Goal: Task Accomplishment & Management: Complete application form

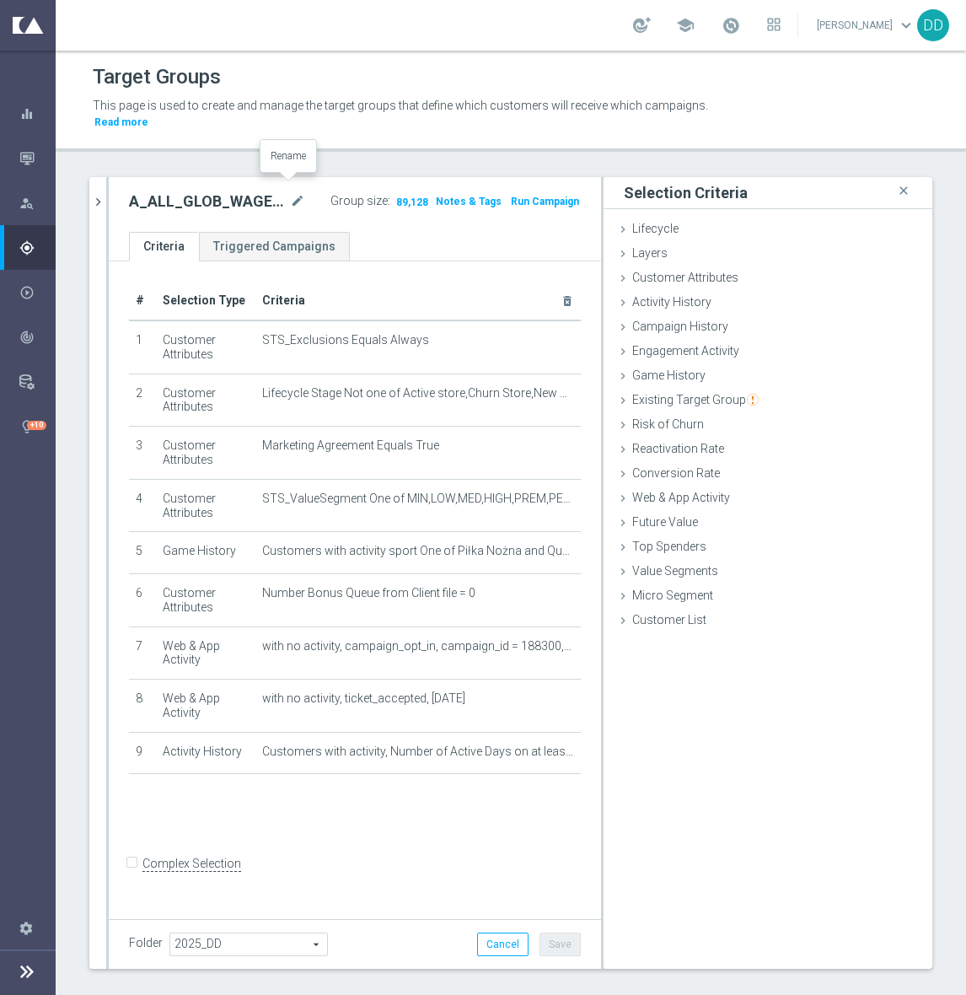
click at [295, 191] on icon "mode_edit" at bounding box center [297, 201] width 15 height 20
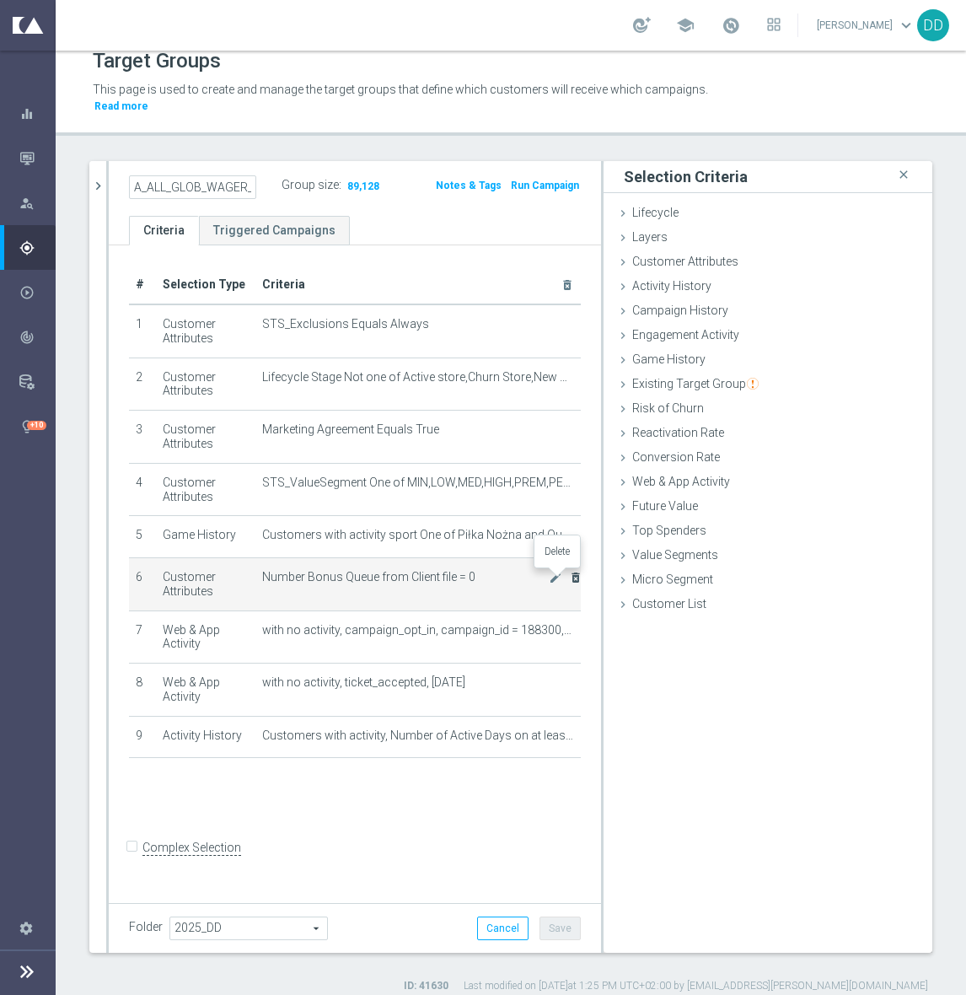
click at [569, 576] on icon "delete_forever" at bounding box center [575, 577] width 13 height 13
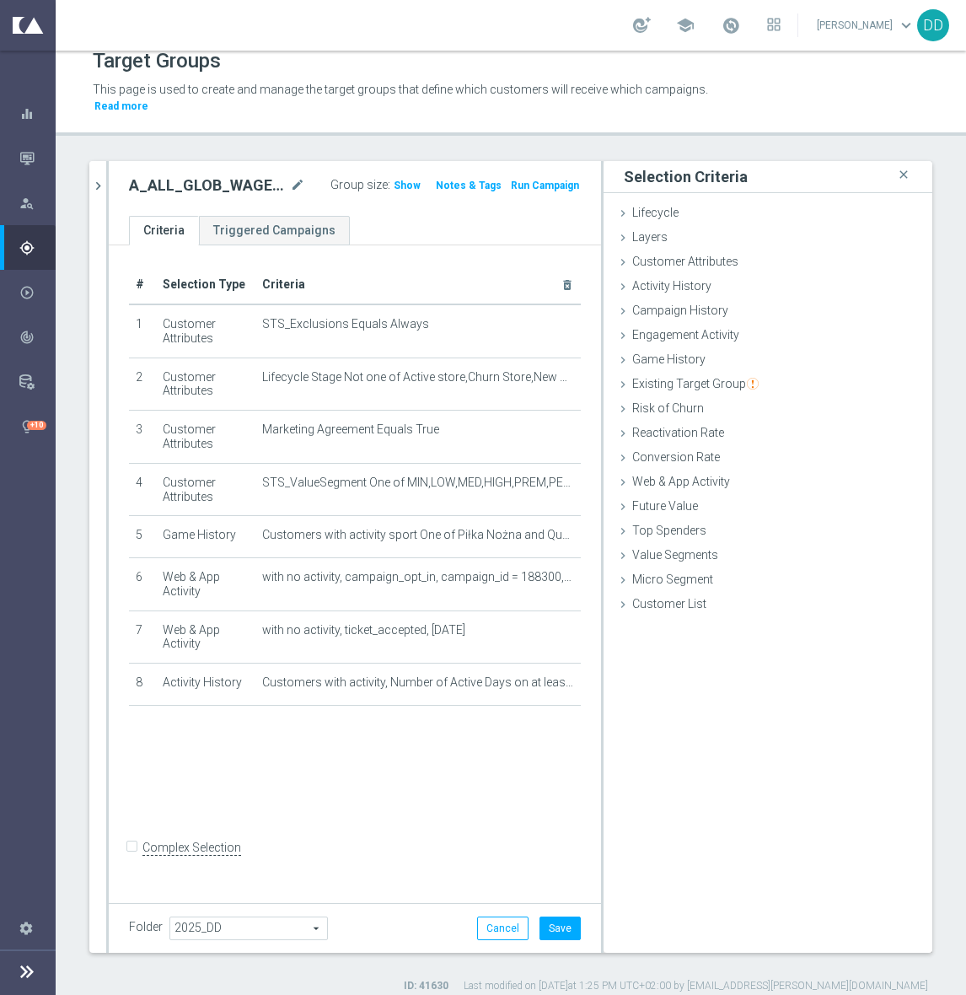
click at [393, 786] on div "# Selection Type Criteria delete_forever 1 Customer Attributes STS_Exclusions E…" at bounding box center [355, 570] width 492 height 651
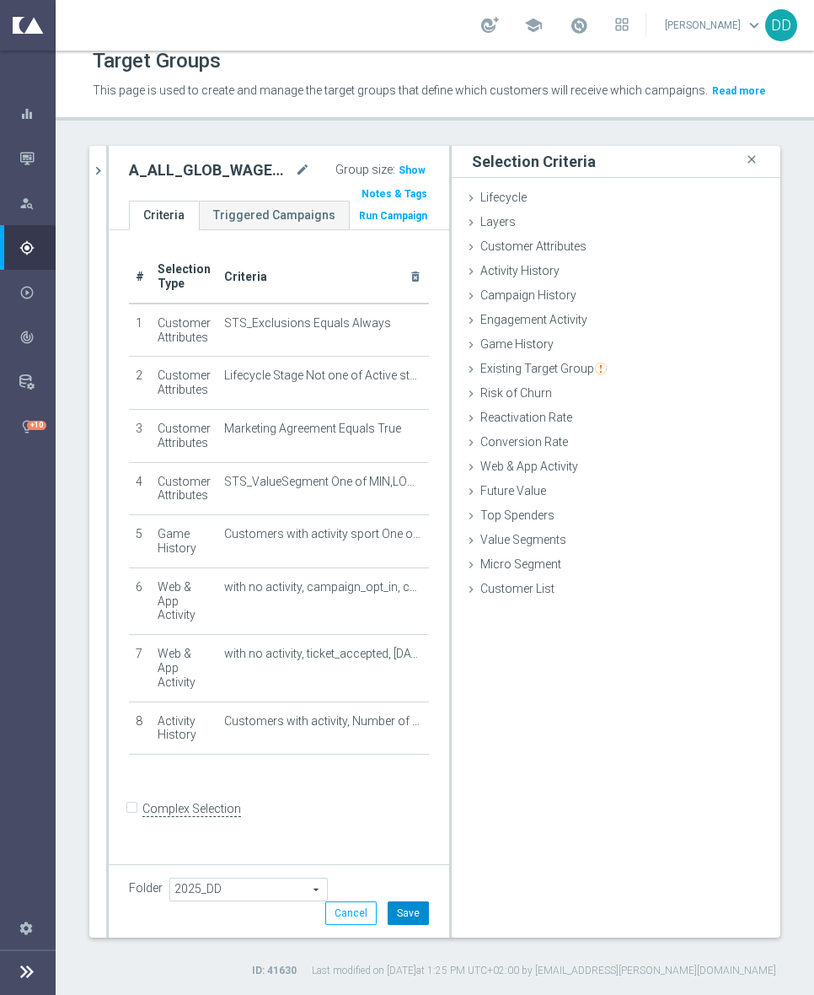
click at [391, 913] on button "Save" at bounding box center [408, 913] width 41 height 24
click at [295, 172] on icon "mode_edit" at bounding box center [302, 170] width 15 height 20
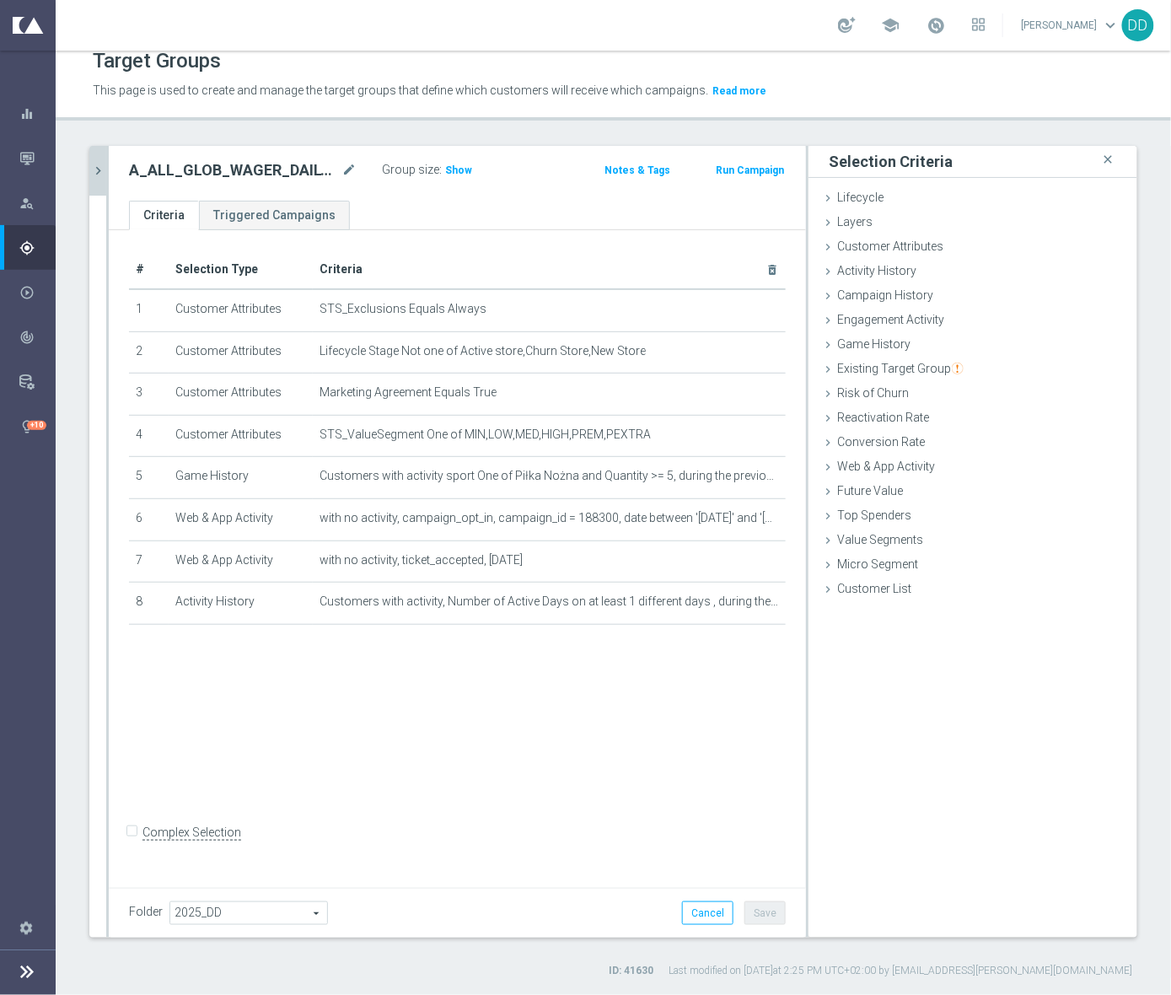
click at [102, 169] on icon "chevron_right" at bounding box center [98, 171] width 16 height 16
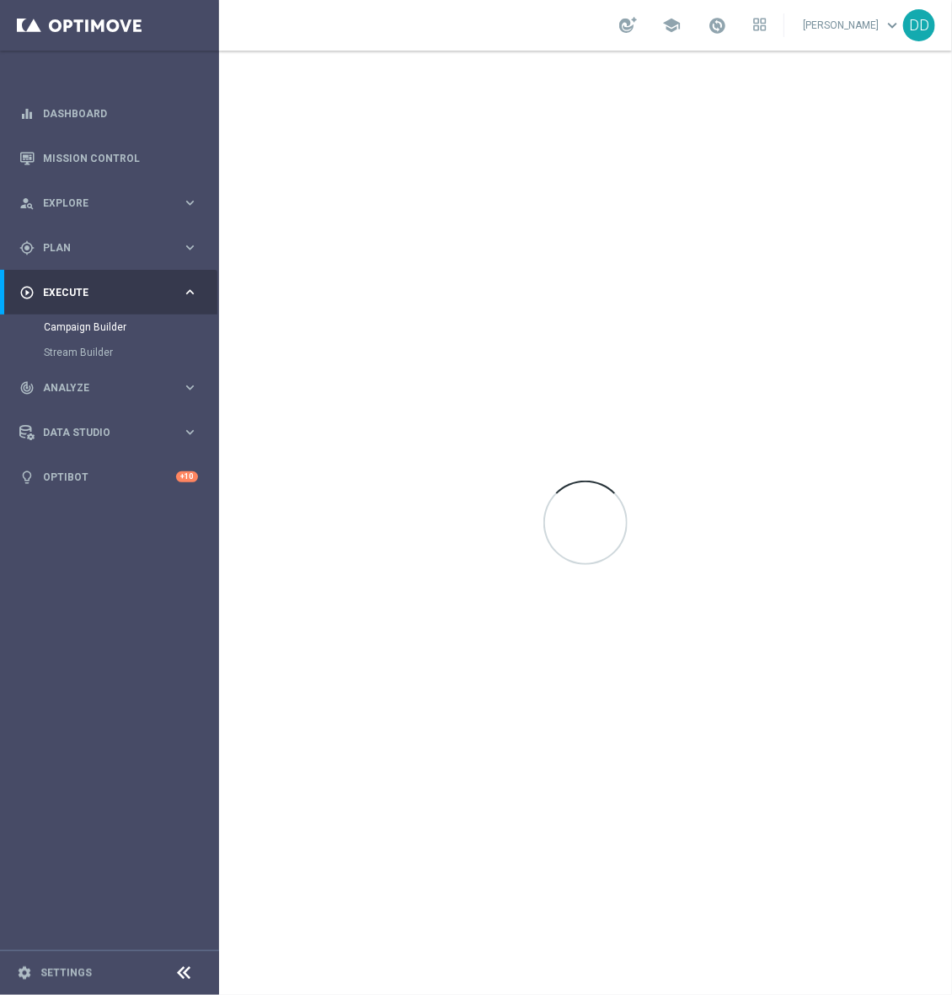
click at [117, 631] on sidenavbar "equalizer Dashboard Mission Control" at bounding box center [109, 497] width 219 height 995
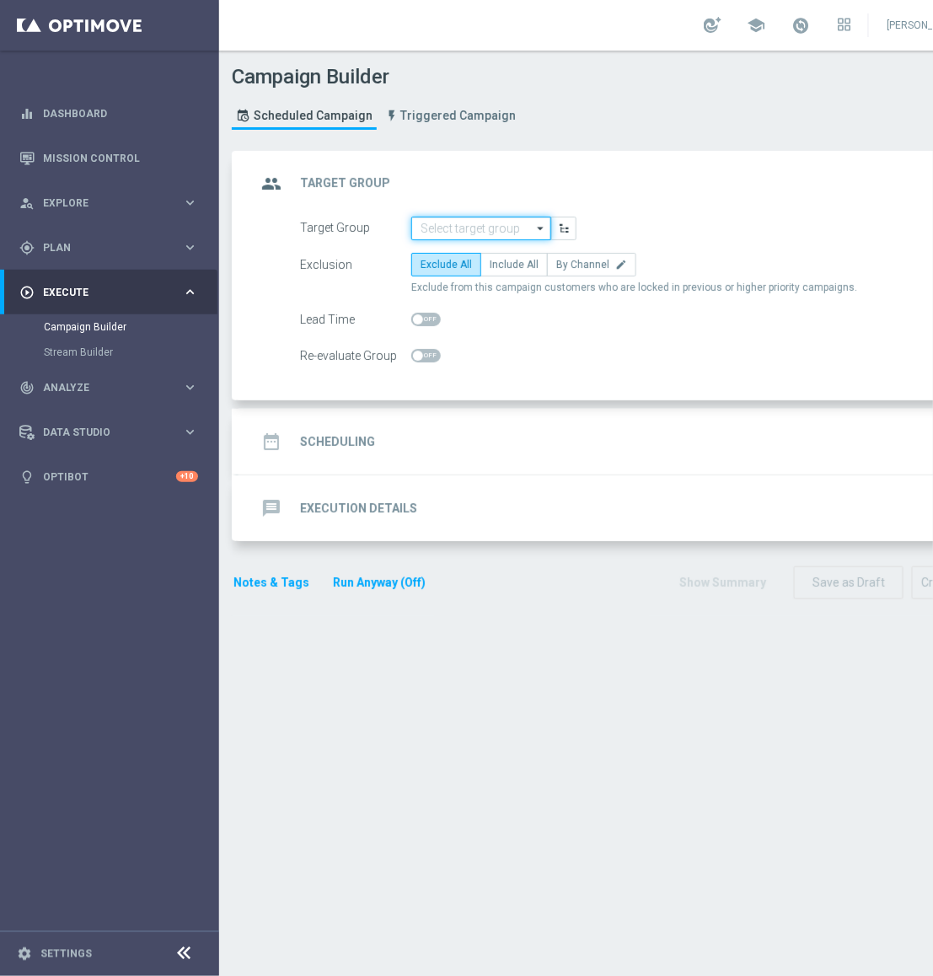
click at [490, 228] on input at bounding box center [481, 229] width 140 height 24
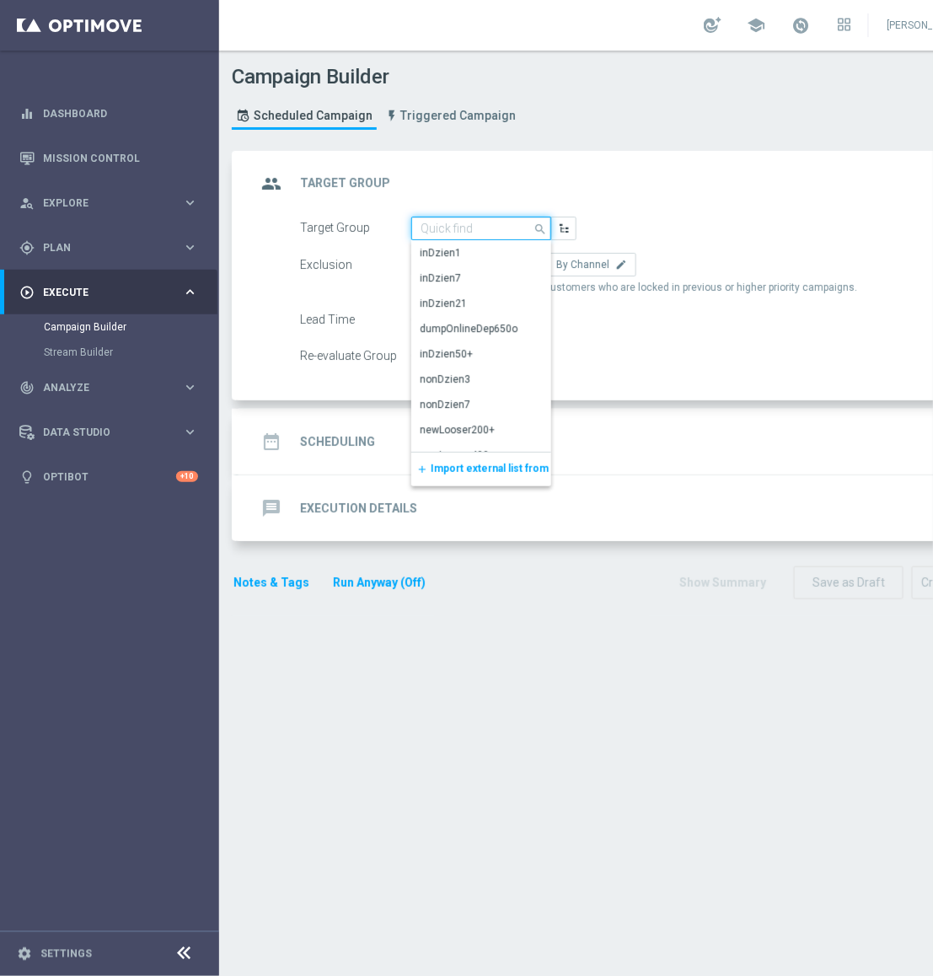
paste input "A_ALL_GLOB_WAGER_DAILY_MS_101025_PW"
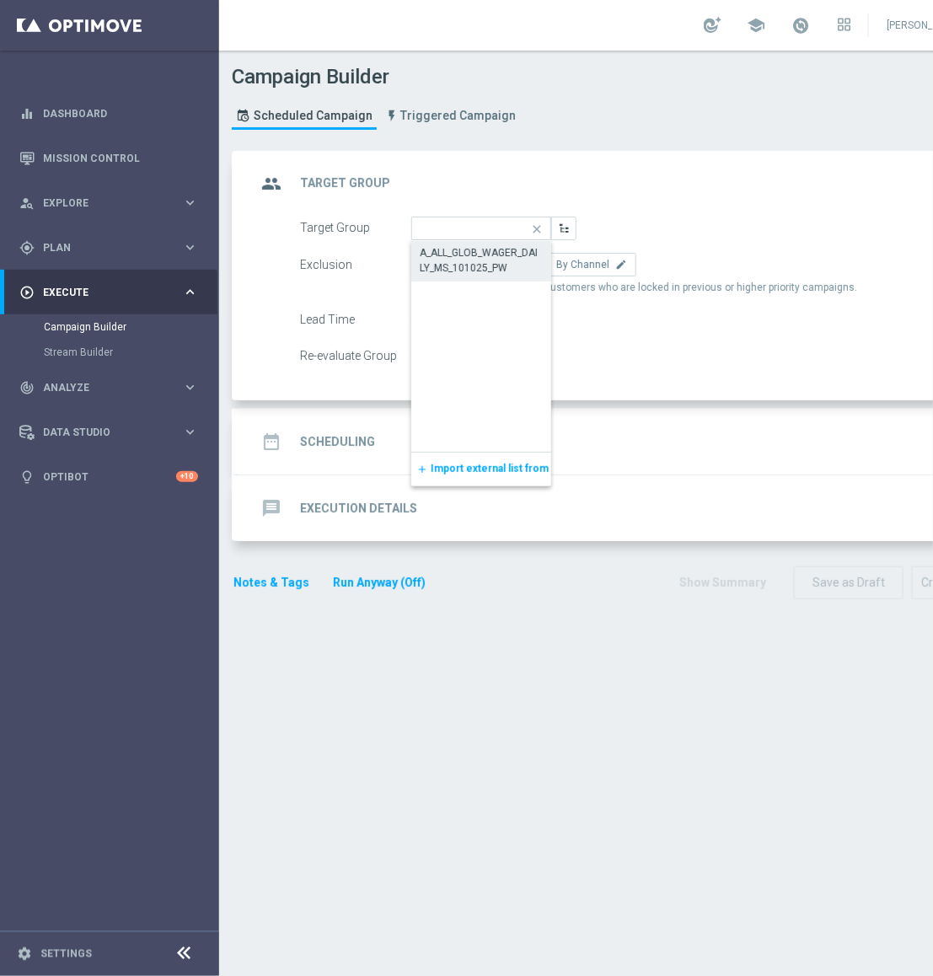
click at [493, 252] on div "A_ALL_GLOB_WAGER_DAILY_MS_101025_PW" at bounding box center [481, 260] width 123 height 30
type input "A_ALL_GLOB_WAGER_DAILY_MS_101025_PW"
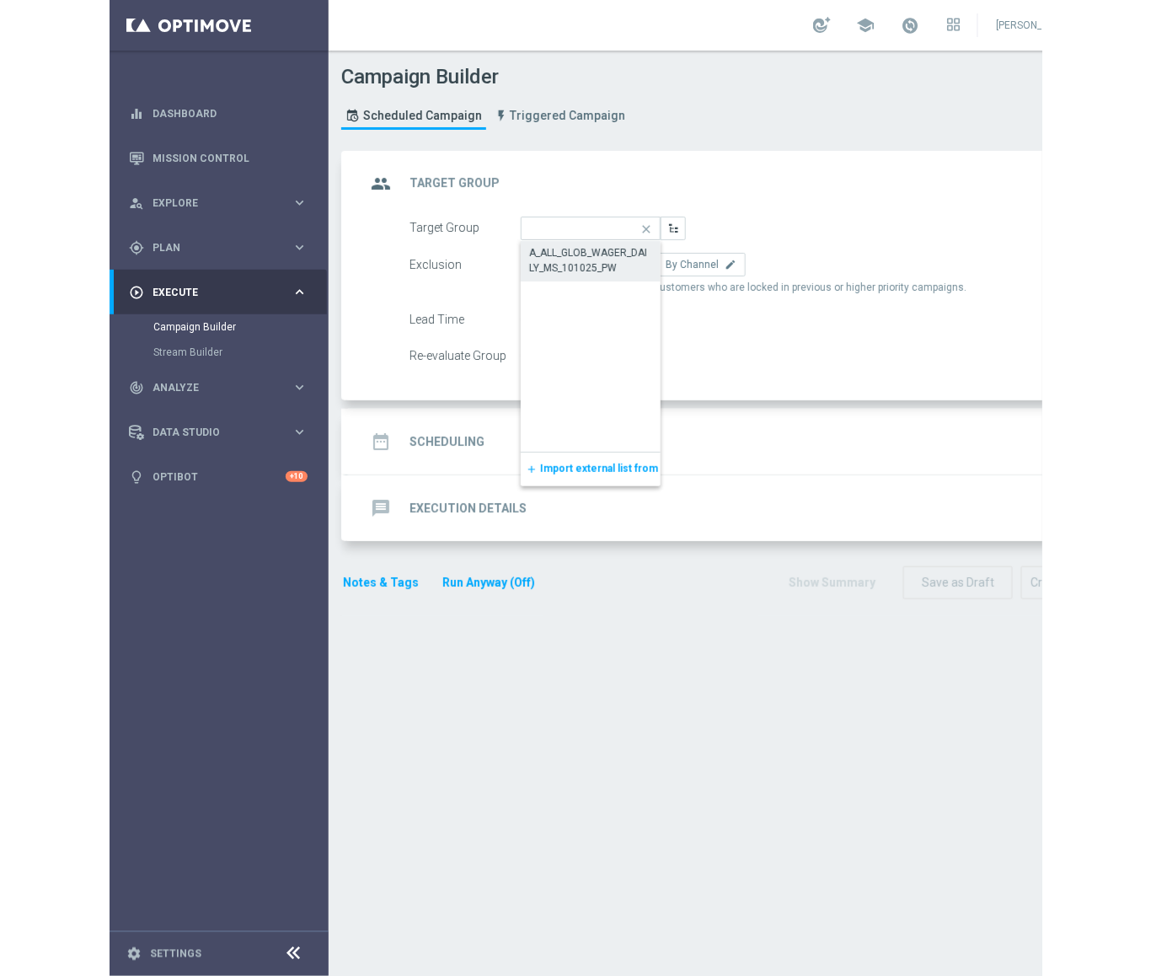
scroll to position [0, 0]
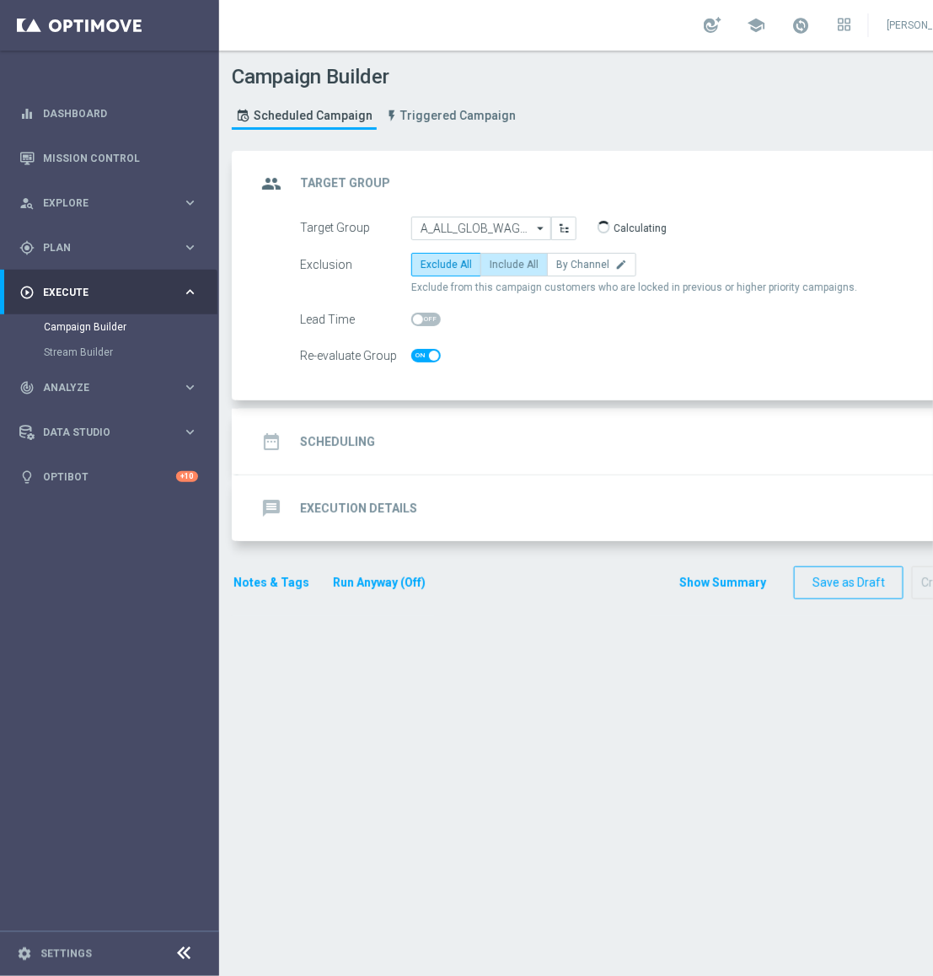
checkbox input "true"
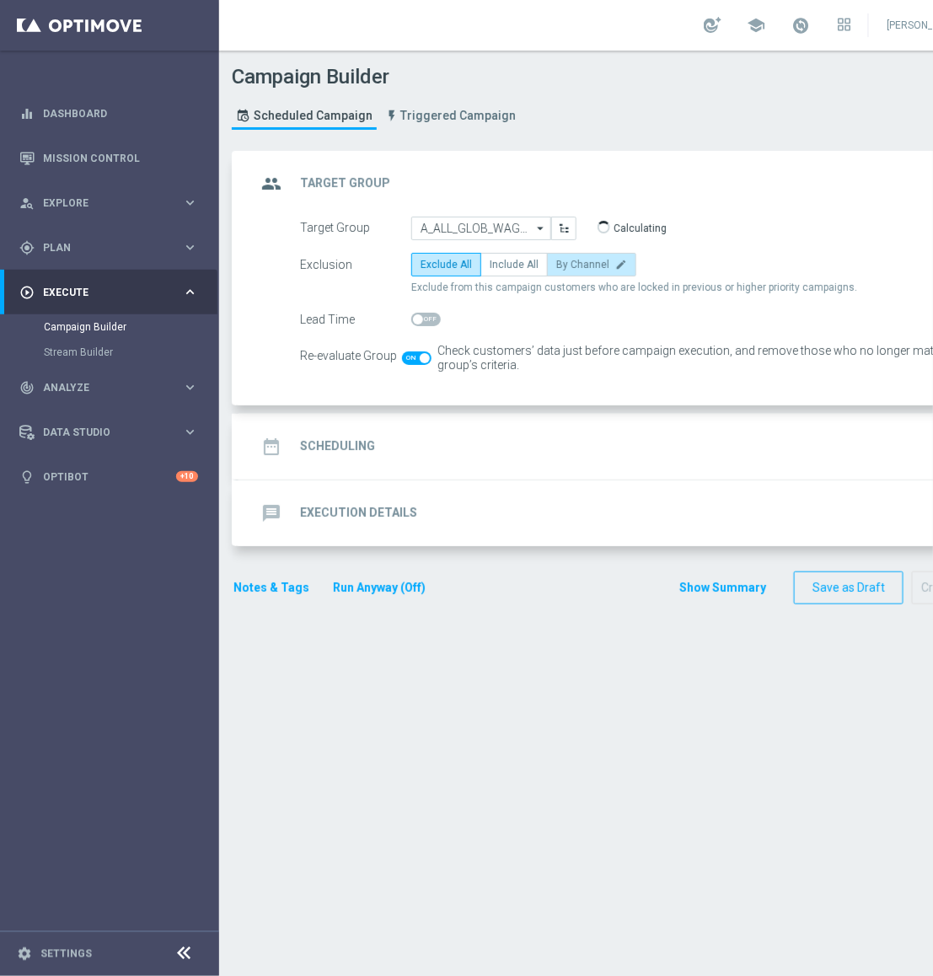
click at [601, 268] on span "By Channel" at bounding box center [582, 265] width 53 height 12
click at [567, 268] on input "By Channel edit" at bounding box center [561, 267] width 11 height 11
radio input "true"
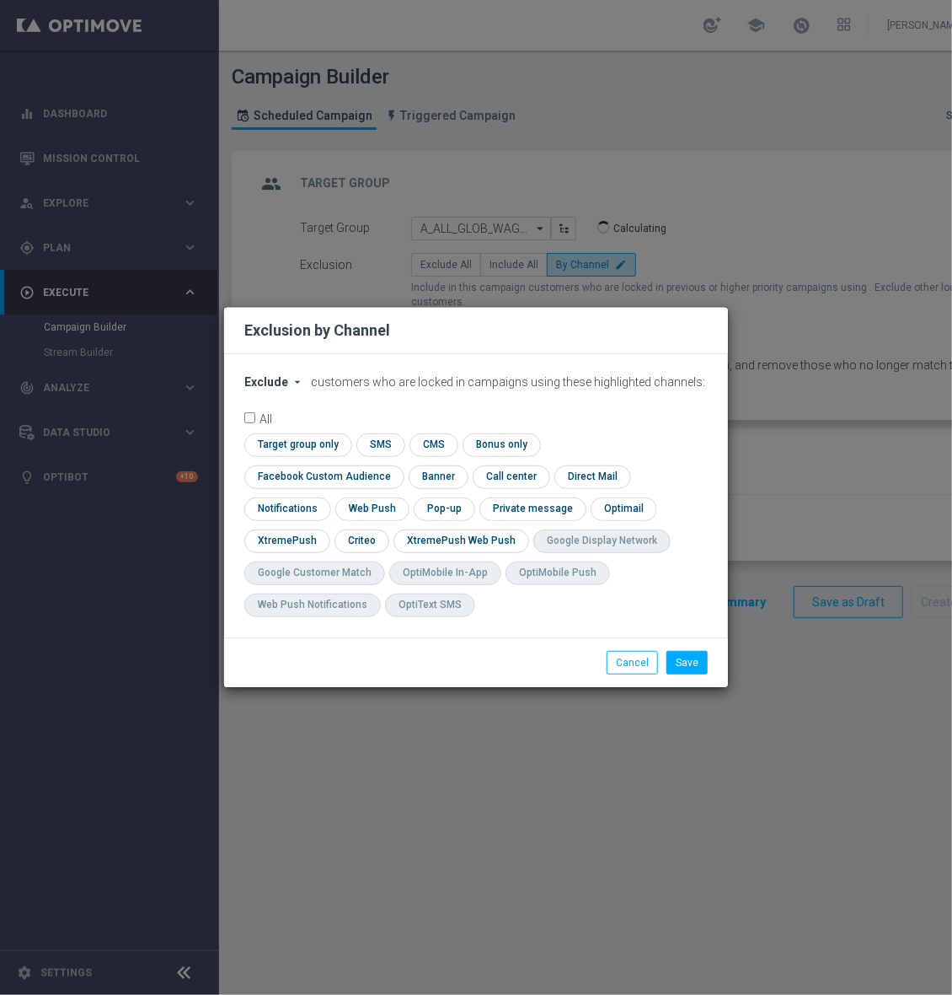
click at [267, 389] on span "Exclude" at bounding box center [266, 381] width 44 height 13
click at [0, 0] on span "Include" at bounding box center [0, 0] width 0 height 0
click at [292, 456] on input "checkbox" at bounding box center [295, 444] width 103 height 23
checkbox input "true"
click at [341, 473] on input "checkbox" at bounding box center [320, 476] width 153 height 23
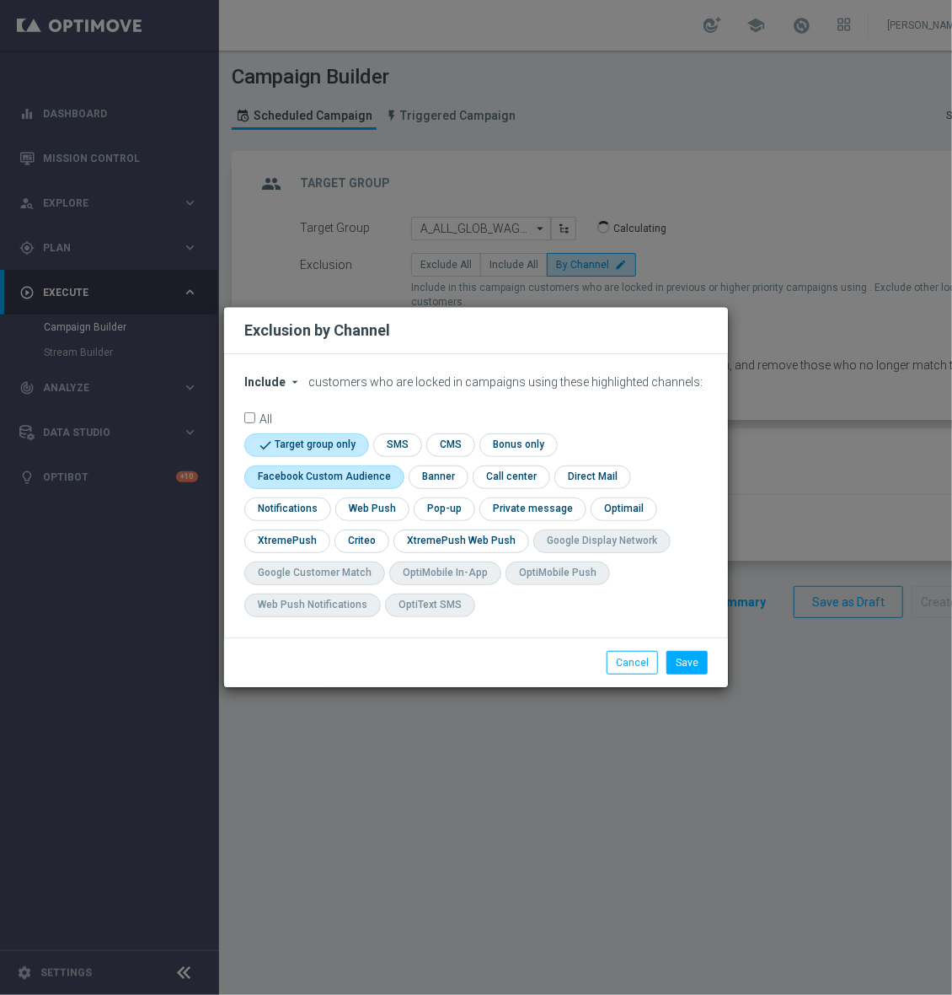
checkbox input "true"
click at [292, 536] on input "checkbox" at bounding box center [285, 540] width 82 height 23
checkbox input "true"
click at [381, 536] on input "checkbox" at bounding box center [377, 540] width 52 height 23
checkbox input "true"
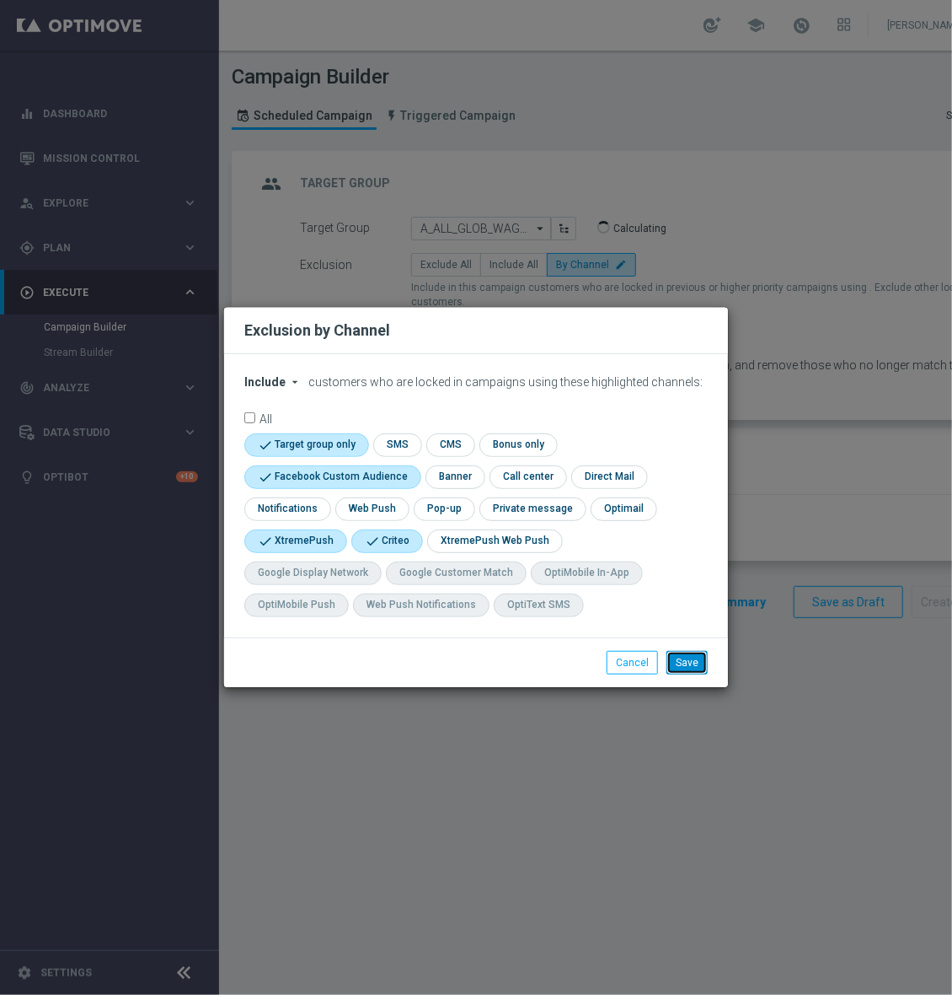
click at [676, 662] on button "Save" at bounding box center [687, 663] width 41 height 24
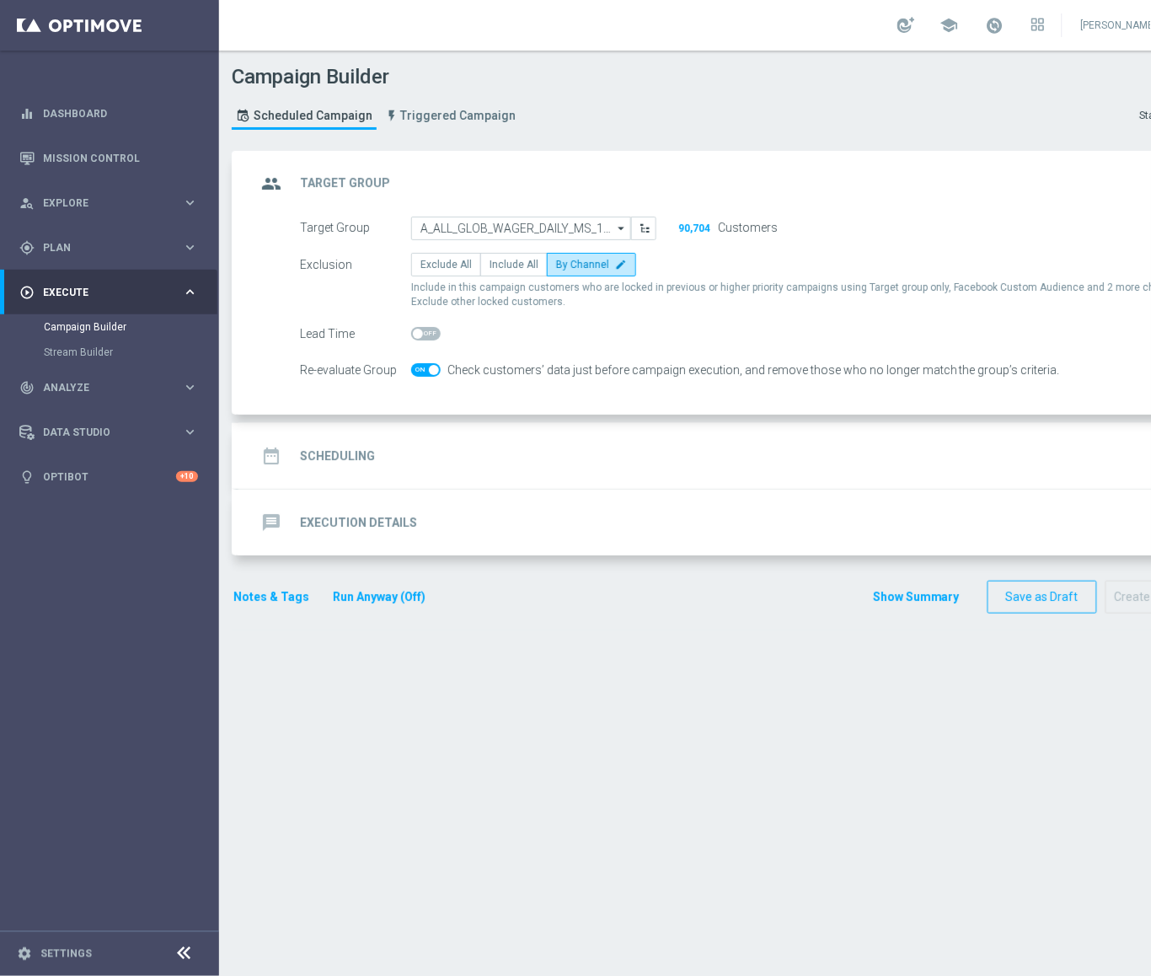
click at [517, 454] on div "date_range Scheduling keyboard_arrow_down" at bounding box center [727, 456] width 942 height 32
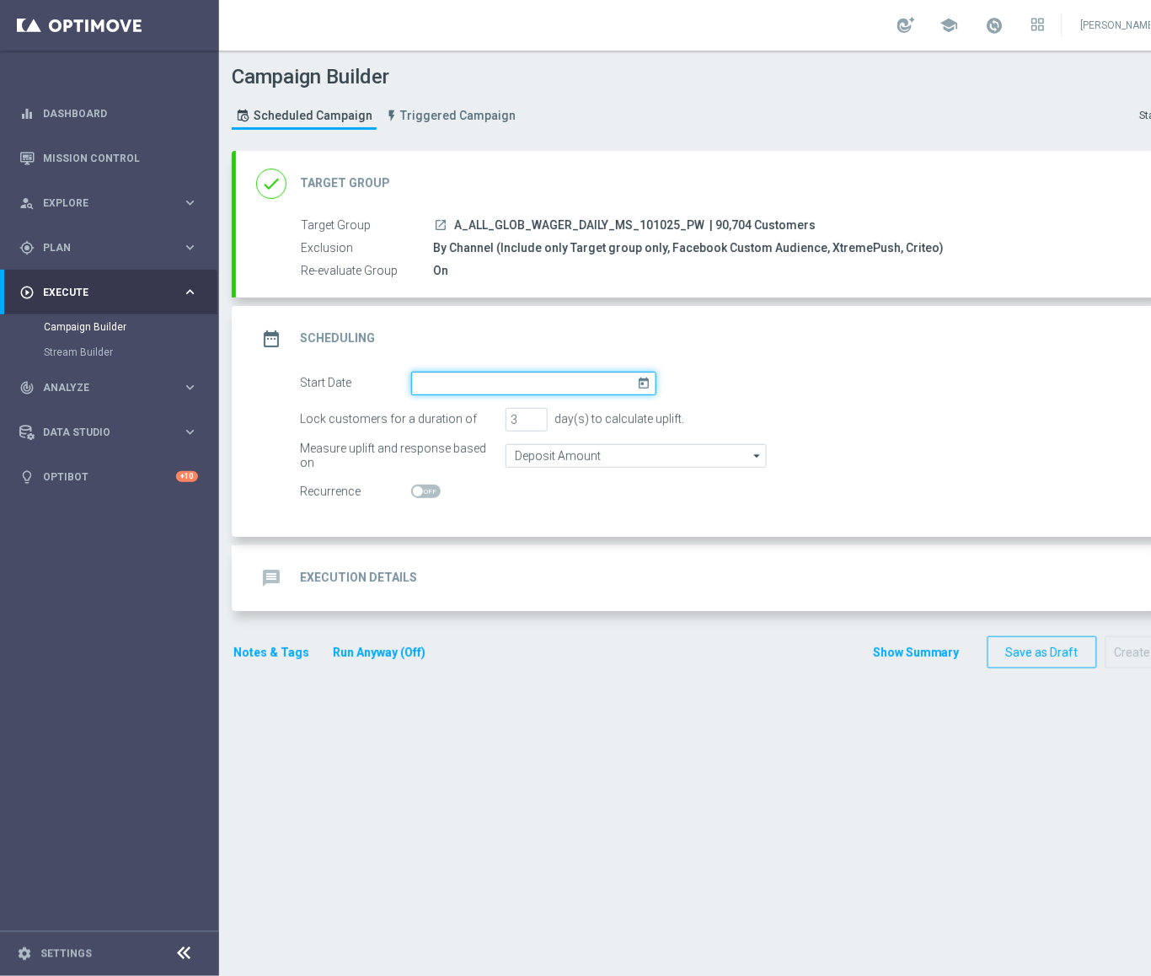
click at [513, 392] on input at bounding box center [533, 384] width 245 height 24
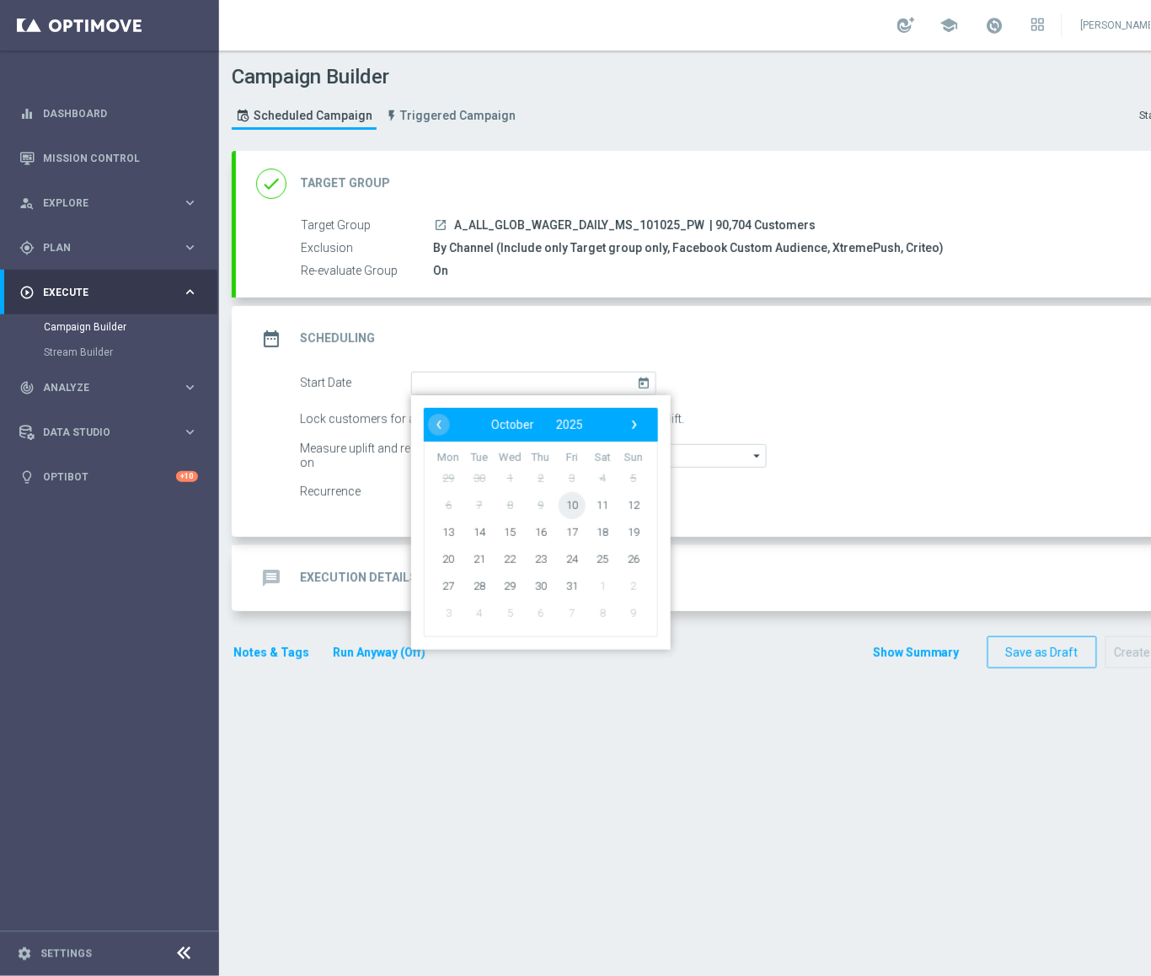
click at [568, 505] on span "10" at bounding box center [572, 504] width 27 height 27
type input "[DATE]"
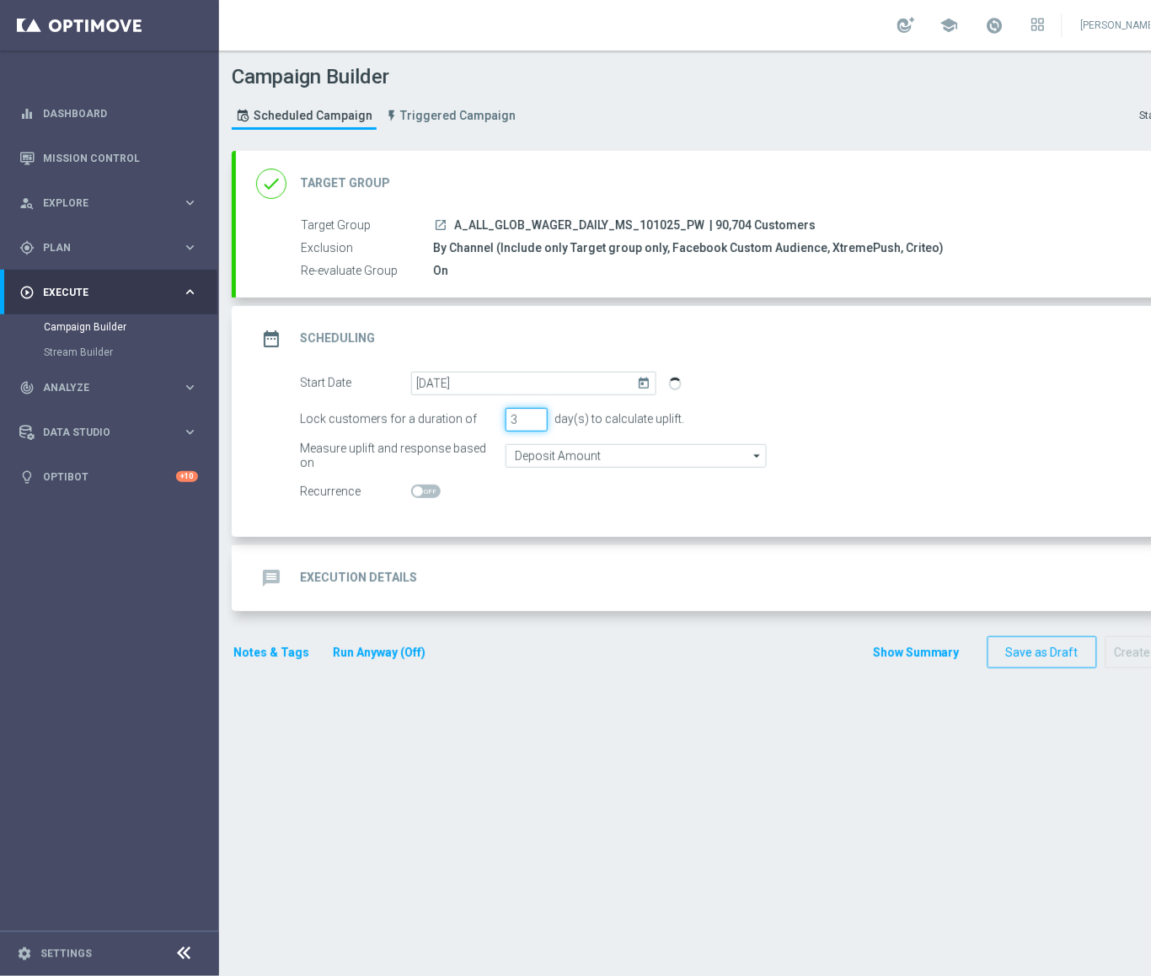
click at [470, 421] on div "Lock customers for a duration of 3 day(s) to calculate uplift." at bounding box center [745, 420] width 917 height 24
type input "1"
click at [534, 457] on input "Deposit Amount" at bounding box center [636, 456] width 261 height 24
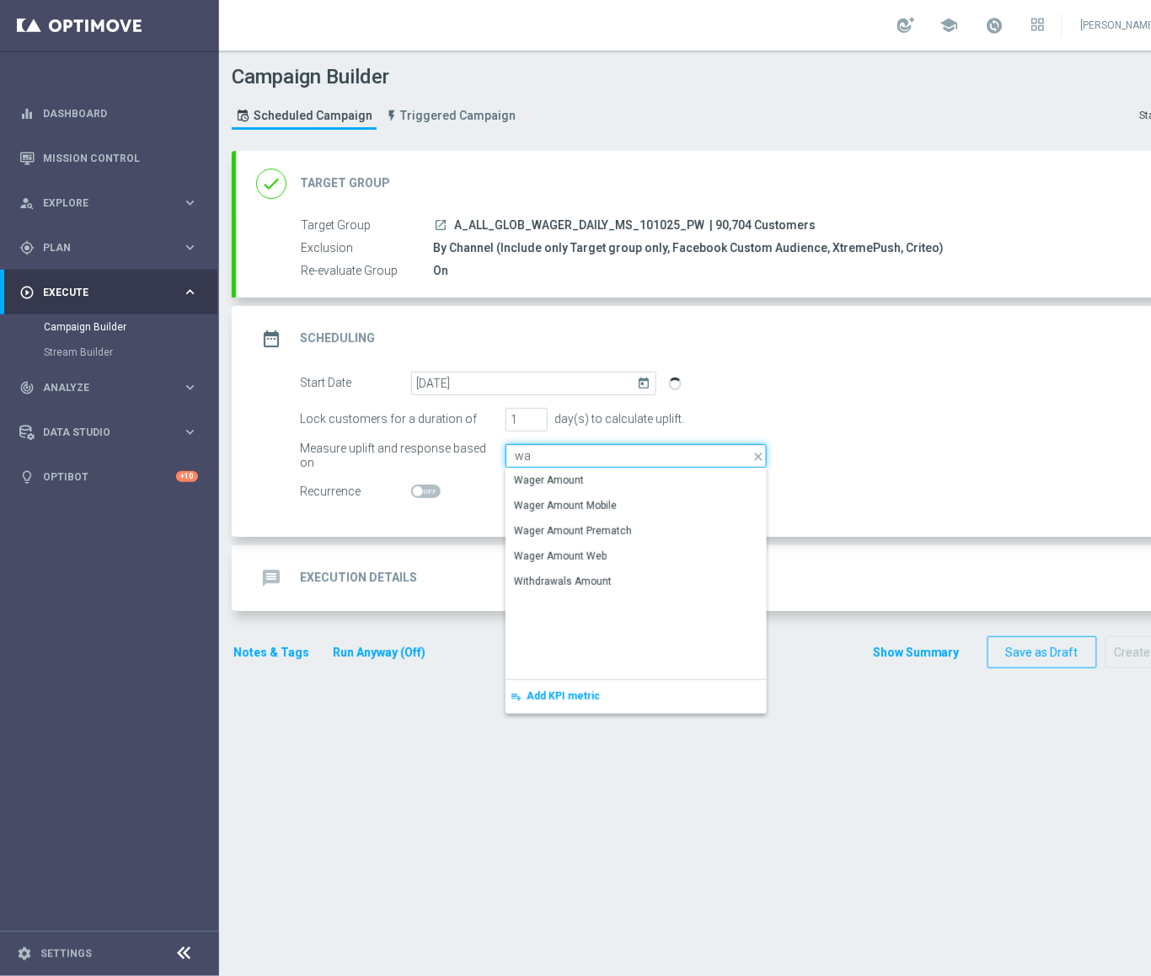
drag, startPoint x: 534, startPoint y: 458, endPoint x: 474, endPoint y: 454, distance: 59.9
click at [474, 454] on div "Measure uplift and response based on wa Deposit Amount close Show Selected 0 of…" at bounding box center [745, 456] width 917 height 24
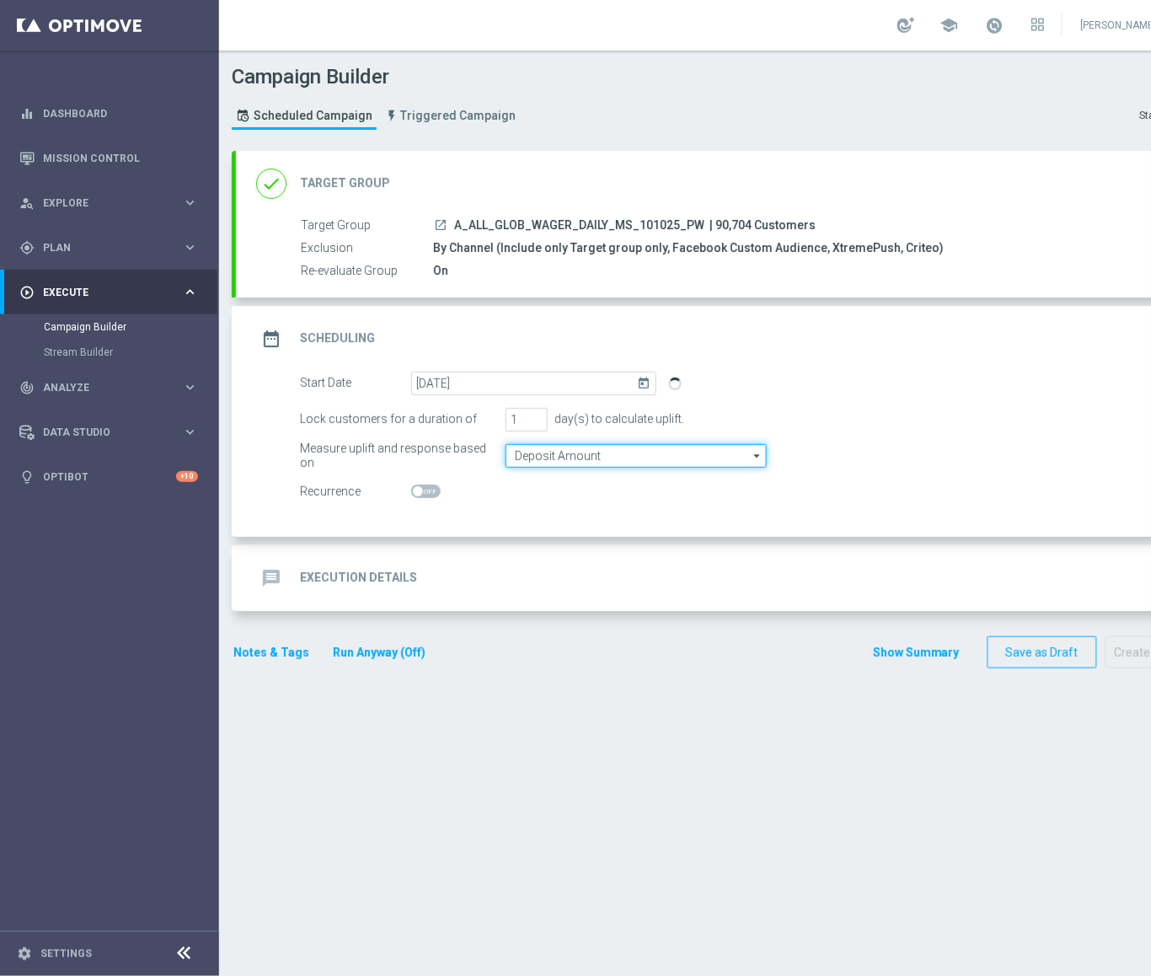
type input "Deposit Amount"
click at [813, 442] on form "Start Date [DATE] [DATE] Lock customers for a duration of 1 day(s) to calculate…" at bounding box center [746, 438] width 892 height 132
click at [620, 563] on div "message Execution Details keyboard_arrow_down" at bounding box center [727, 578] width 942 height 32
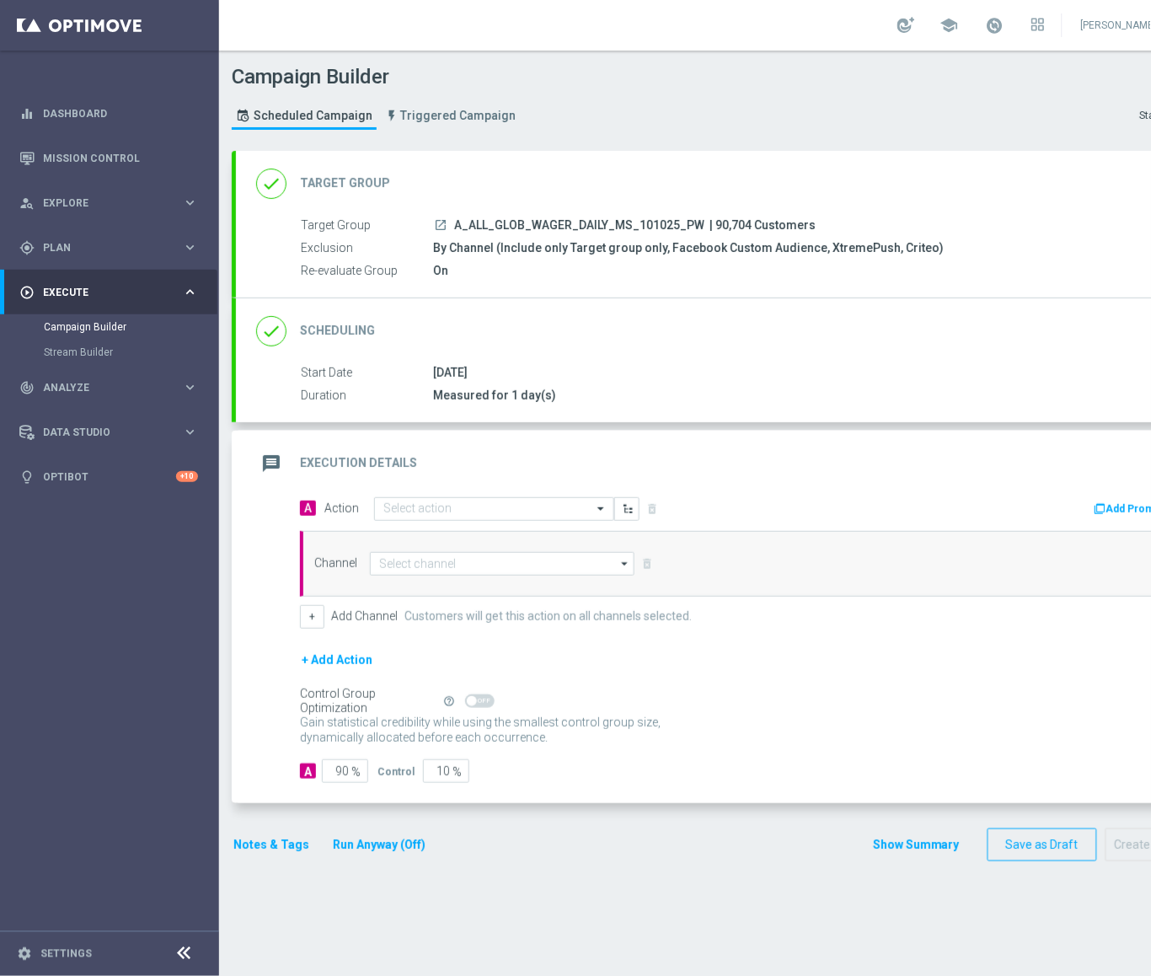
click at [700, 337] on div "done Scheduling keyboard_arrow_down" at bounding box center [727, 331] width 942 height 32
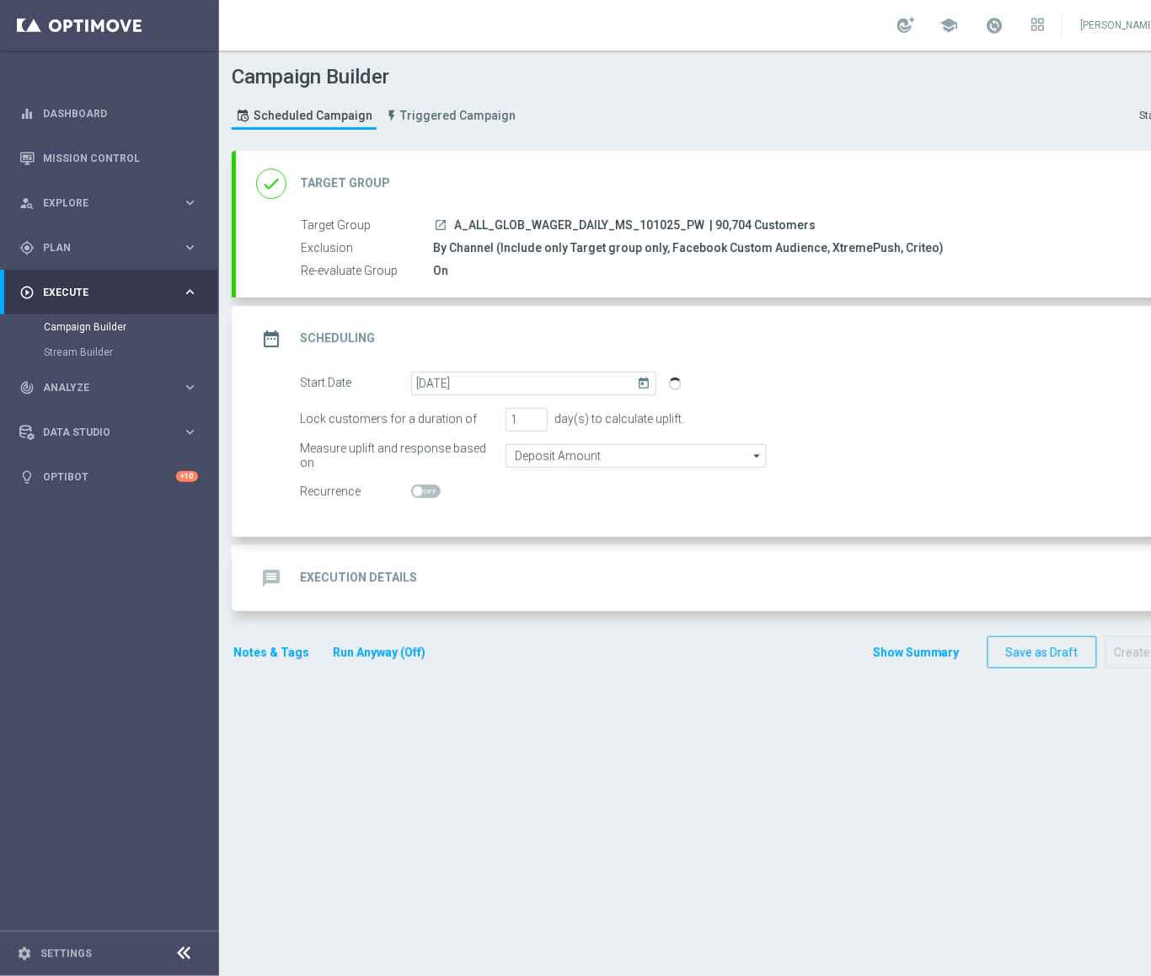
click at [753, 821] on section "done Target Group keyboard_arrow_down Target Group launch A_ALL_GLOB_WAGER_DAIL…" at bounding box center [725, 555] width 1012 height 808
click at [801, 168] on div "done Target Group keyboard_arrow_down" at bounding box center [727, 184] width 942 height 32
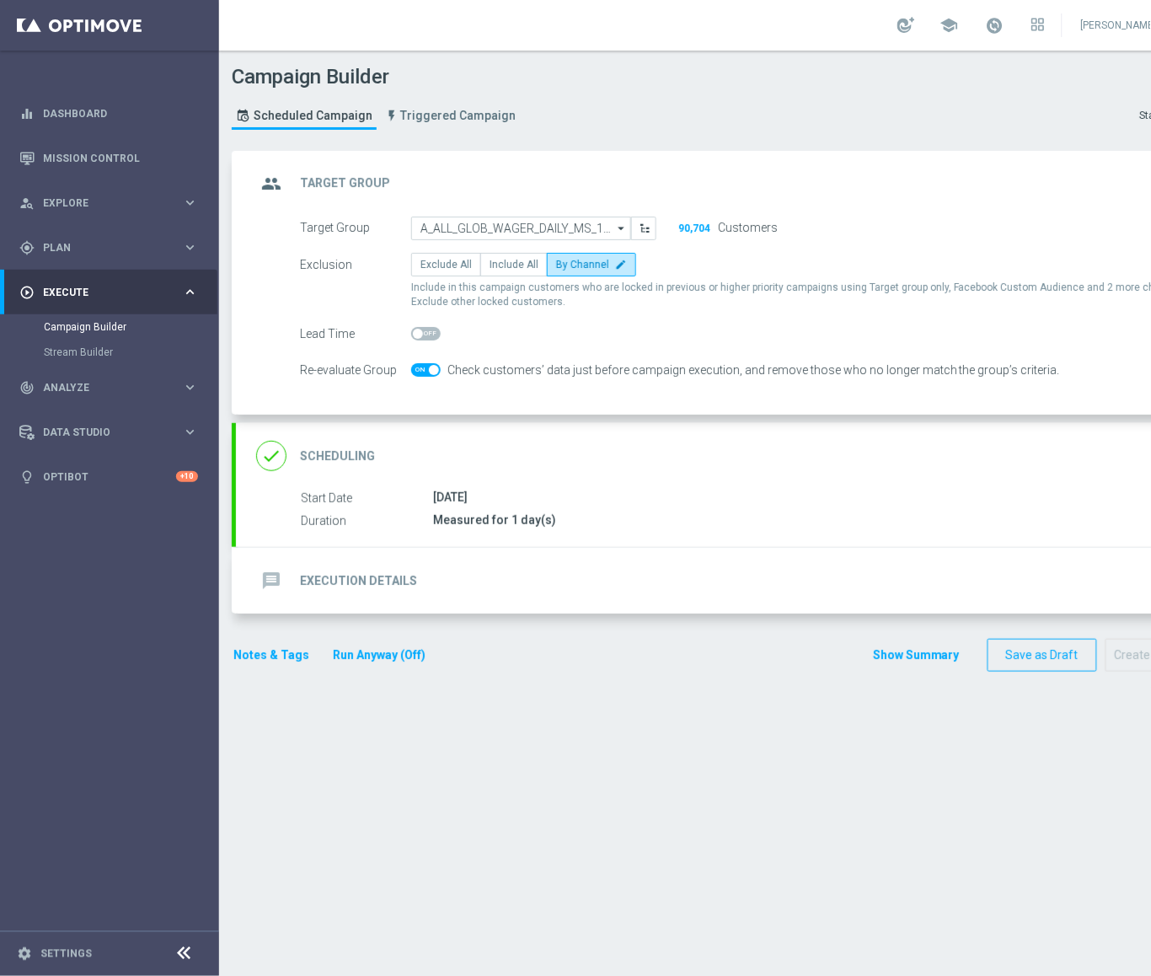
click at [427, 373] on span at bounding box center [426, 369] width 30 height 13
click at [427, 373] on input "checkbox" at bounding box center [426, 369] width 30 height 13
click at [695, 464] on div "done Scheduling keyboard_arrow_down" at bounding box center [727, 456] width 942 height 32
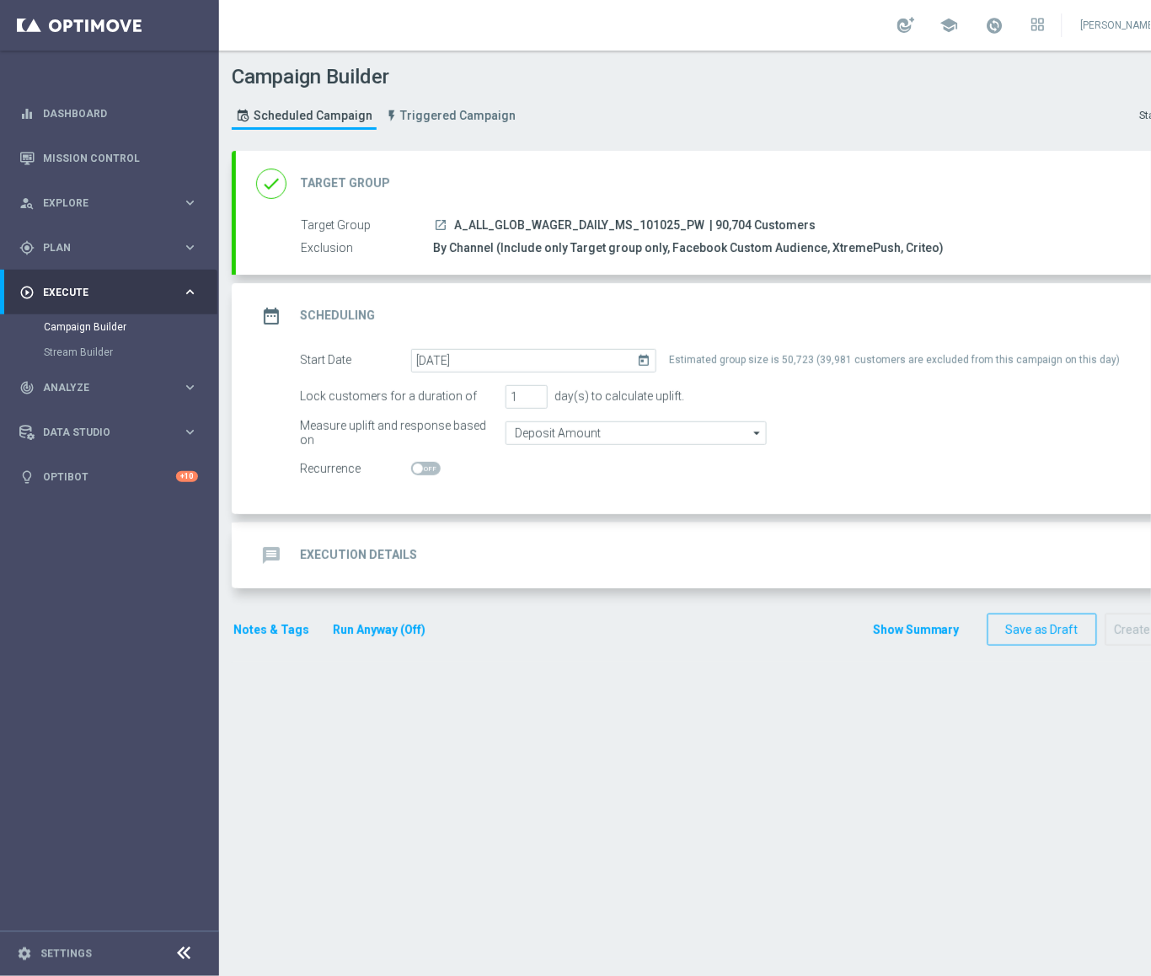
click at [646, 185] on div "done Target Group keyboard_arrow_down" at bounding box center [727, 184] width 942 height 32
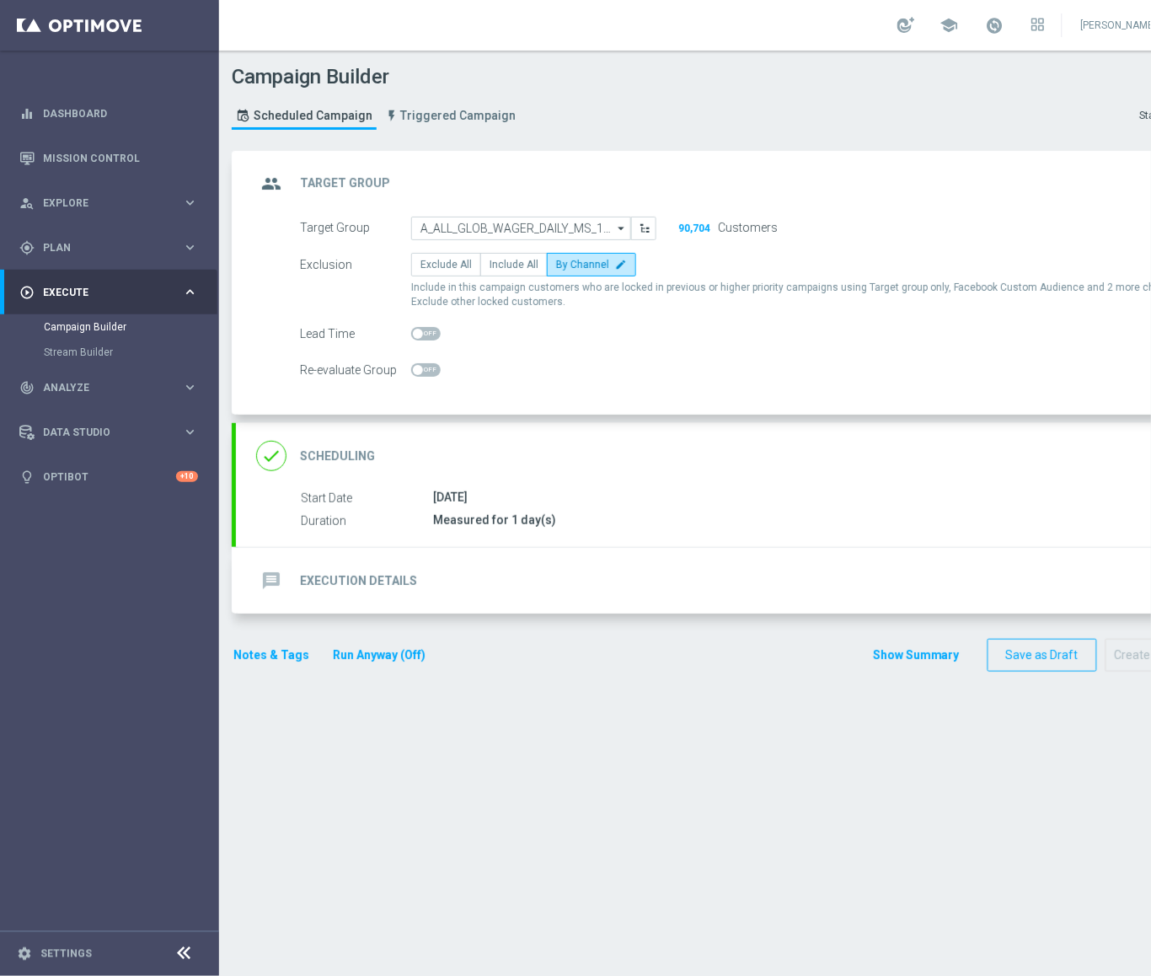
click at [424, 363] on span at bounding box center [426, 369] width 30 height 13
click at [424, 363] on input "checkbox" at bounding box center [426, 369] width 30 height 13
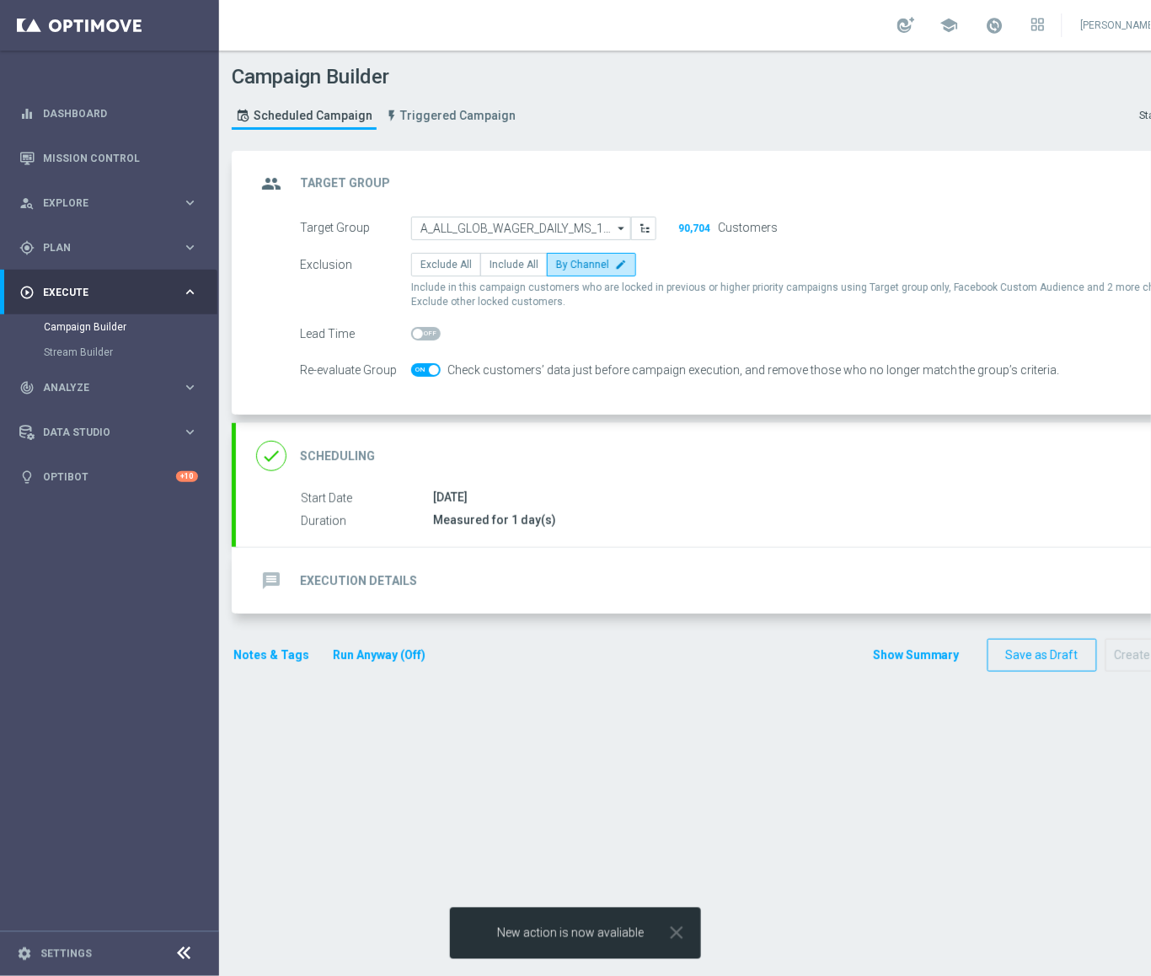
click at [424, 372] on span at bounding box center [426, 369] width 30 height 13
click at [424, 372] on input "checkbox" at bounding box center [426, 369] width 30 height 13
click at [424, 372] on span at bounding box center [426, 369] width 30 height 13
click at [424, 372] on input "checkbox" at bounding box center [426, 369] width 30 height 13
click at [424, 372] on span at bounding box center [426, 369] width 30 height 13
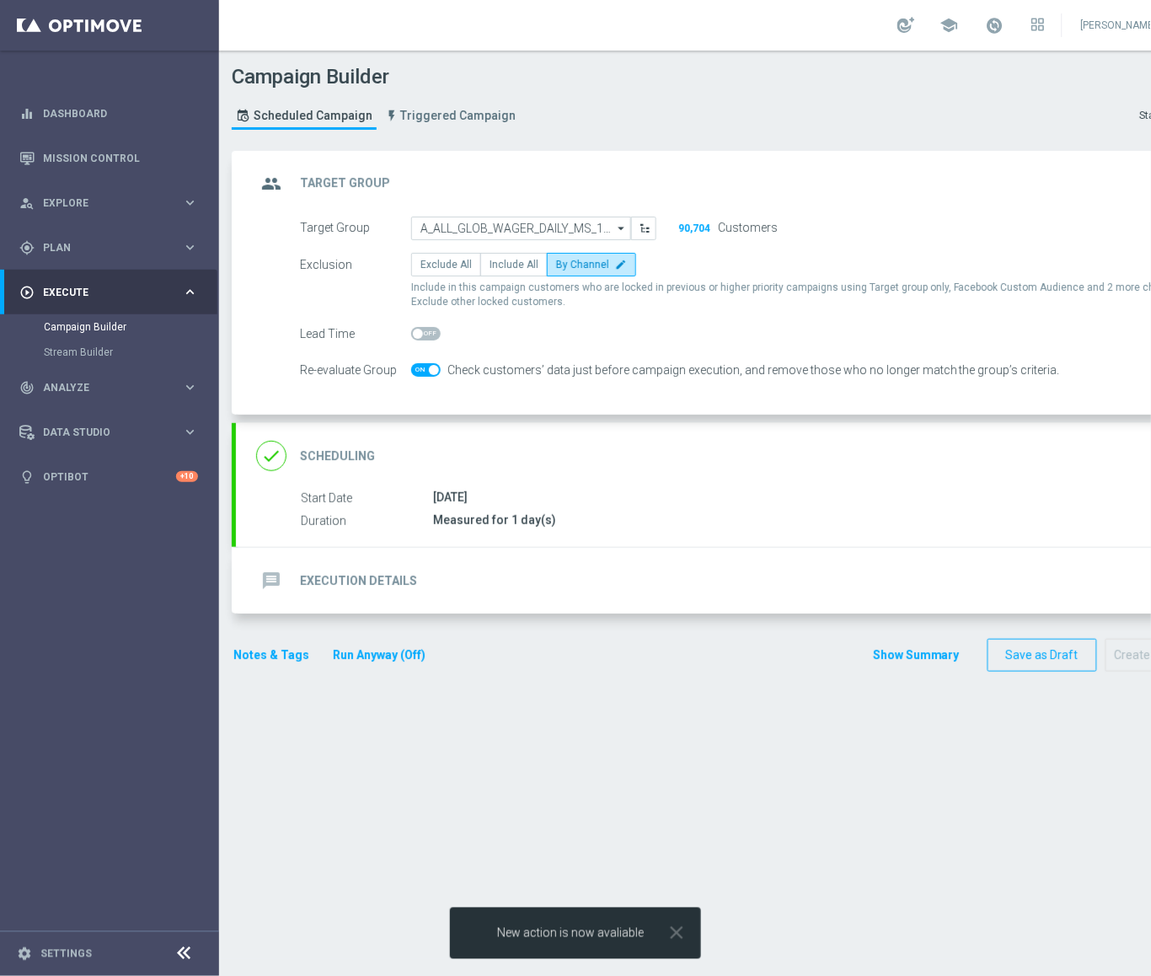
click at [424, 372] on input "checkbox" at bounding box center [426, 369] width 30 height 13
checkbox input "false"
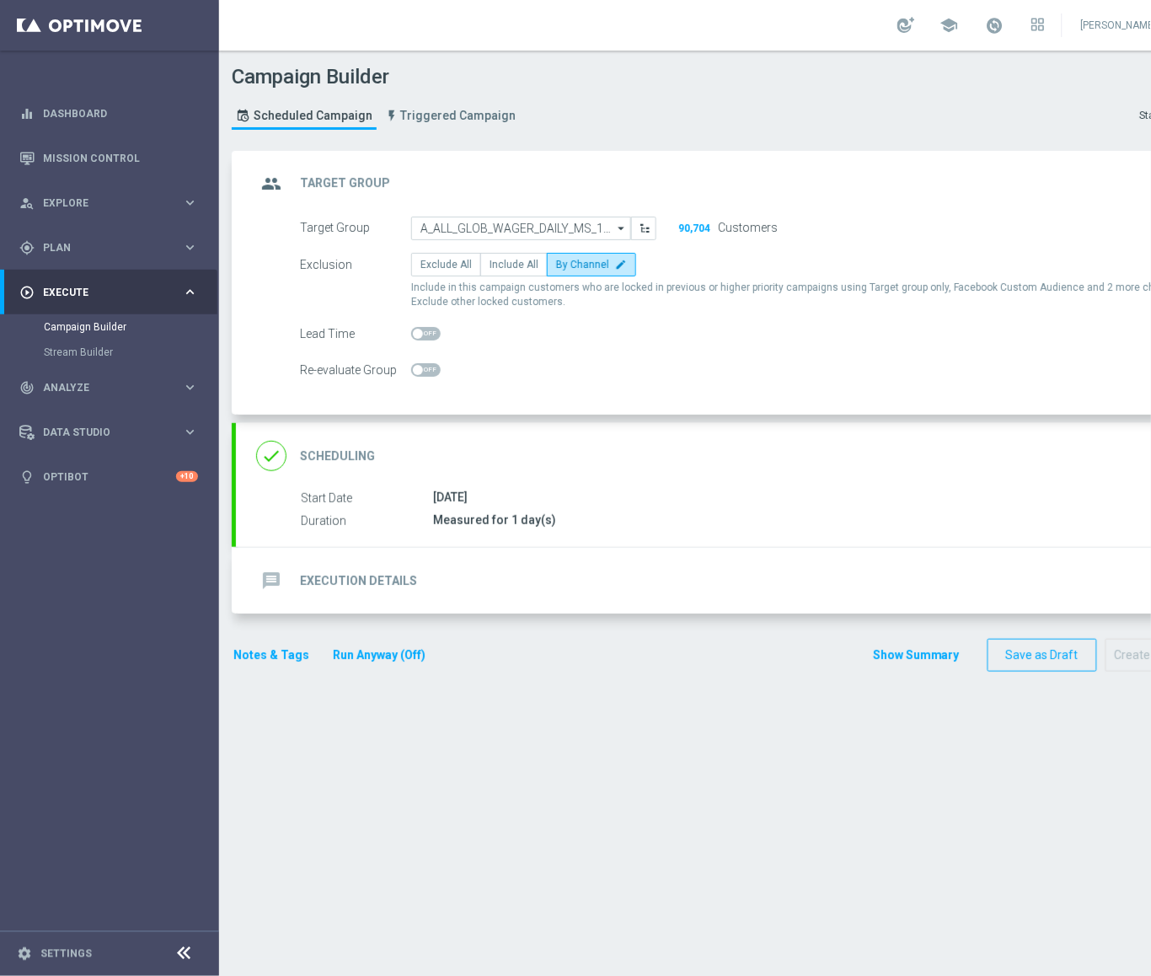
click at [588, 454] on div "done Scheduling keyboard_arrow_down" at bounding box center [727, 456] width 942 height 32
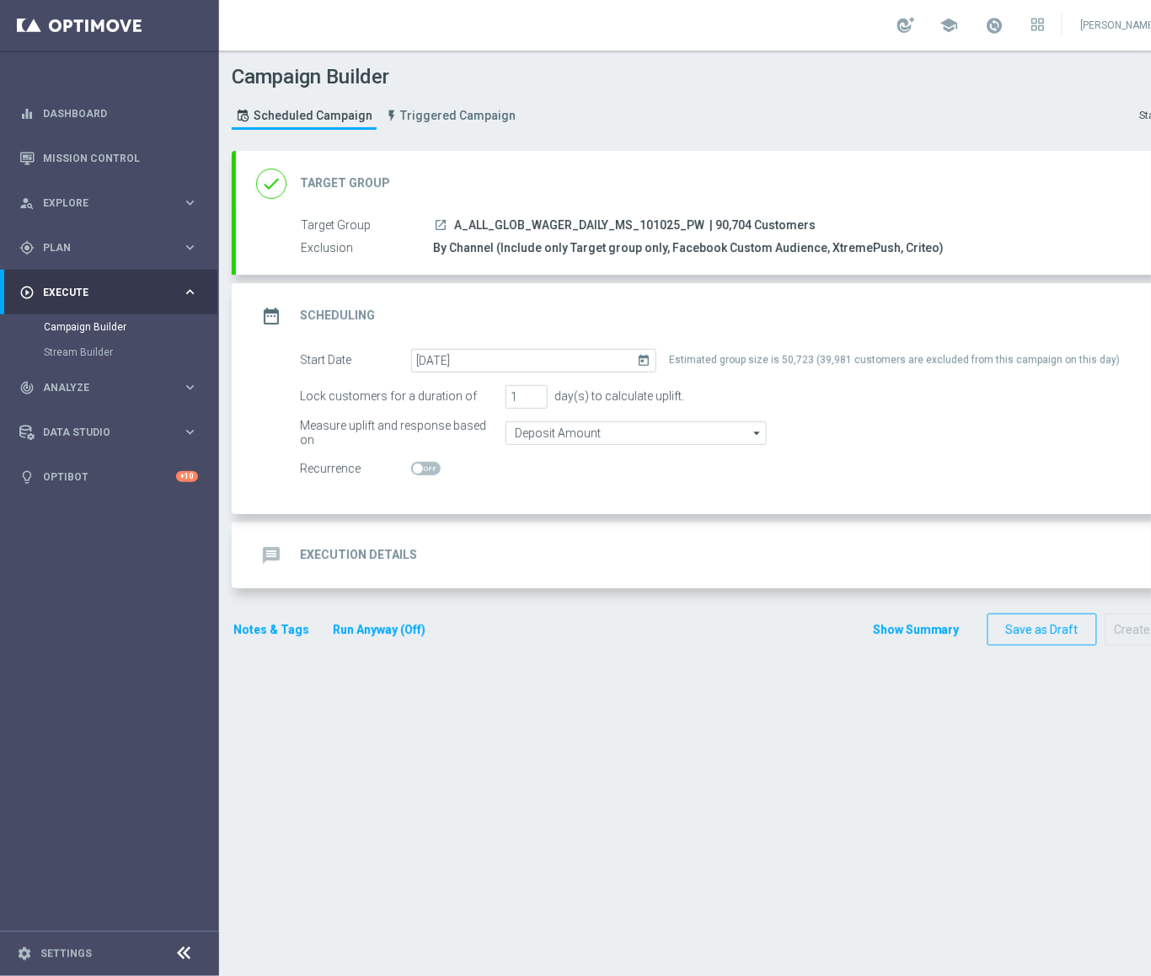
click at [583, 551] on div "message Execution Details keyboard_arrow_down" at bounding box center [727, 555] width 942 height 32
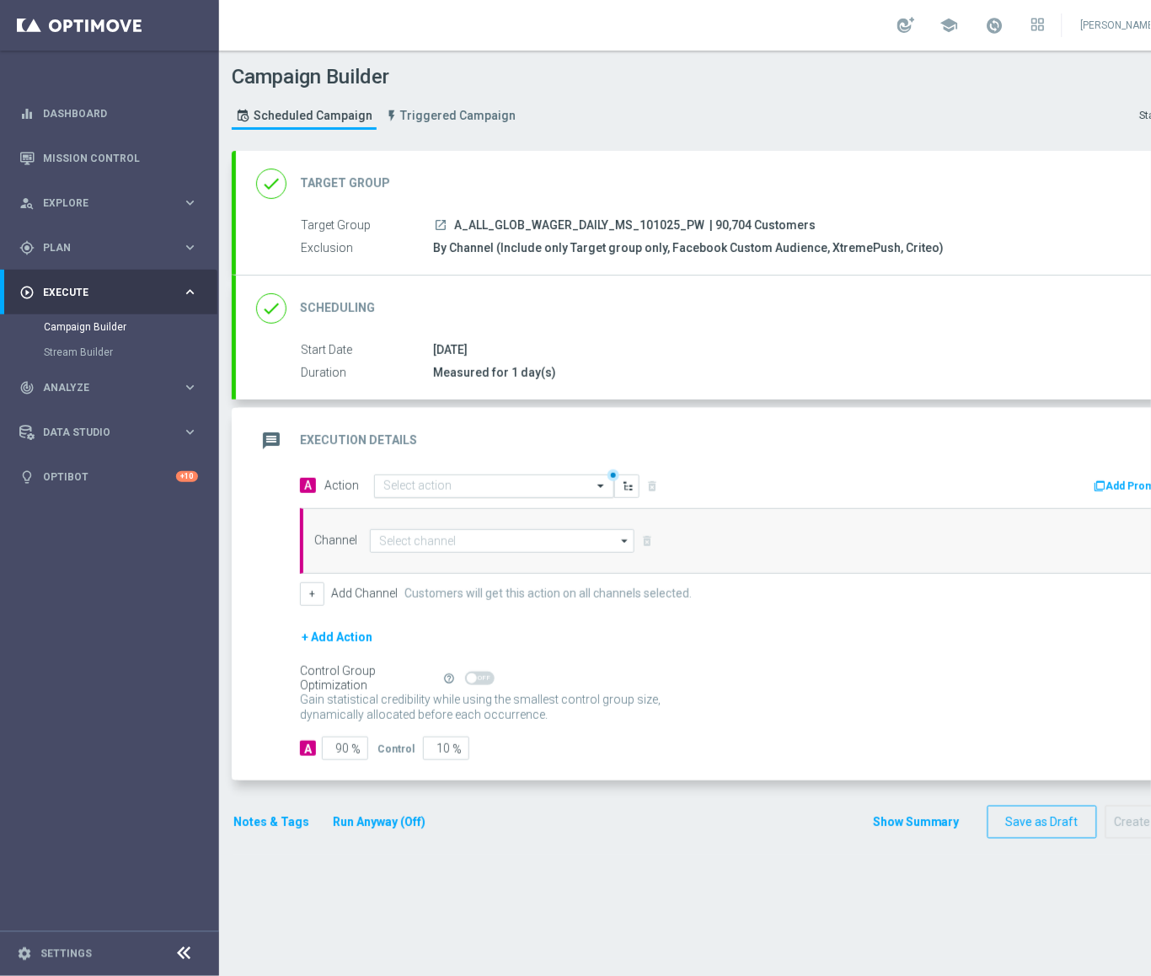
click at [490, 486] on input "text" at bounding box center [478, 487] width 188 height 14
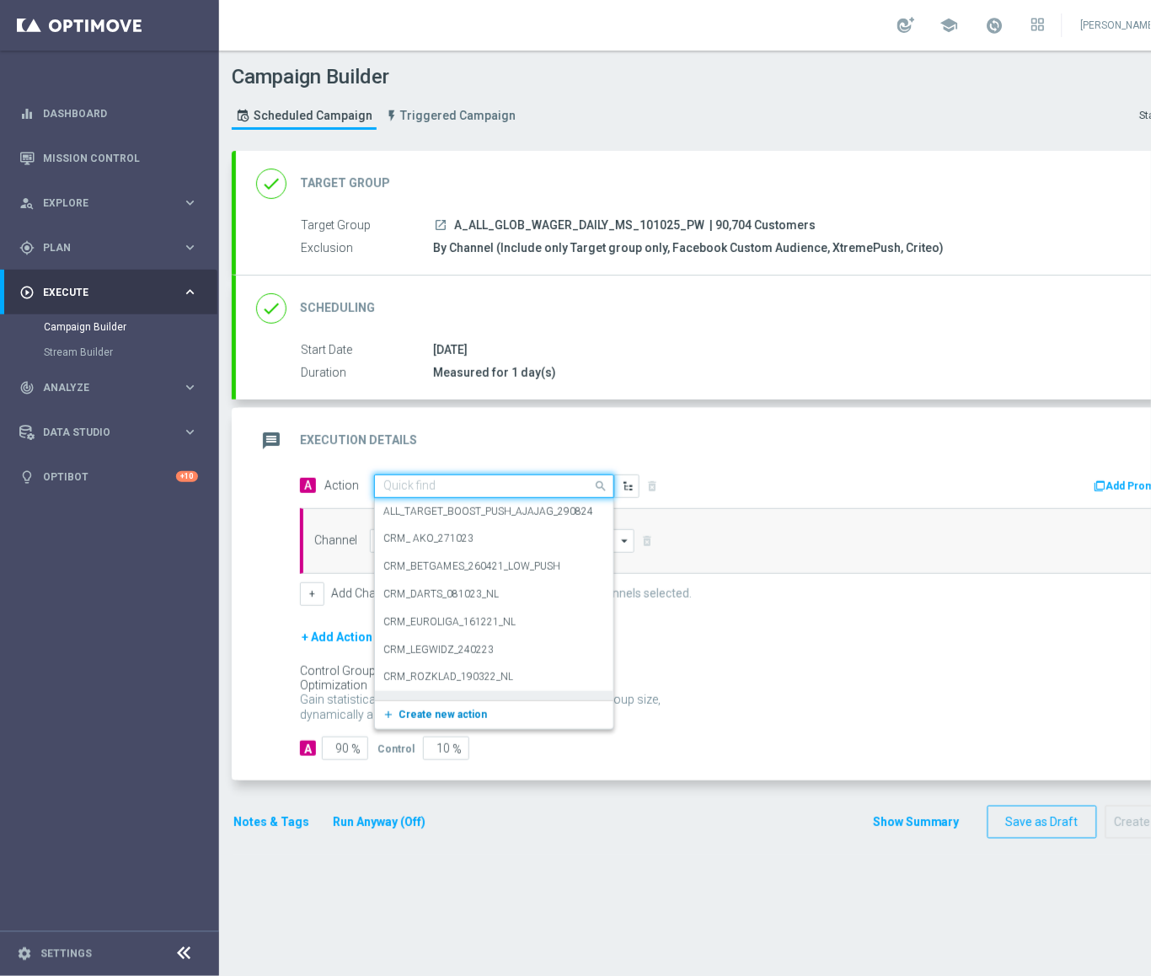
click at [472, 710] on span "Create new action" at bounding box center [443, 715] width 89 height 12
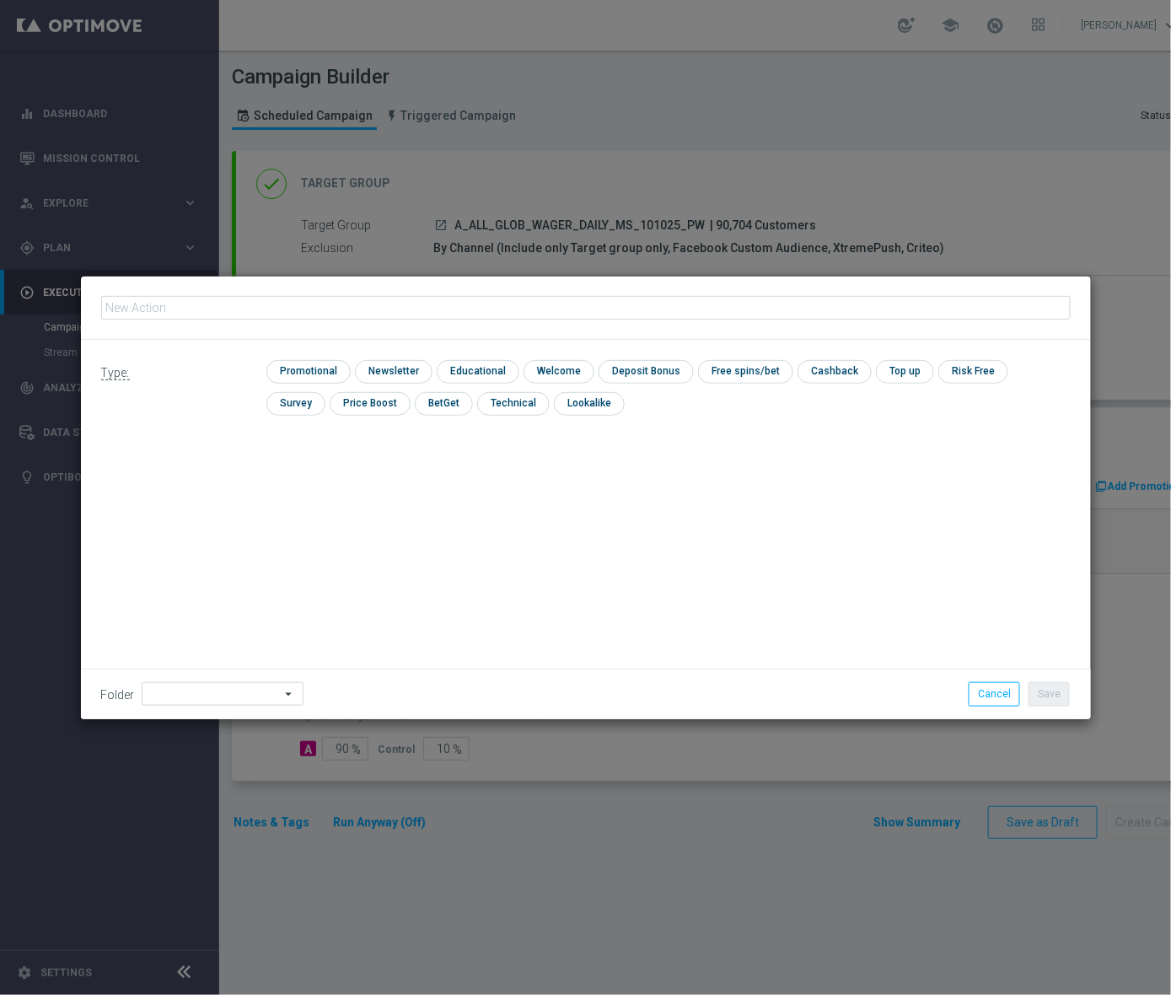
type input "[GEOGRAPHIC_DATA] - [GEOGRAPHIC_DATA], [GEOGRAPHIC_DATA] - [GEOGRAPHIC_DATA], […"
click at [813, 229] on modal-container "Type: check Promotional check Newsletter check Educational check Welcome check …" at bounding box center [585, 497] width 1171 height 995
click at [813, 697] on button "Cancel" at bounding box center [994, 694] width 51 height 24
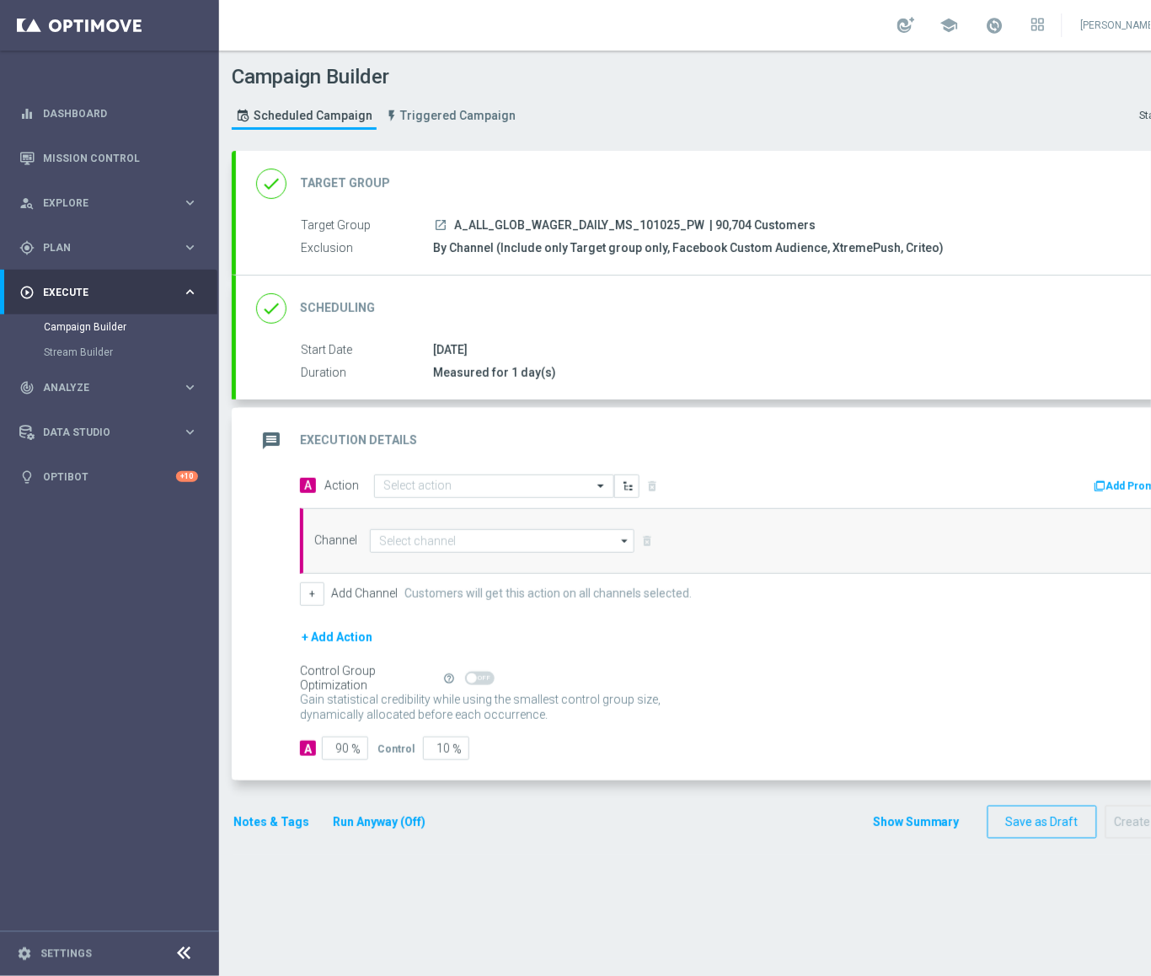
drag, startPoint x: 696, startPoint y: 221, endPoint x: 456, endPoint y: 229, distance: 240.4
click at [456, 229] on div "launch A_ALL_GLOB_WAGER_DAILY_MS_101025_PW | 90,704 Customers" at bounding box center [809, 225] width 752 height 17
copy span "A_ALL_GLOB_WAGER_DAILY_MS_101025_PW"
click at [418, 485] on input "text" at bounding box center [478, 487] width 188 height 14
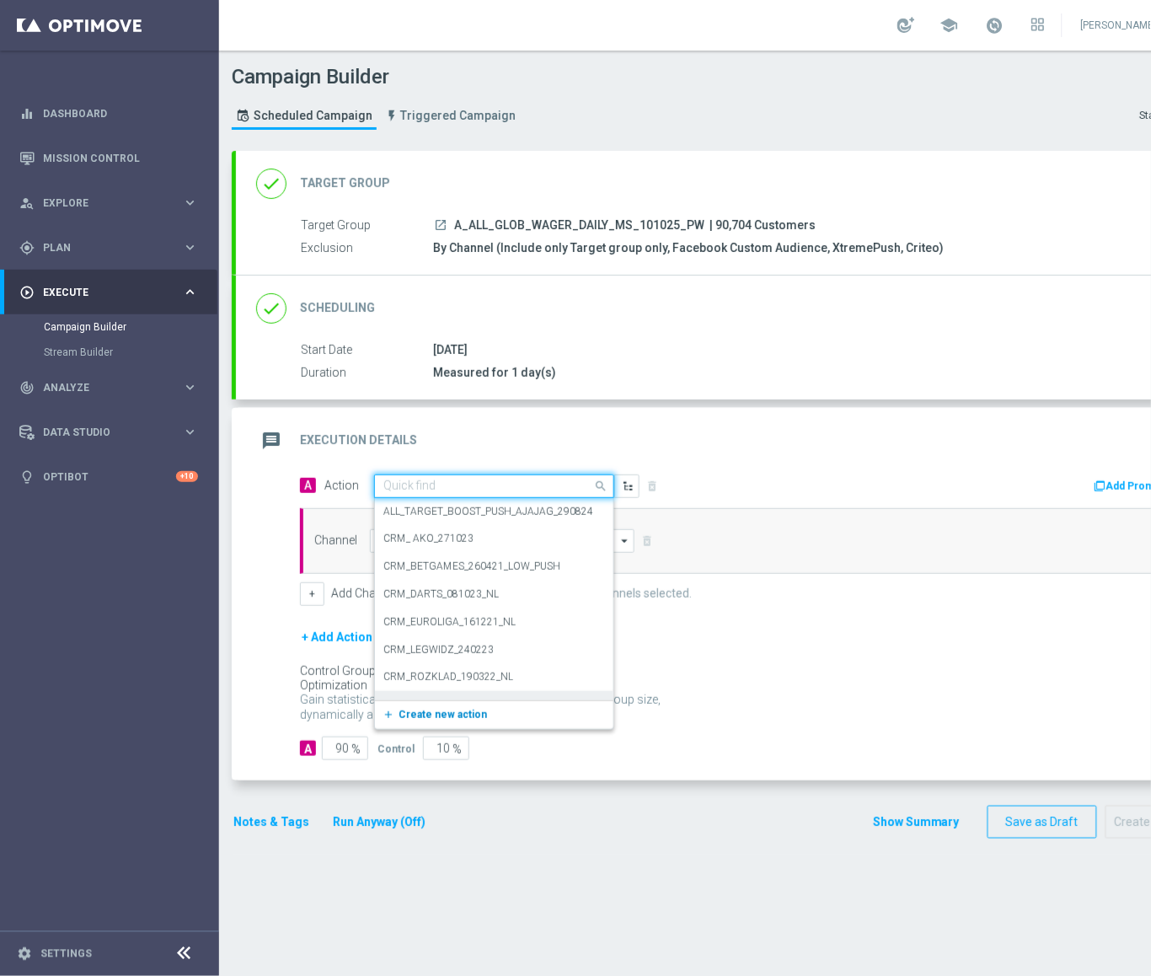
click at [437, 721] on button "add_new Create new action" at bounding box center [491, 715] width 233 height 19
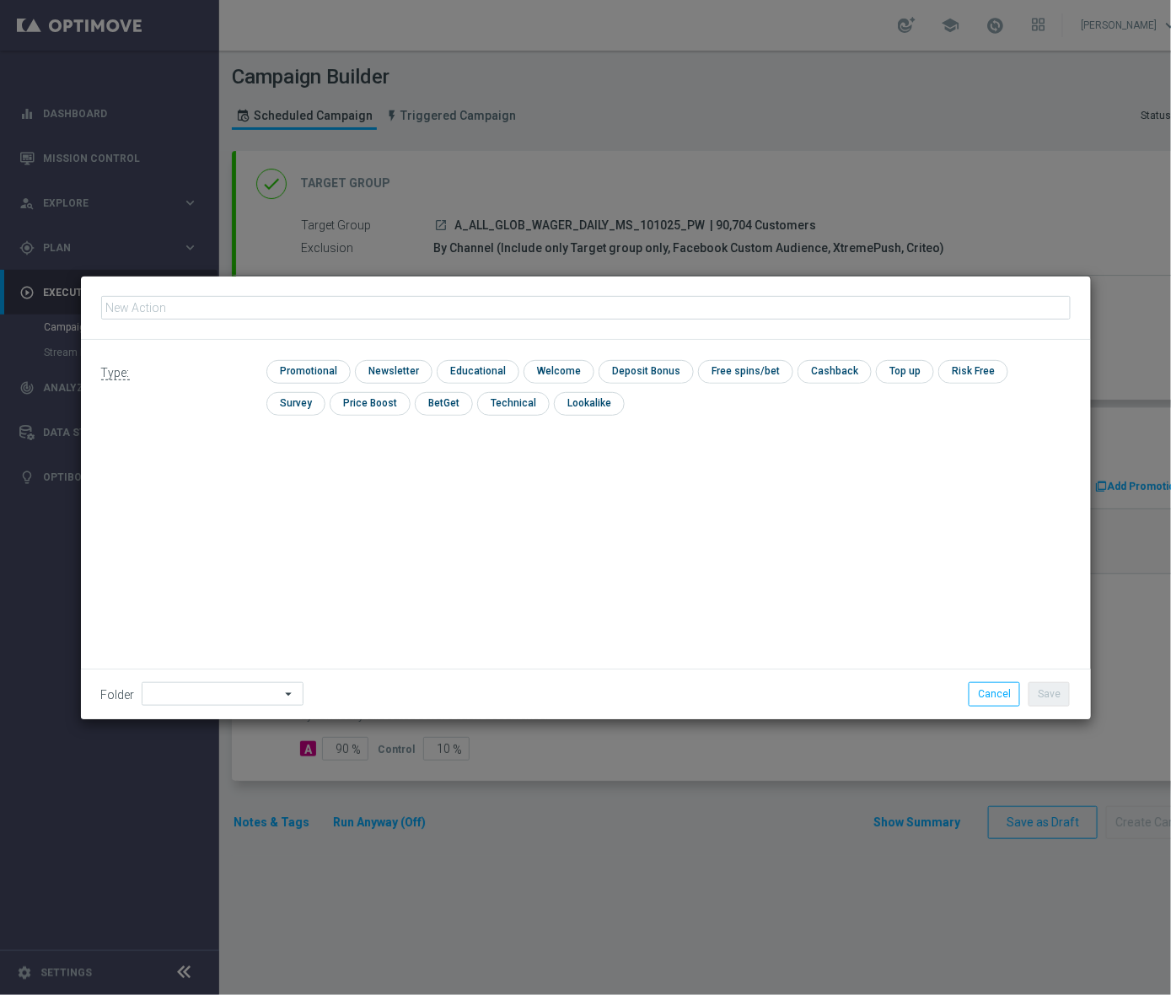
click at [416, 308] on input "text" at bounding box center [585, 308] width 969 height 24
type input "A_ALL_GLOB_WAGER_DAILY_MS_101025_PW"
click at [412, 364] on input "checkbox" at bounding box center [391, 371] width 73 height 23
checkbox input "true"
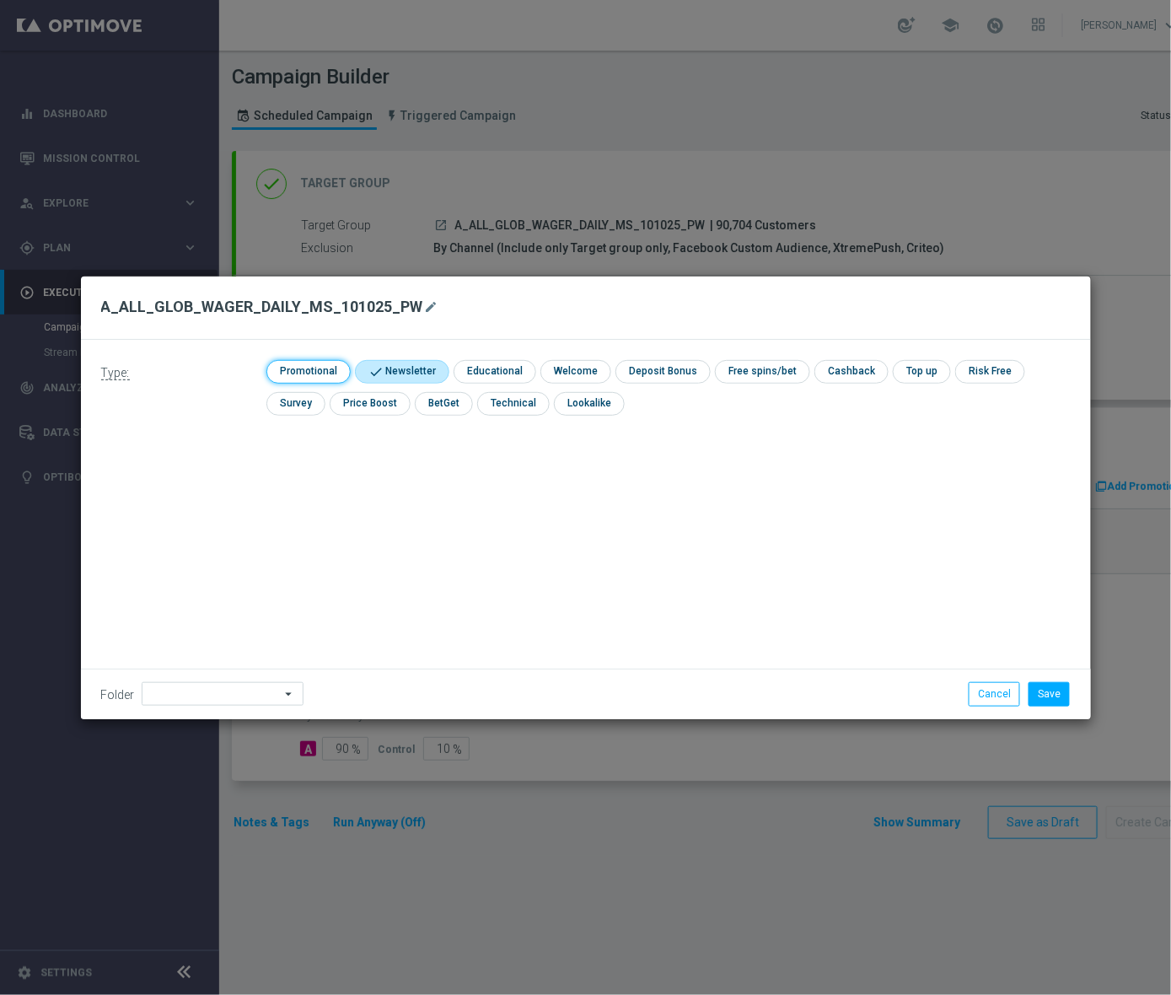
drag, startPoint x: 325, startPoint y: 373, endPoint x: 395, endPoint y: 372, distance: 70.0
click at [328, 373] on input "checkbox" at bounding box center [306, 371] width 80 height 23
checkbox input "true"
click at [395, 372] on input "checkbox" at bounding box center [416, 371] width 89 height 23
checkbox input "false"
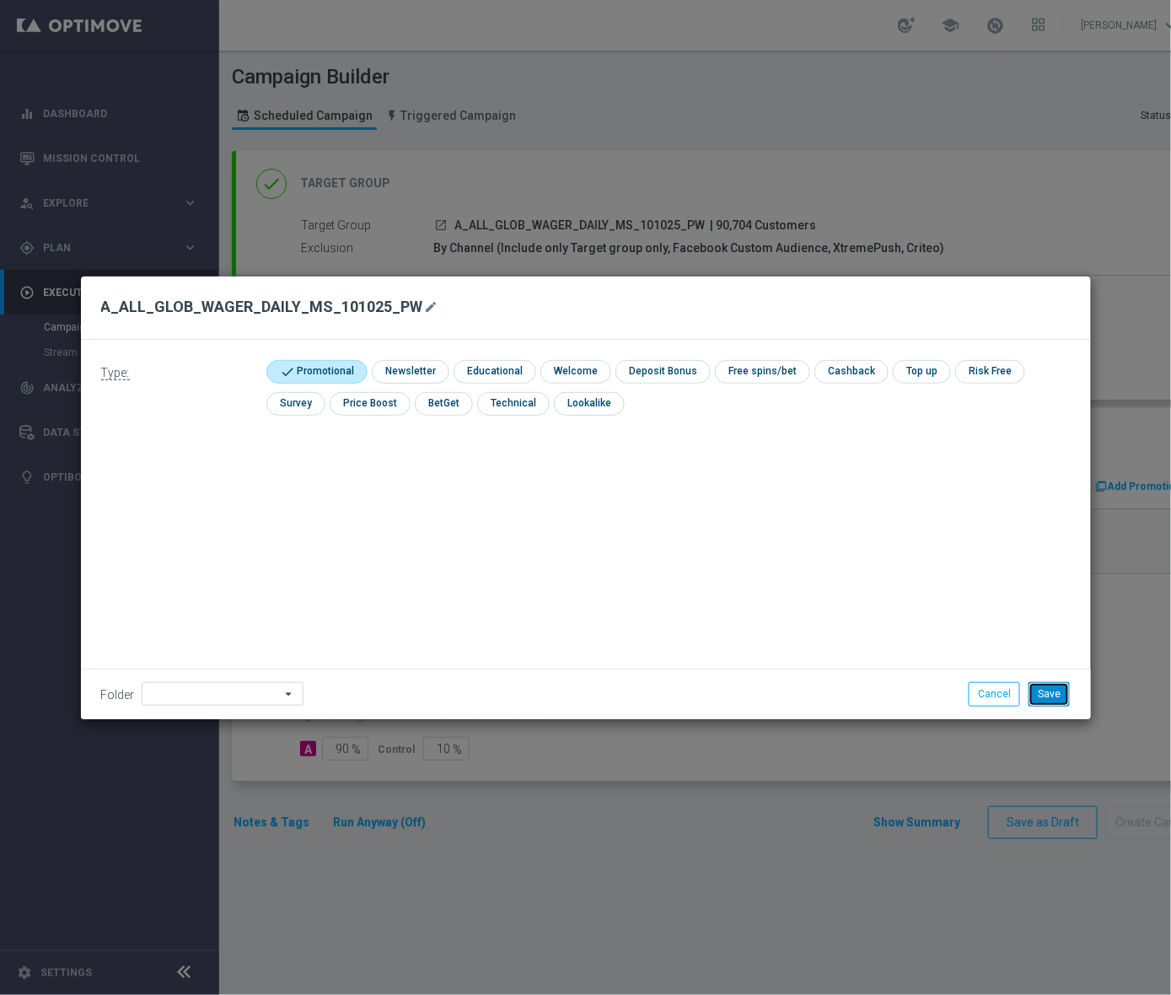
click at [813, 685] on button "Save" at bounding box center [1048, 694] width 41 height 24
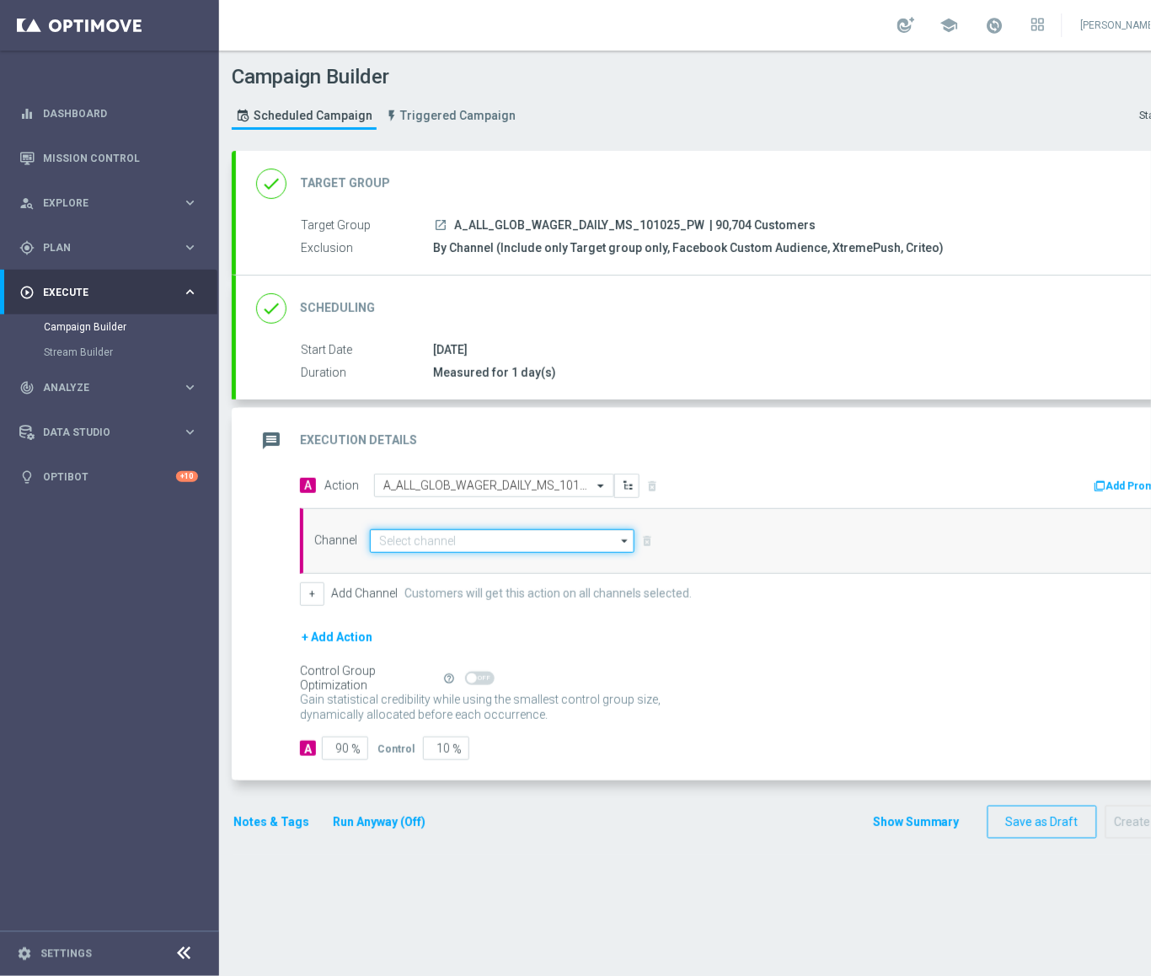
click at [537, 544] on input at bounding box center [502, 541] width 265 height 24
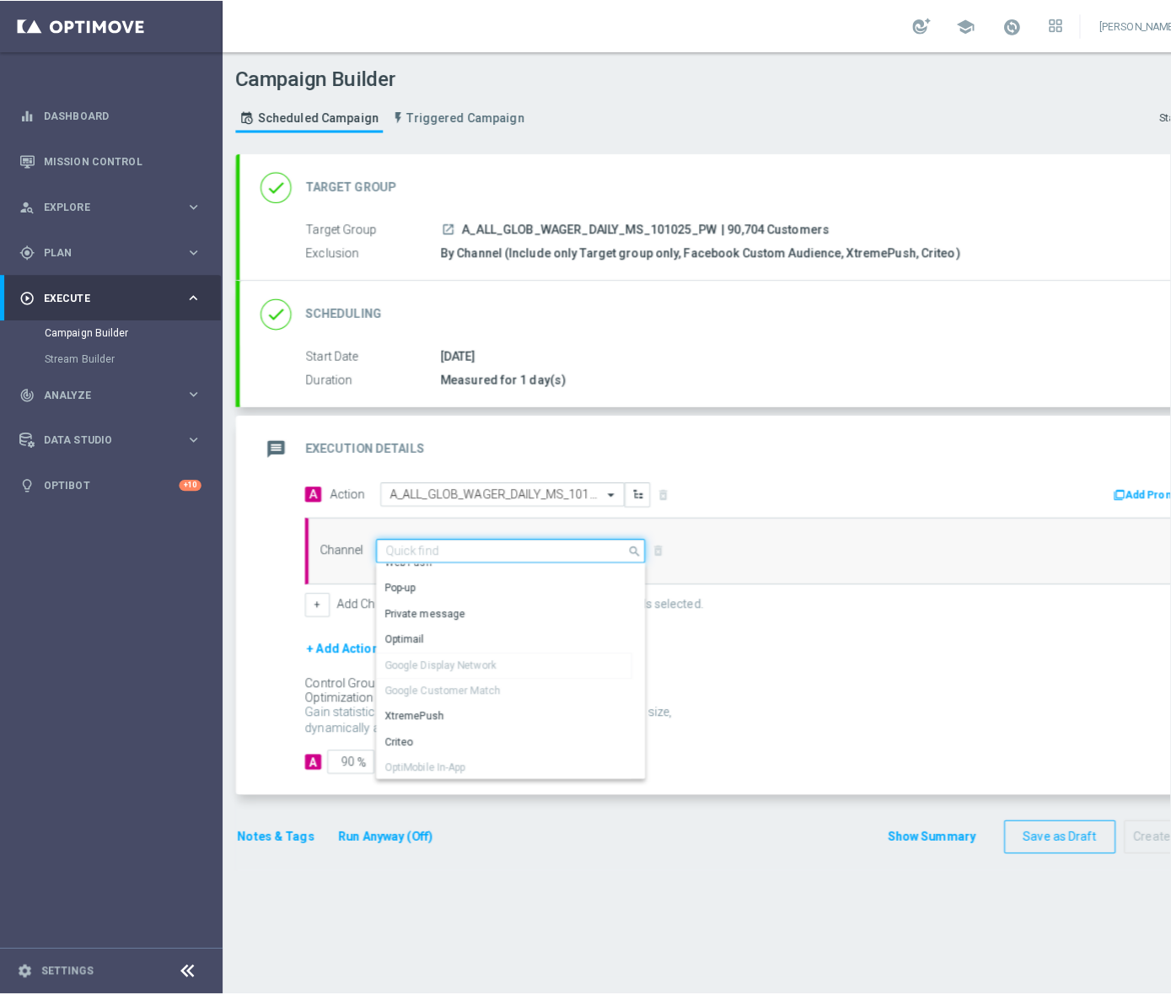
scroll to position [253, 0]
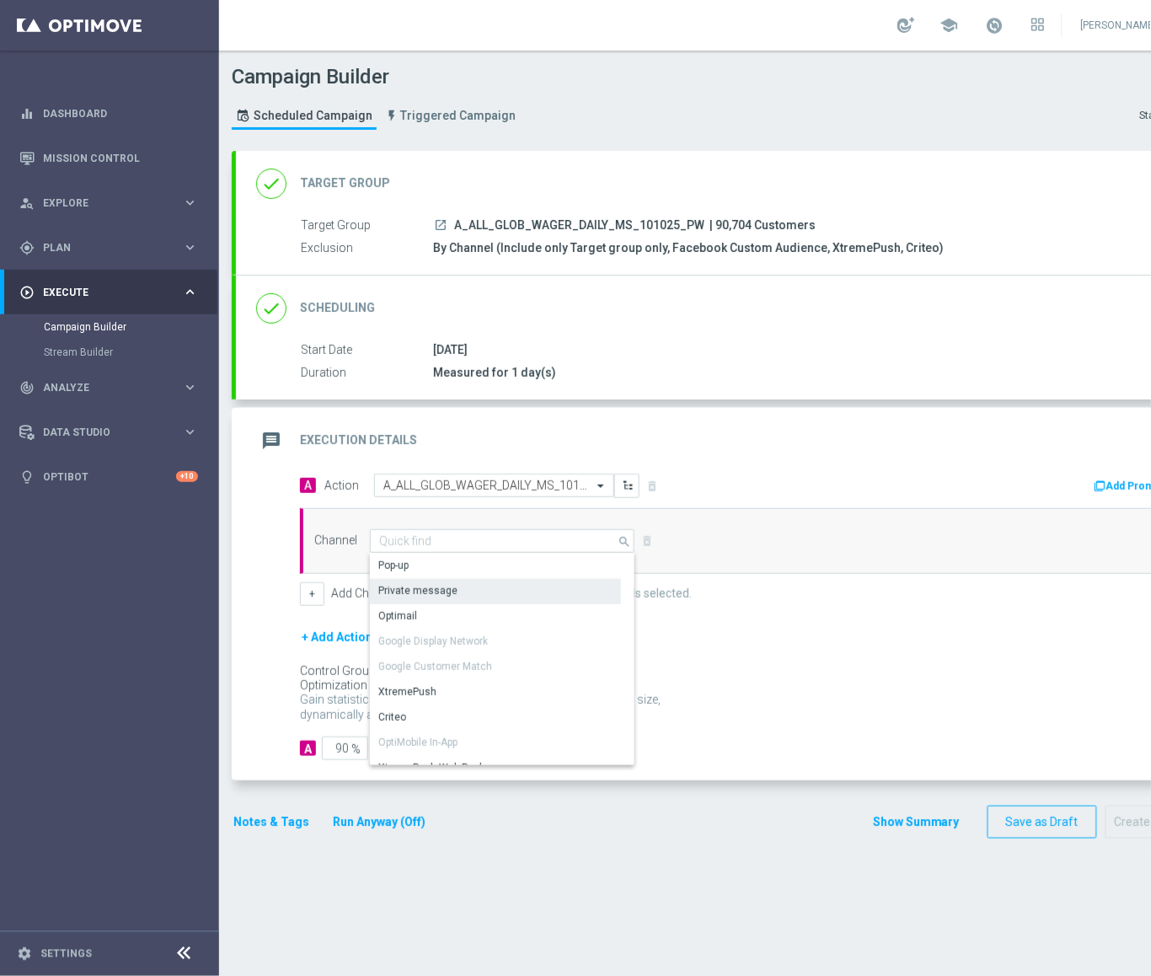
click at [466, 594] on div "Private message" at bounding box center [495, 591] width 251 height 24
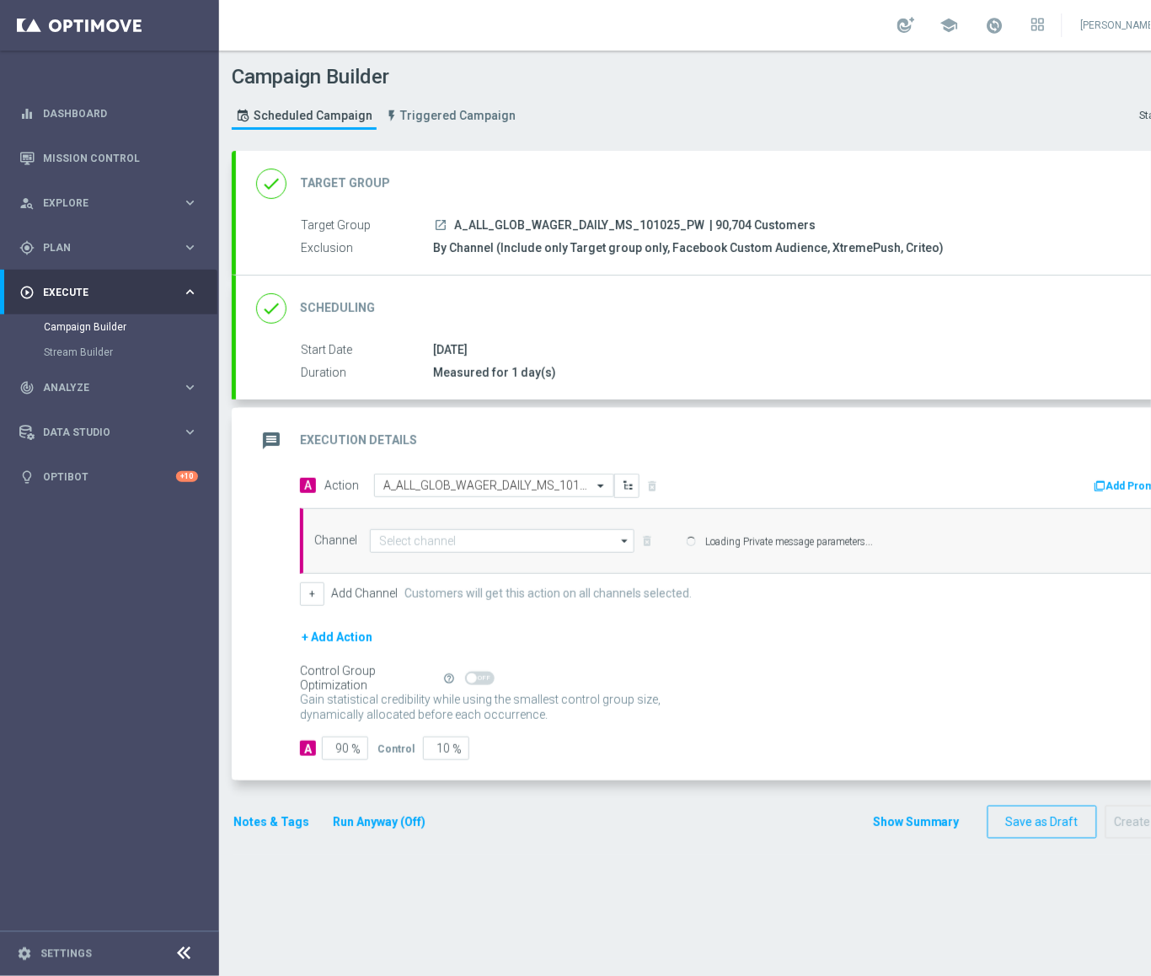
type input "Private message"
click at [180, 964] on icon at bounding box center [184, 954] width 20 height 20
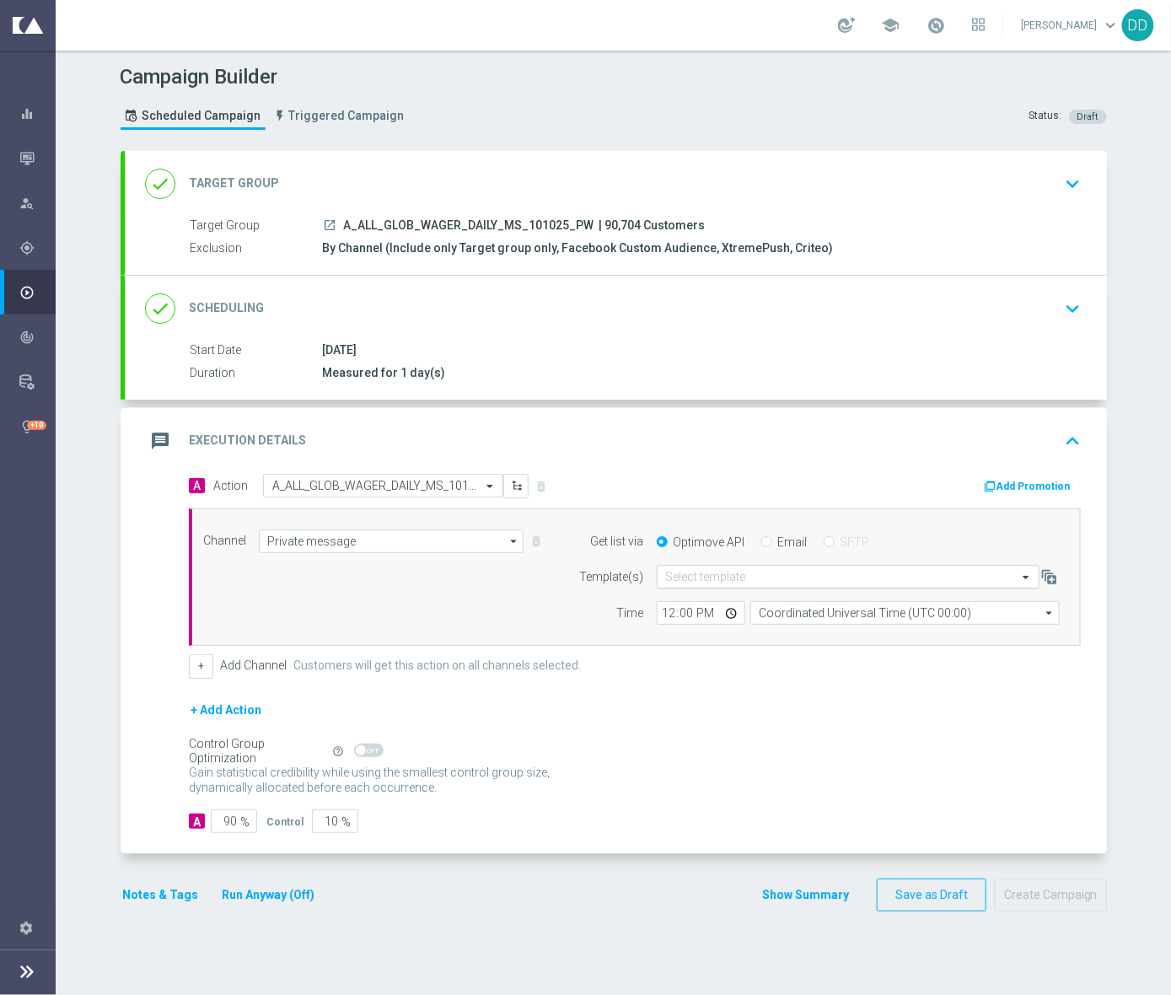
click at [720, 571] on input "text" at bounding box center [830, 577] width 330 height 14
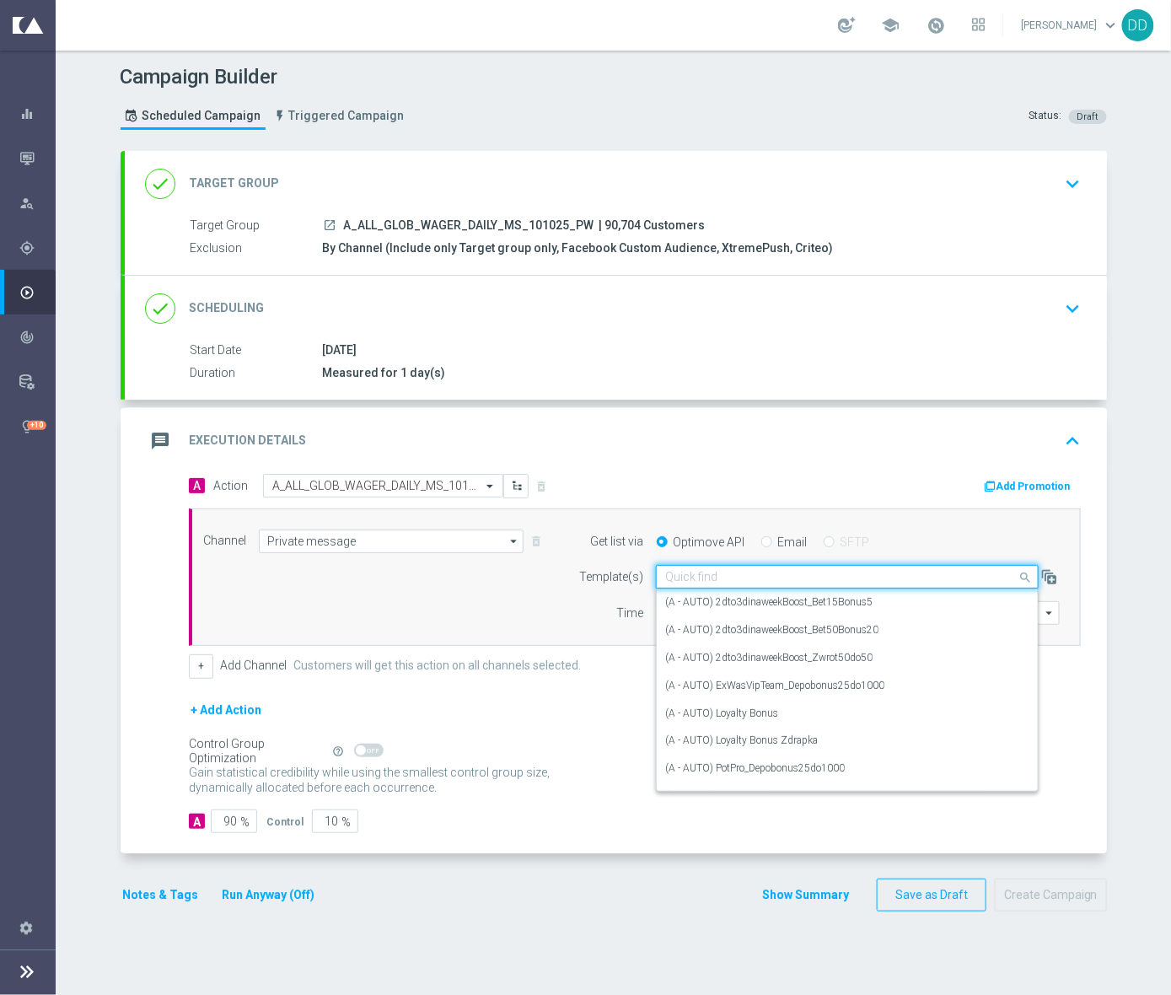
paste input "A_ALL_GLOB_WAGER_DAILY_MS_101025_PW"
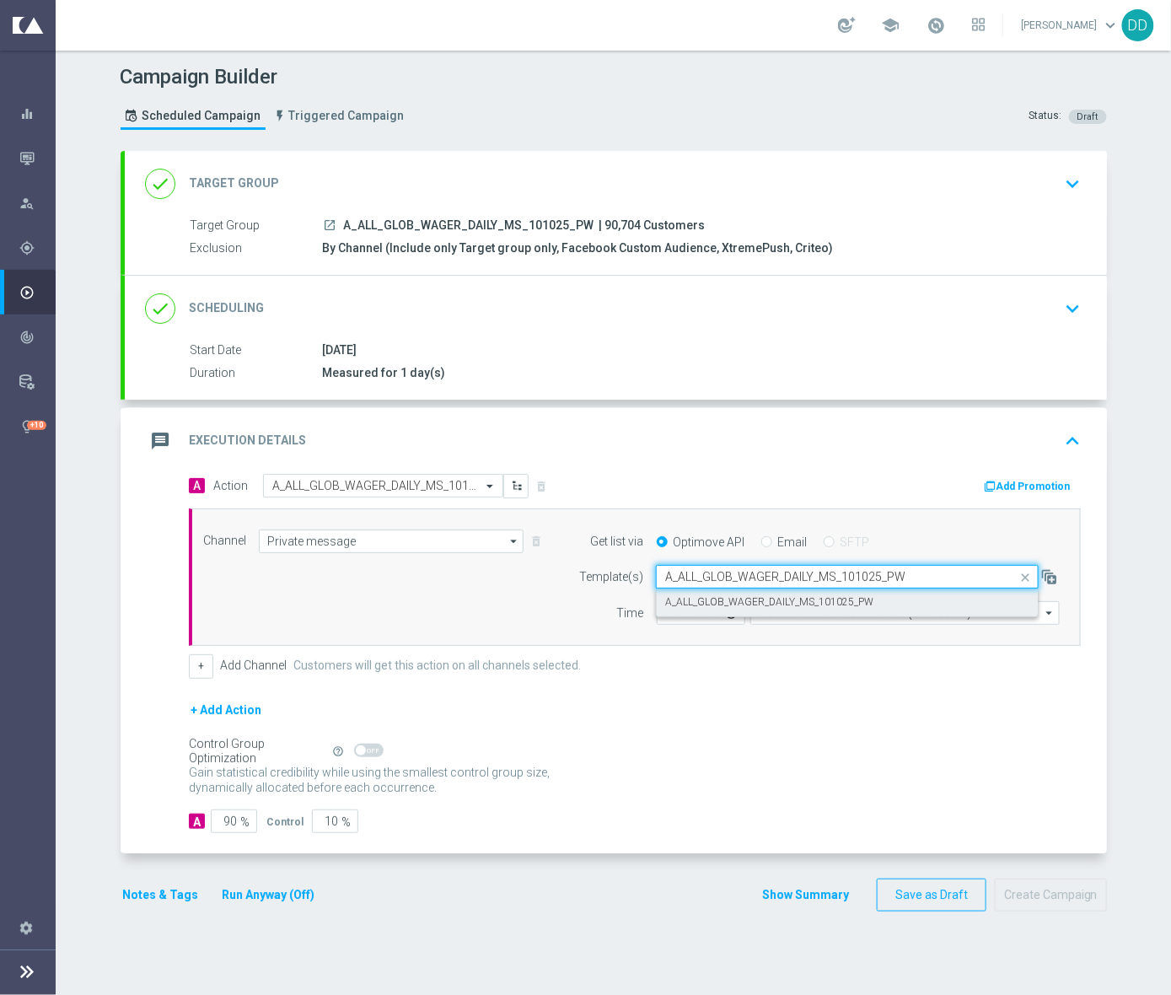
click at [716, 600] on label "A_ALL_GLOB_WAGER_DAILY_MS_101025_PW" at bounding box center [769, 602] width 208 height 14
type input "A_ALL_GLOB_WAGER_DAILY_MS_101025_PW"
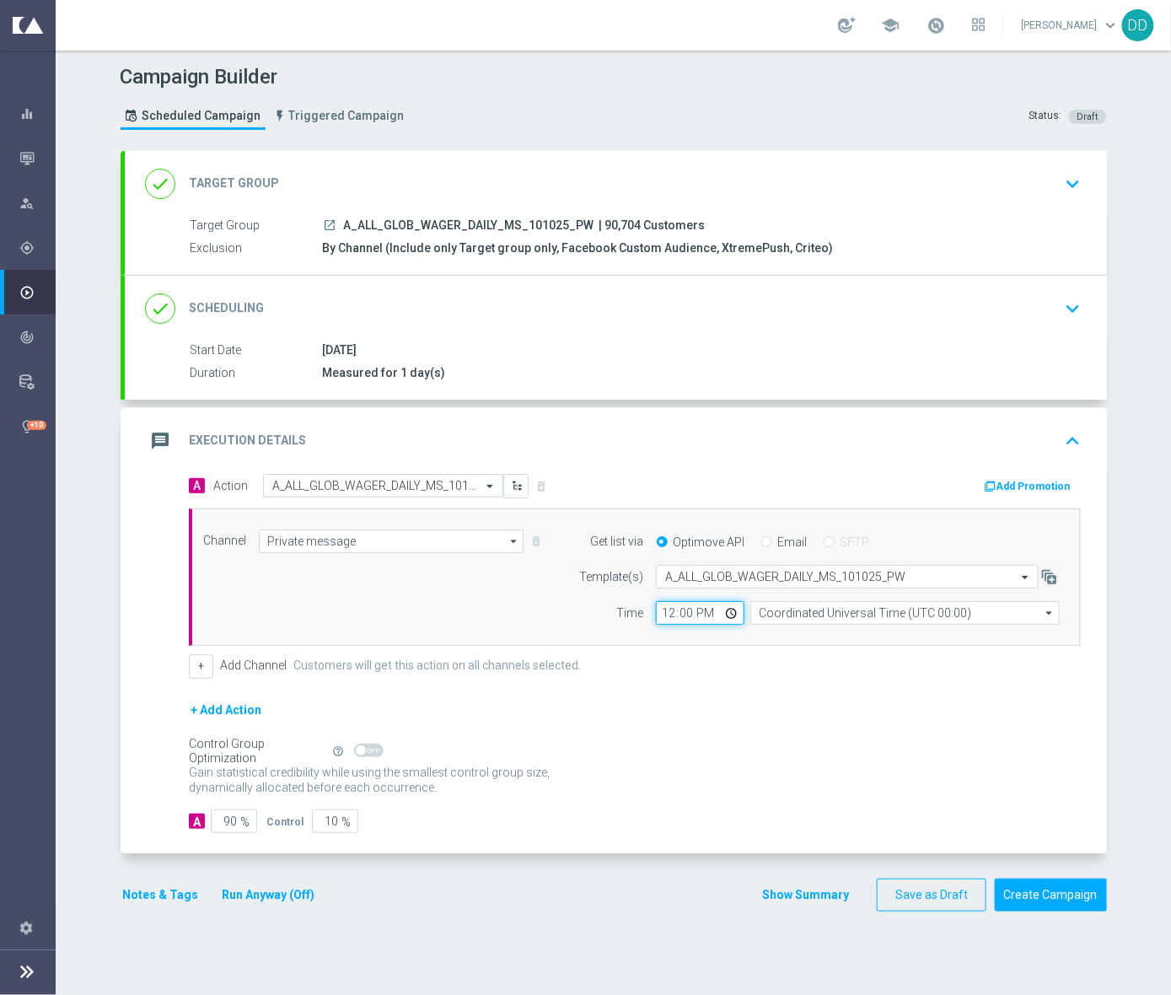
click at [663, 612] on input "12:00" at bounding box center [700, 613] width 89 height 24
type input "20:45"
click at [792, 609] on input "Coordinated Universal Time (UTC 00:00)" at bounding box center [903, 613] width 309 height 24
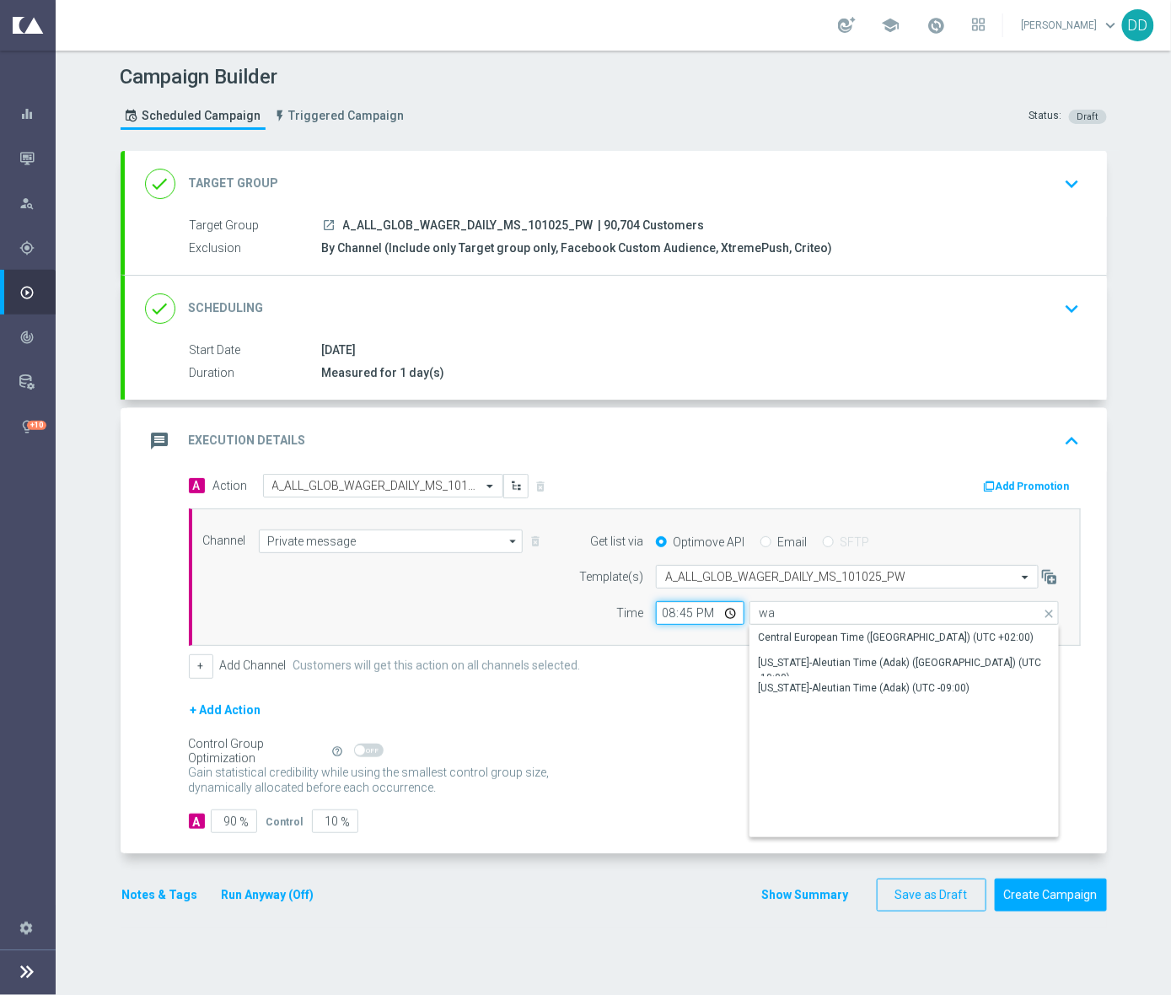
click at [656, 614] on input "20:45" at bounding box center [700, 613] width 89 height 24
type input "Coordinated Universal Time (UTC 00:00)"
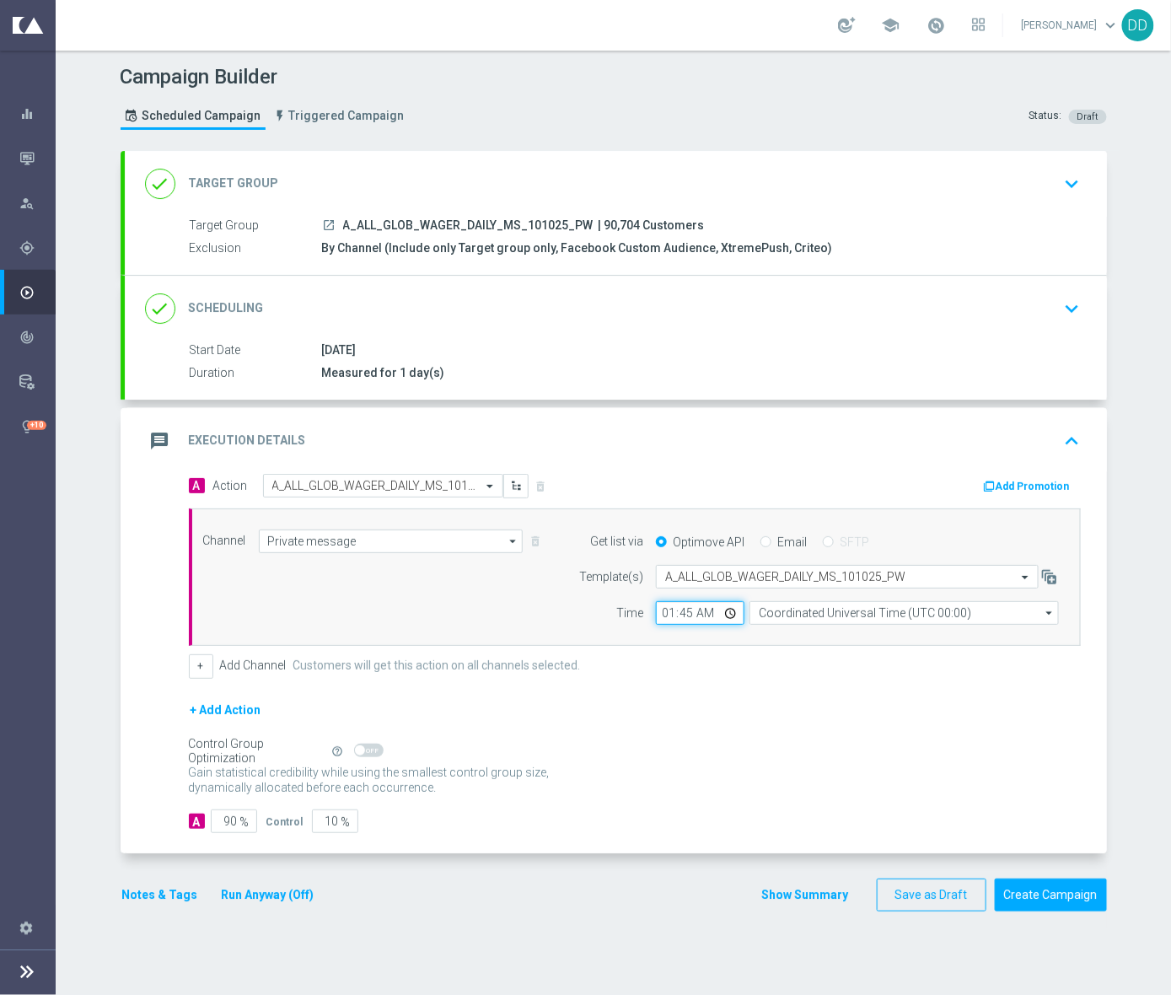
type input "10:45"
click at [813, 614] on input "Coordinated Universal Time (UTC 00:00)" at bounding box center [903, 613] width 309 height 24
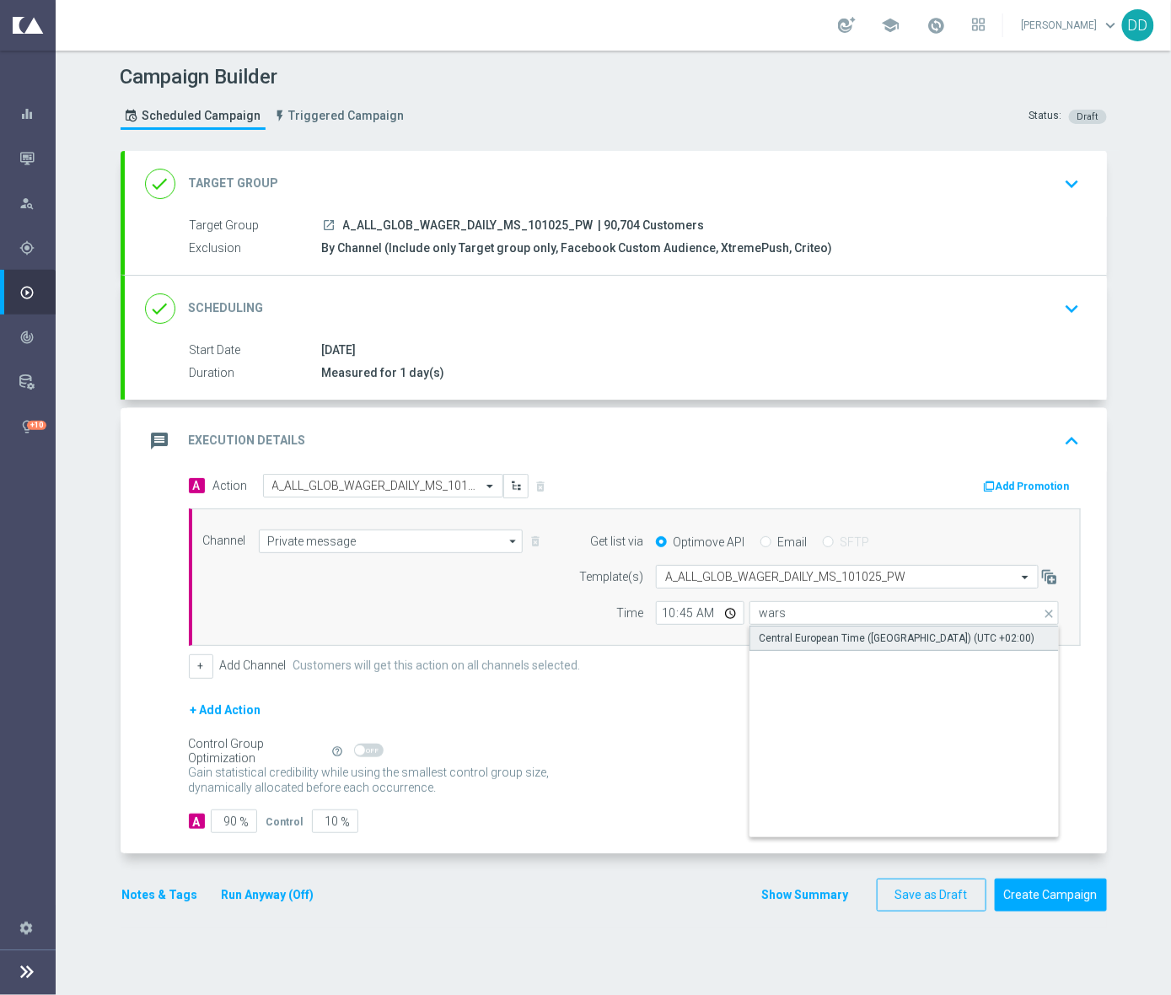
drag, startPoint x: 792, startPoint y: 639, endPoint x: 757, endPoint y: 639, distance: 35.4
click at [792, 640] on div "Central European Time ([GEOGRAPHIC_DATA]) (UTC +02:00)" at bounding box center [897, 638] width 276 height 15
type input "Central European Time ([GEOGRAPHIC_DATA]) (UTC +02:00)"
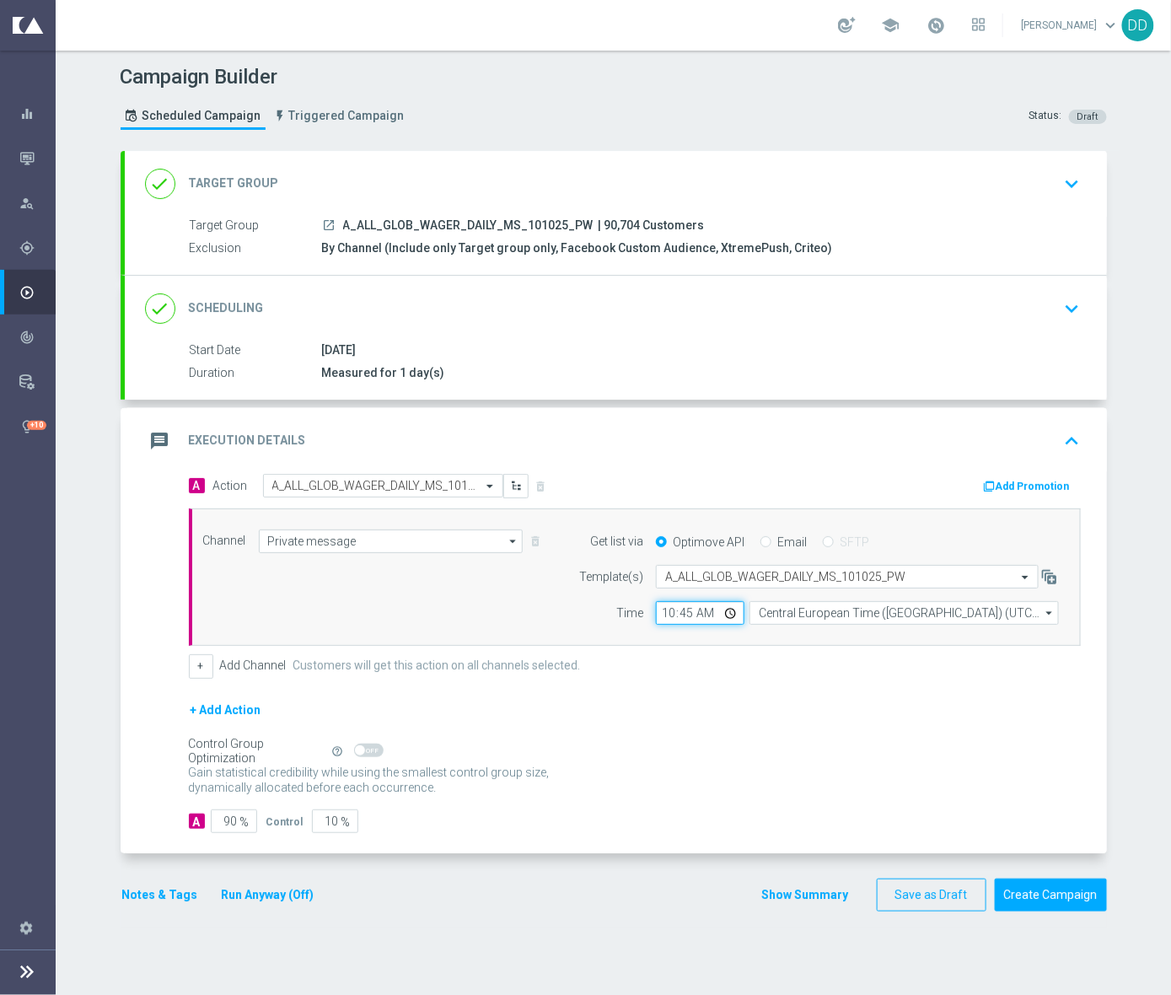
click at [657, 616] on input "10:45" at bounding box center [700, 613] width 89 height 24
type input "15:00"
drag, startPoint x: 219, startPoint y: 826, endPoint x: 229, endPoint y: 826, distance: 10.1
click at [229, 826] on input "90" at bounding box center [234, 821] width 46 height 24
click at [739, 740] on div "+ Add Action" at bounding box center [635, 721] width 892 height 42
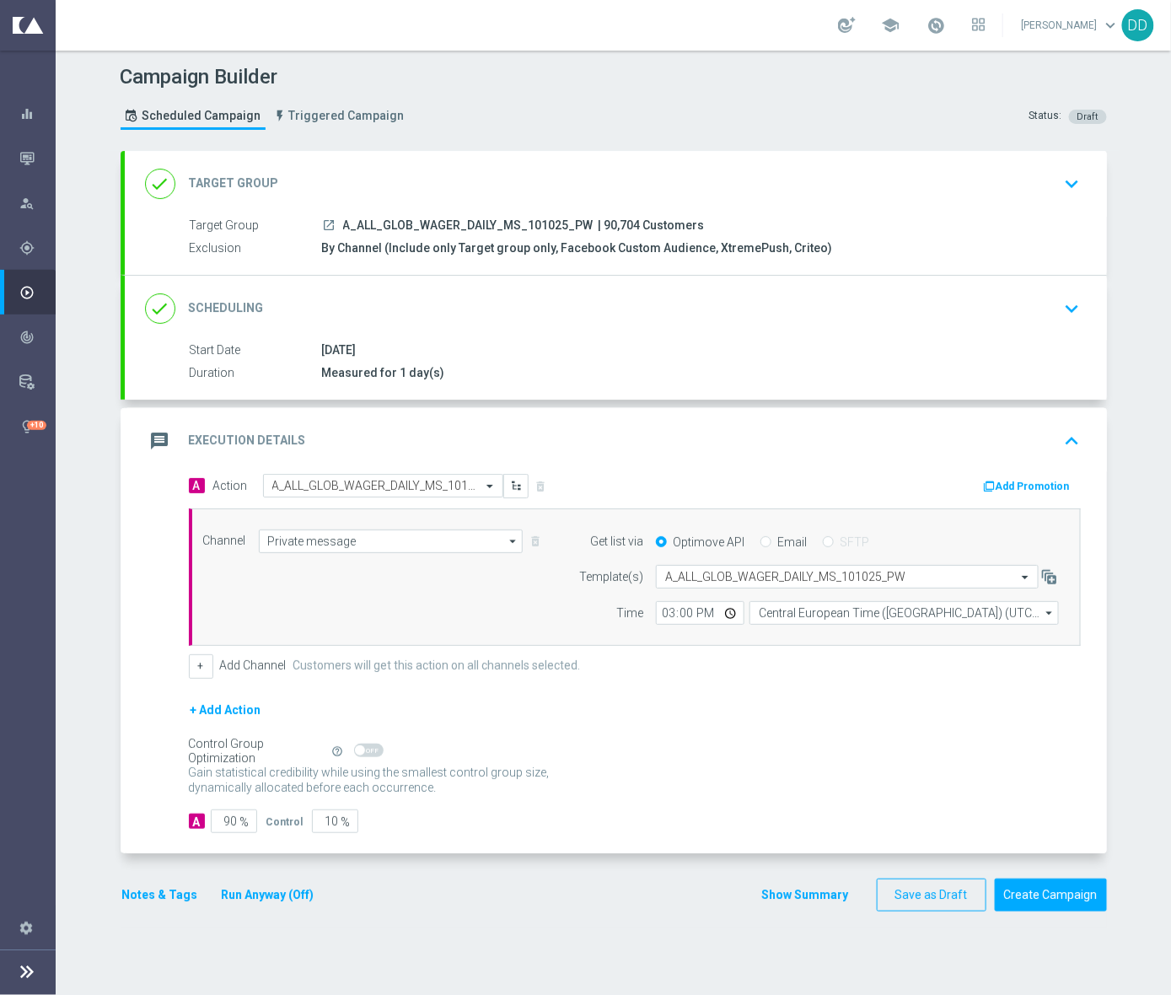
click at [171, 899] on button "Notes & Tags" at bounding box center [160, 894] width 79 height 21
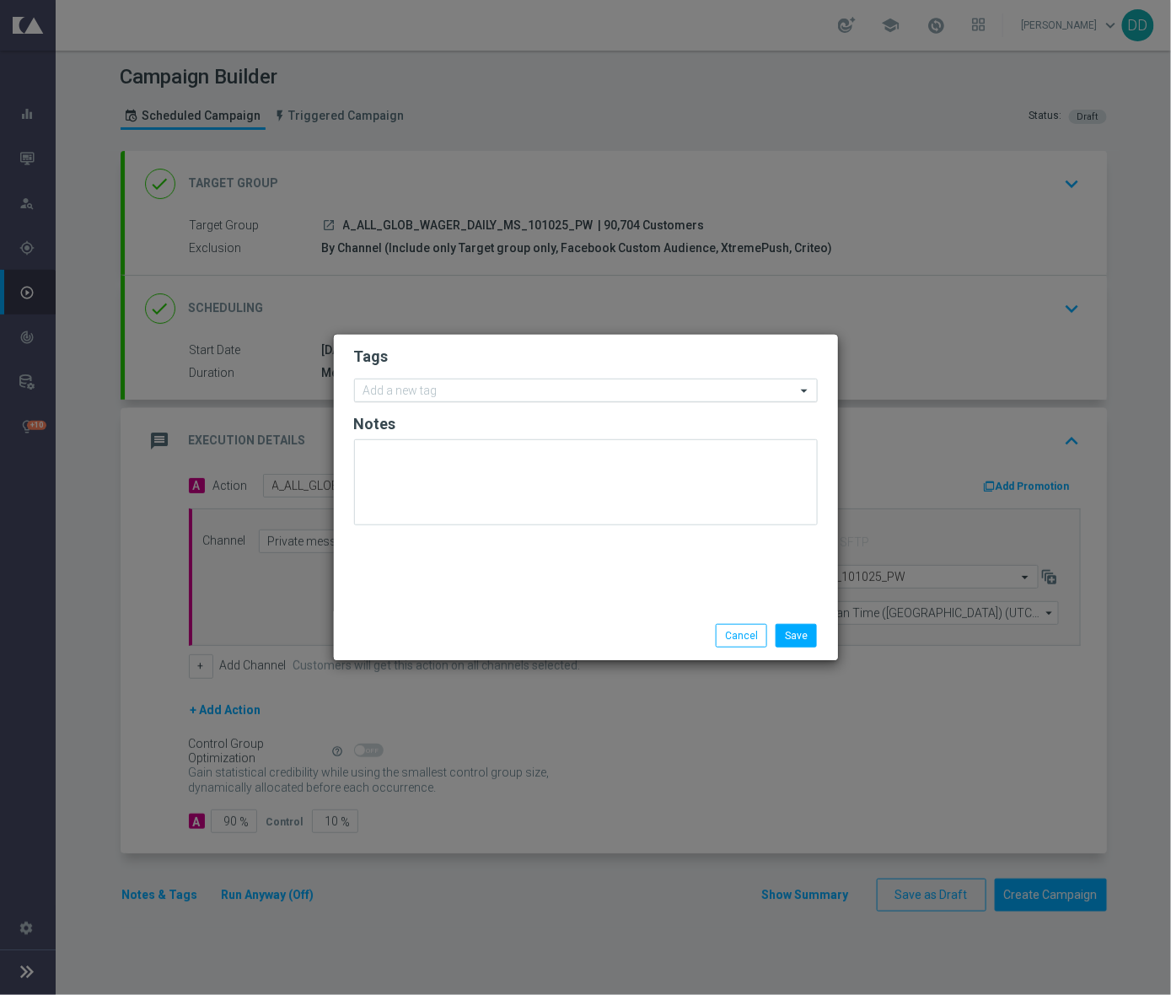
click at [466, 391] on input "text" at bounding box center [579, 391] width 432 height 14
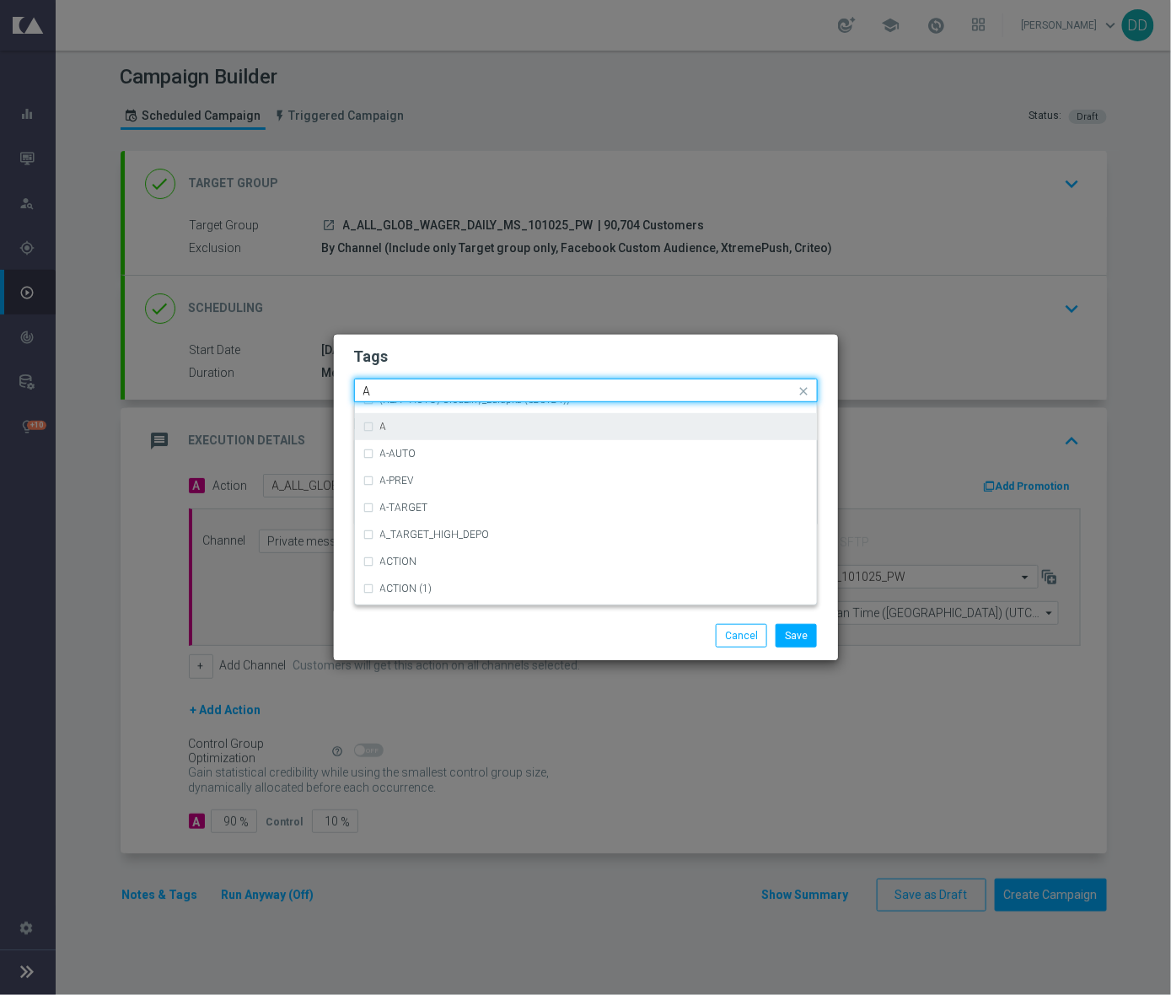
scroll to position [2023, 0]
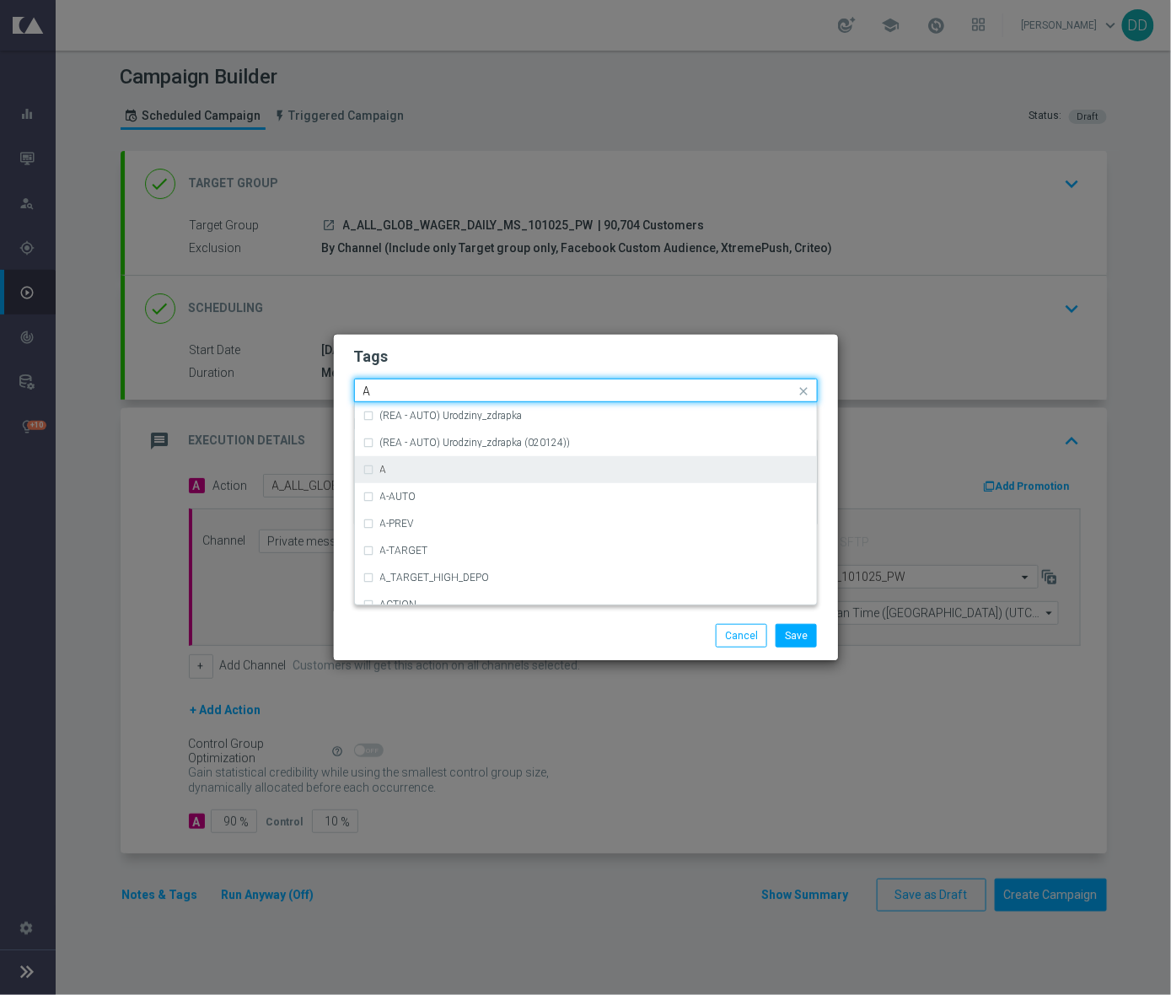
click at [368, 470] on div "A" at bounding box center [585, 469] width 445 height 27
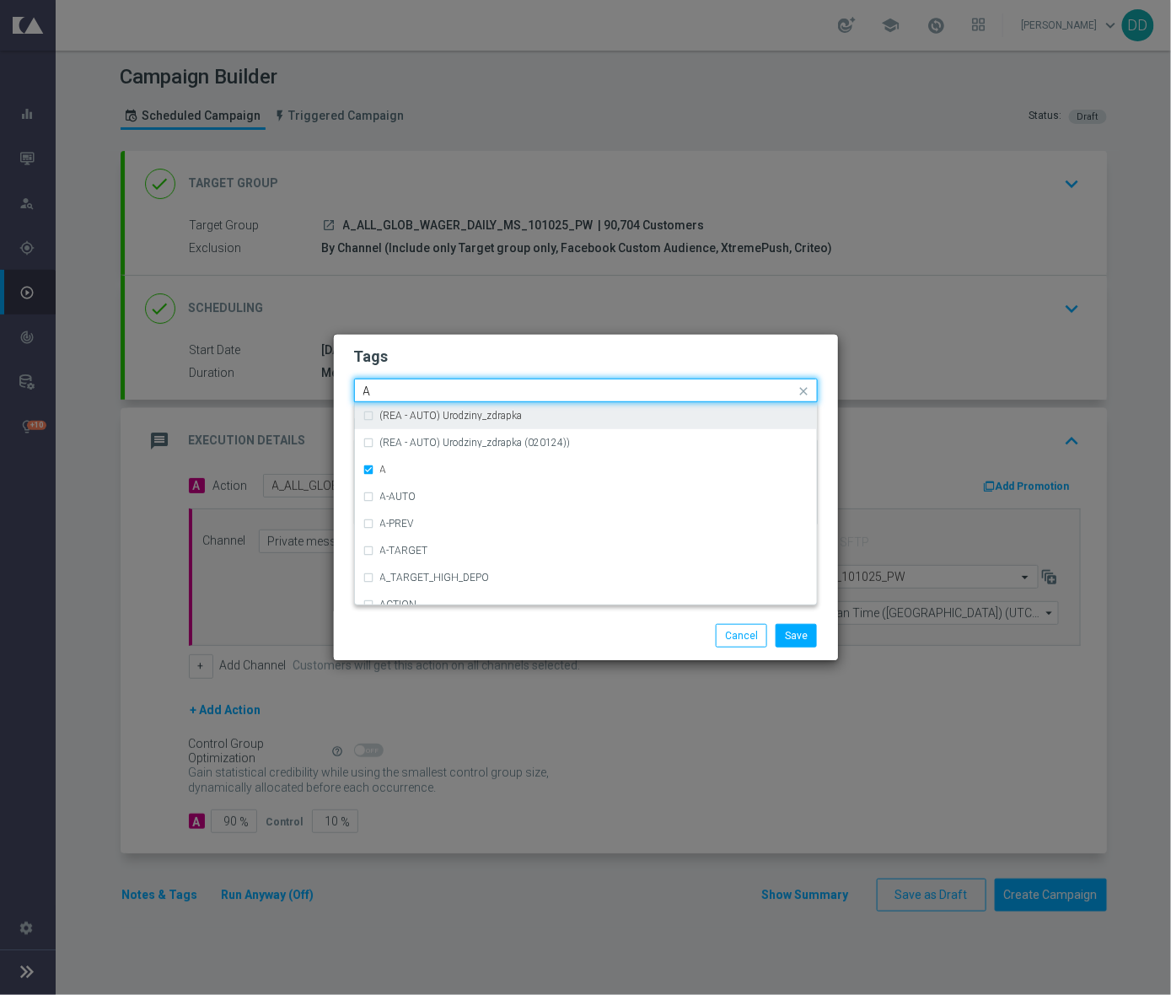
click at [390, 393] on input "A" at bounding box center [579, 391] width 432 height 14
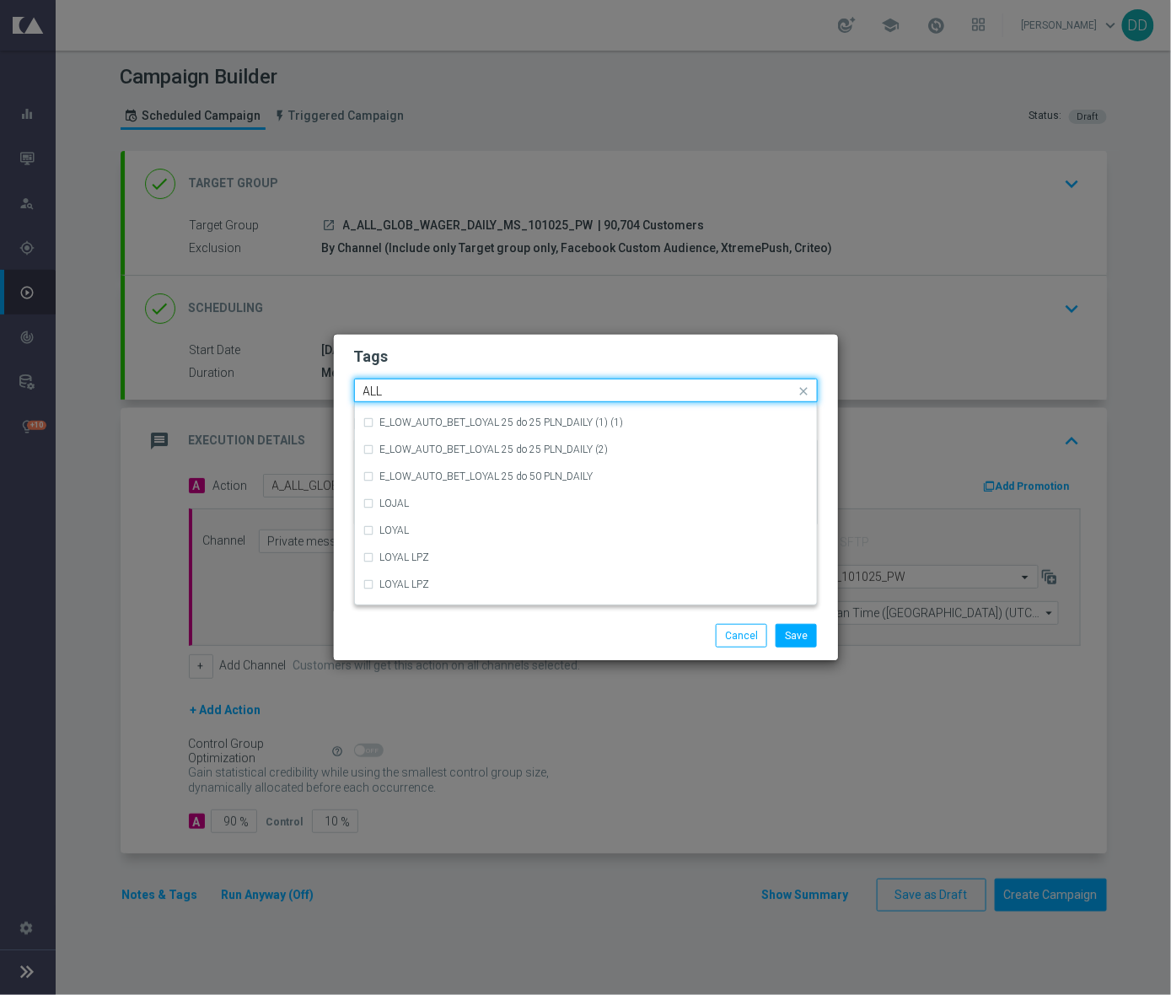
scroll to position [0, 0]
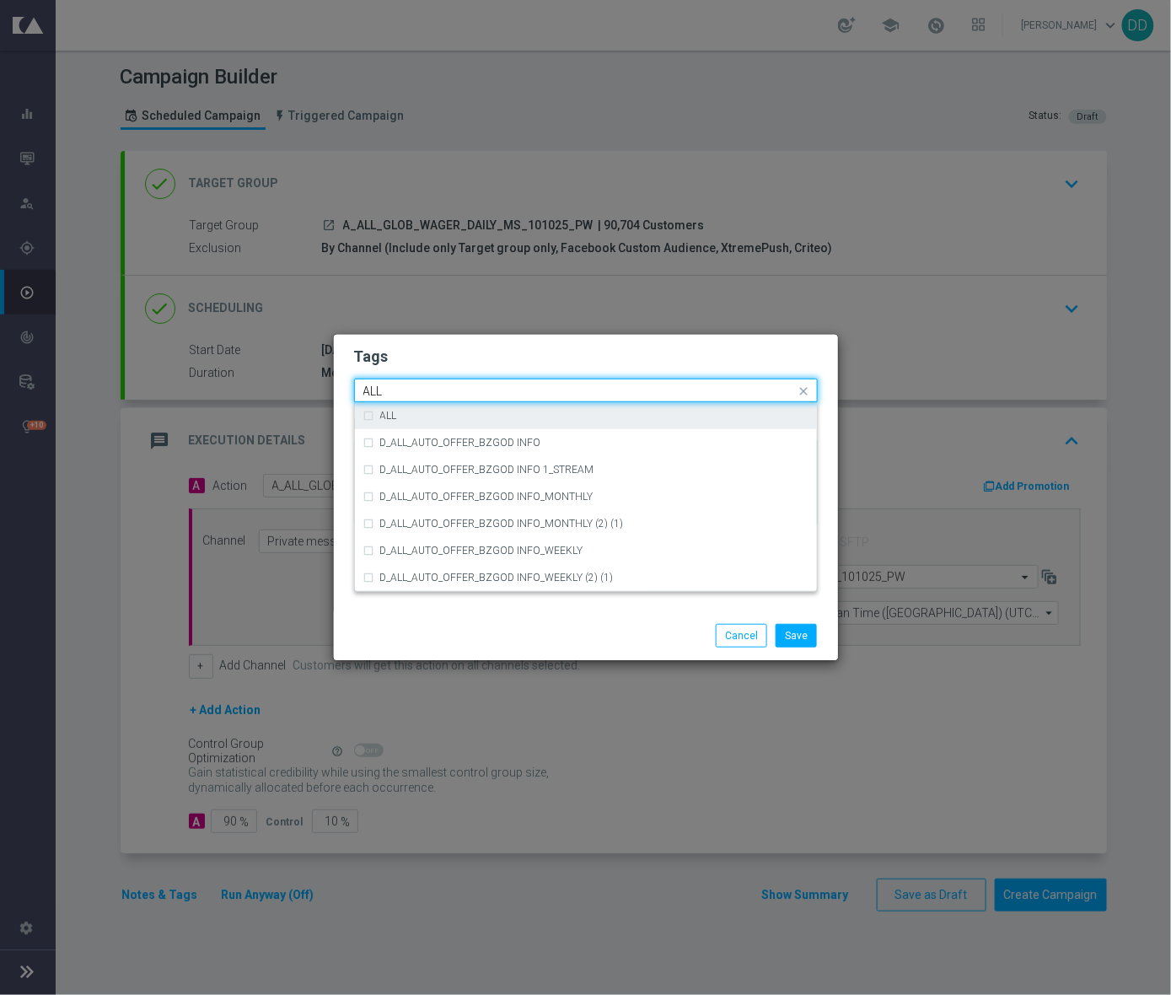
click at [373, 416] on div "ALL" at bounding box center [585, 415] width 445 height 27
drag, startPoint x: 402, startPoint y: 392, endPoint x: 331, endPoint y: 393, distance: 70.8
click at [331, 393] on modal-container "Tags Quick find × A × ALL ALL ALL D_ALL_AUTO_OFFER_BZGOD INFO D_ALL_AUTO_OFFER_…" at bounding box center [585, 497] width 1171 height 995
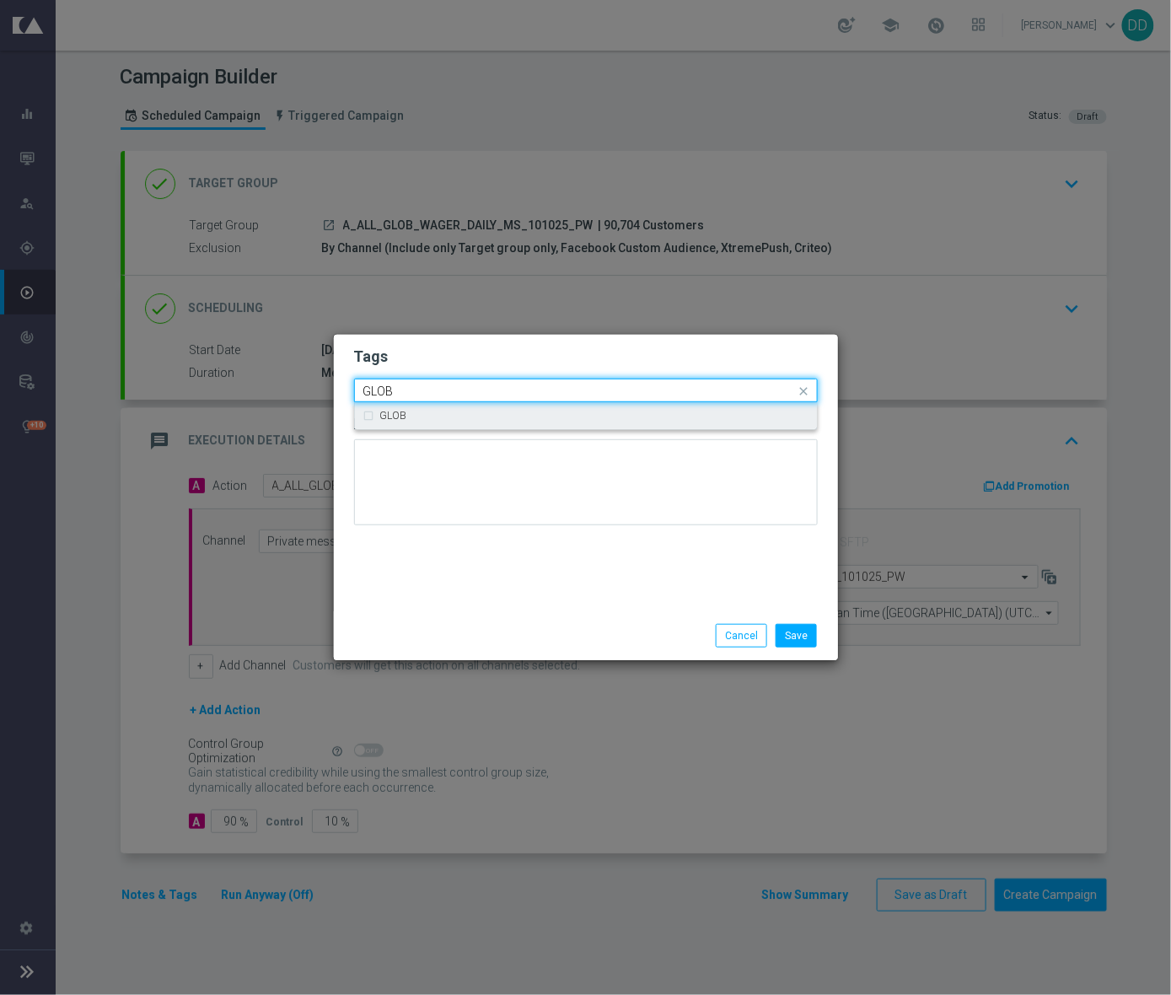
click at [373, 414] on div "GLOB" at bounding box center [585, 415] width 445 height 27
drag, startPoint x: 406, startPoint y: 392, endPoint x: 323, endPoint y: 389, distance: 83.5
click at [323, 389] on modal-container "Tags Quick find × A × ALL × GLOB GLOB GLOB Notes Save Cancel" at bounding box center [585, 497] width 1171 height 995
click at [370, 412] on div "WAGER" at bounding box center [585, 415] width 445 height 27
type input "WAGER"
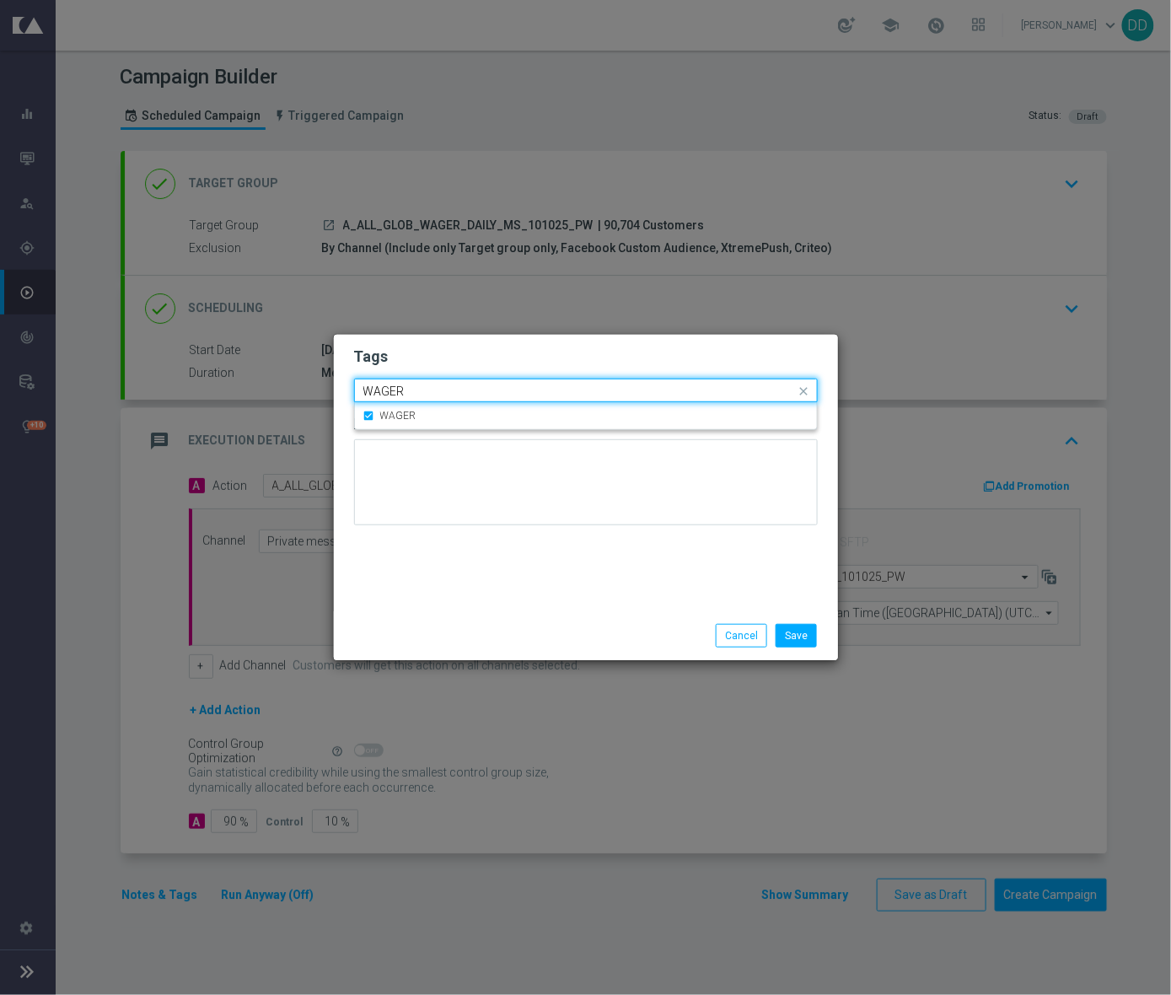
drag, startPoint x: 341, startPoint y: 391, endPoint x: 318, endPoint y: 391, distance: 22.8
click at [318, 391] on modal-container "Tags Quick find × A × ALL × GLOB × WAGER WAGER WAGER Notes Save Cancel" at bounding box center [585, 497] width 1171 height 995
click at [792, 635] on button "Save" at bounding box center [795, 636] width 41 height 24
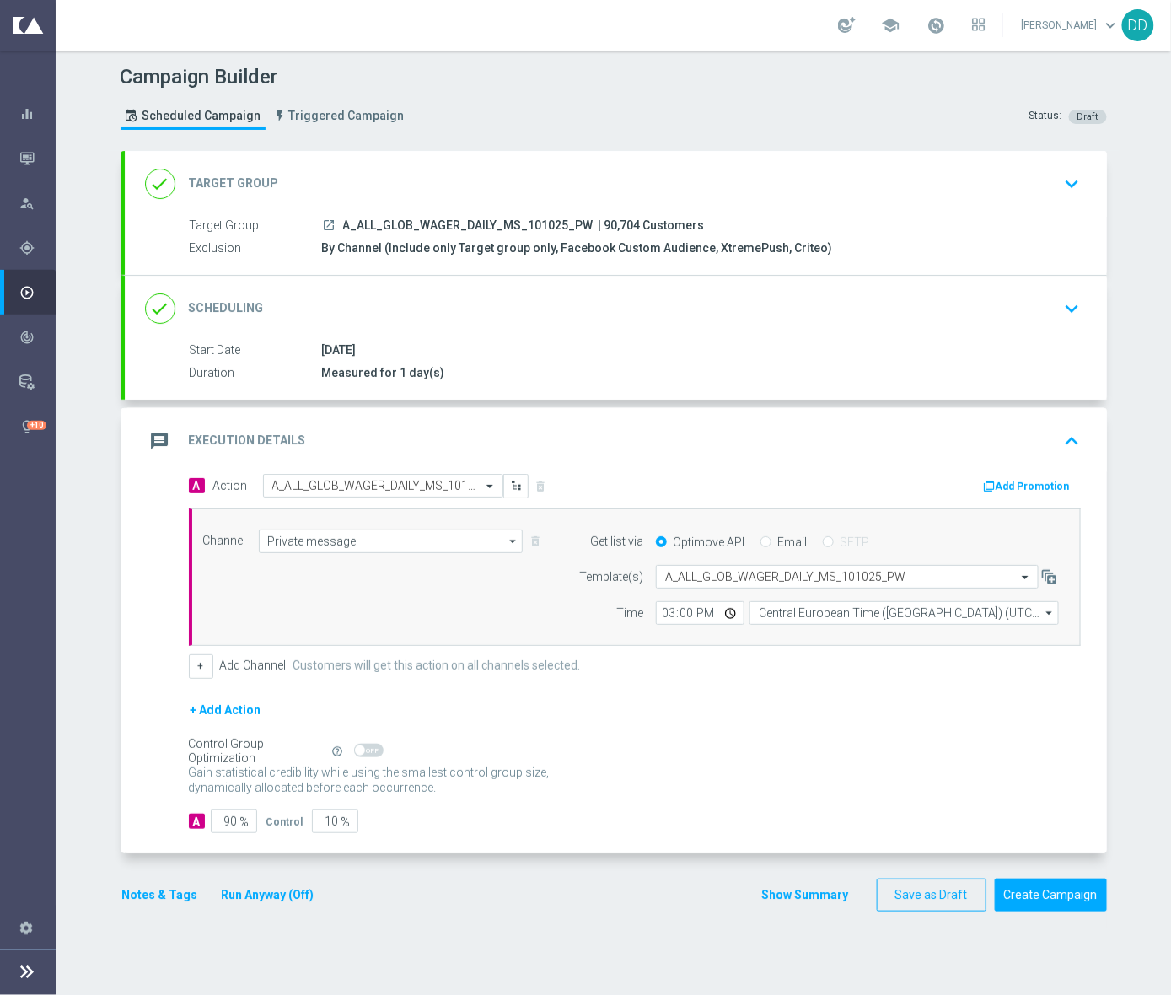
click at [813, 333] on div "done Scheduling keyboard_arrow_down" at bounding box center [616, 309] width 982 height 66
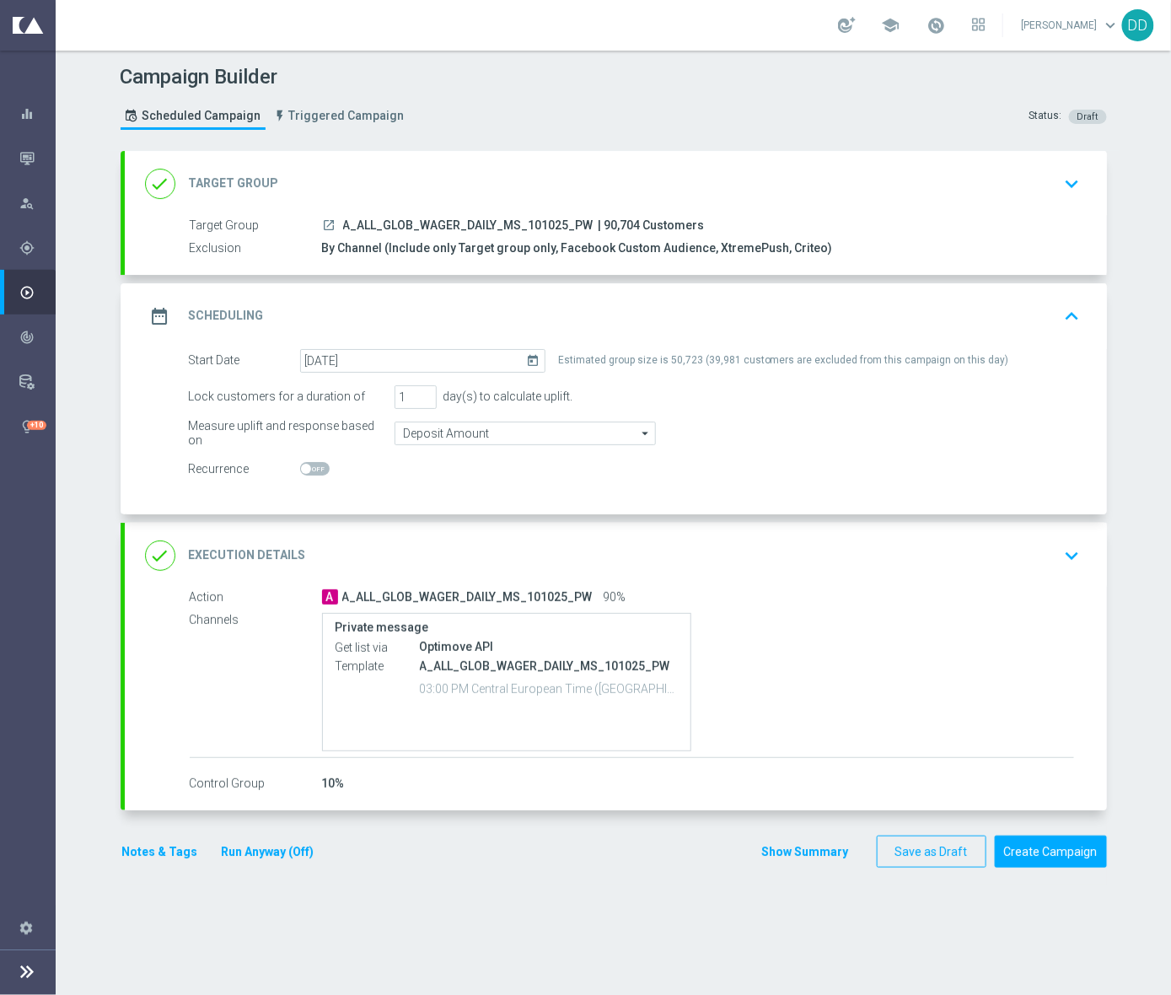
click at [813, 564] on div "done Execution Details keyboard_arrow_down" at bounding box center [616, 555] width 942 height 32
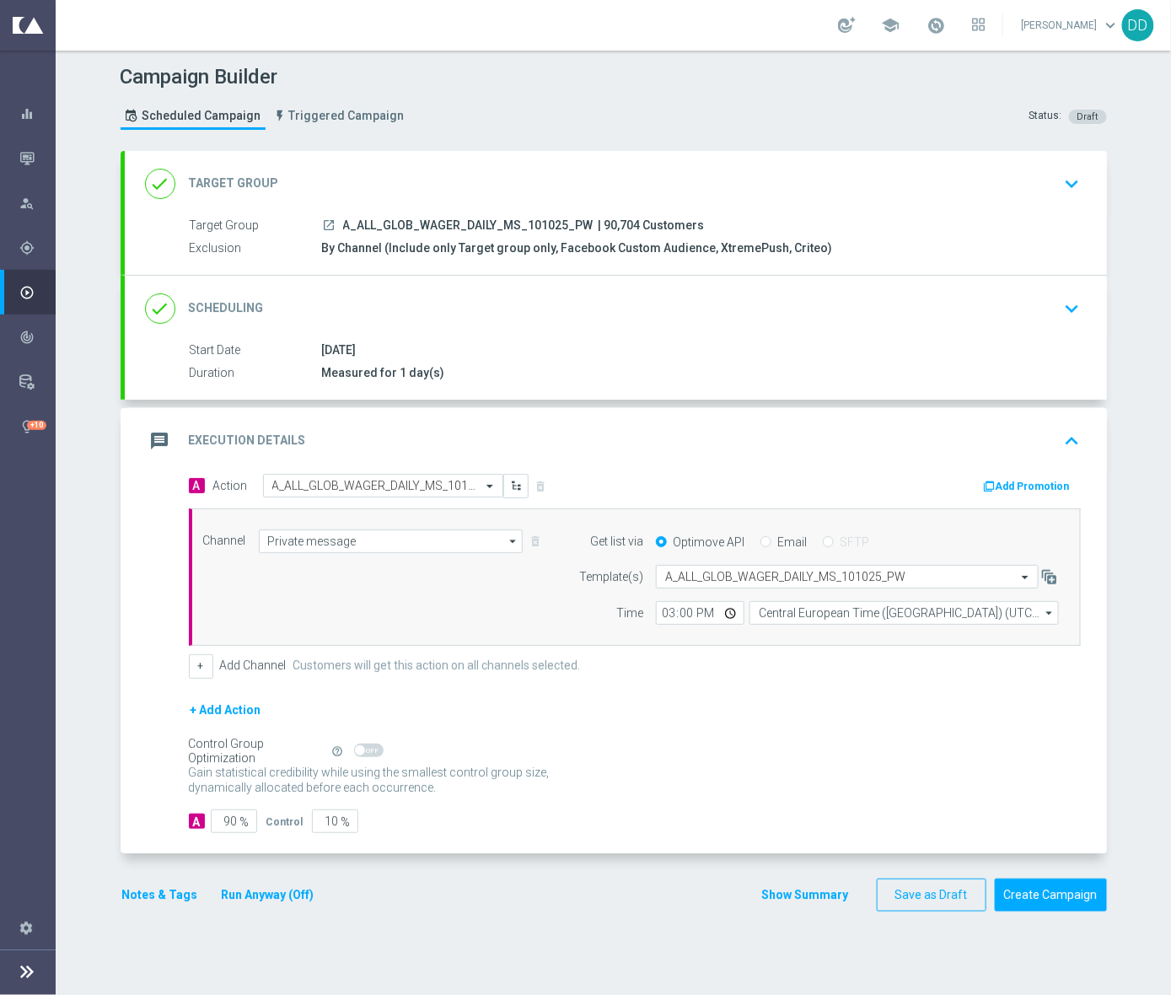
click at [714, 325] on div "done Scheduling keyboard_arrow_down" at bounding box center [616, 309] width 982 height 66
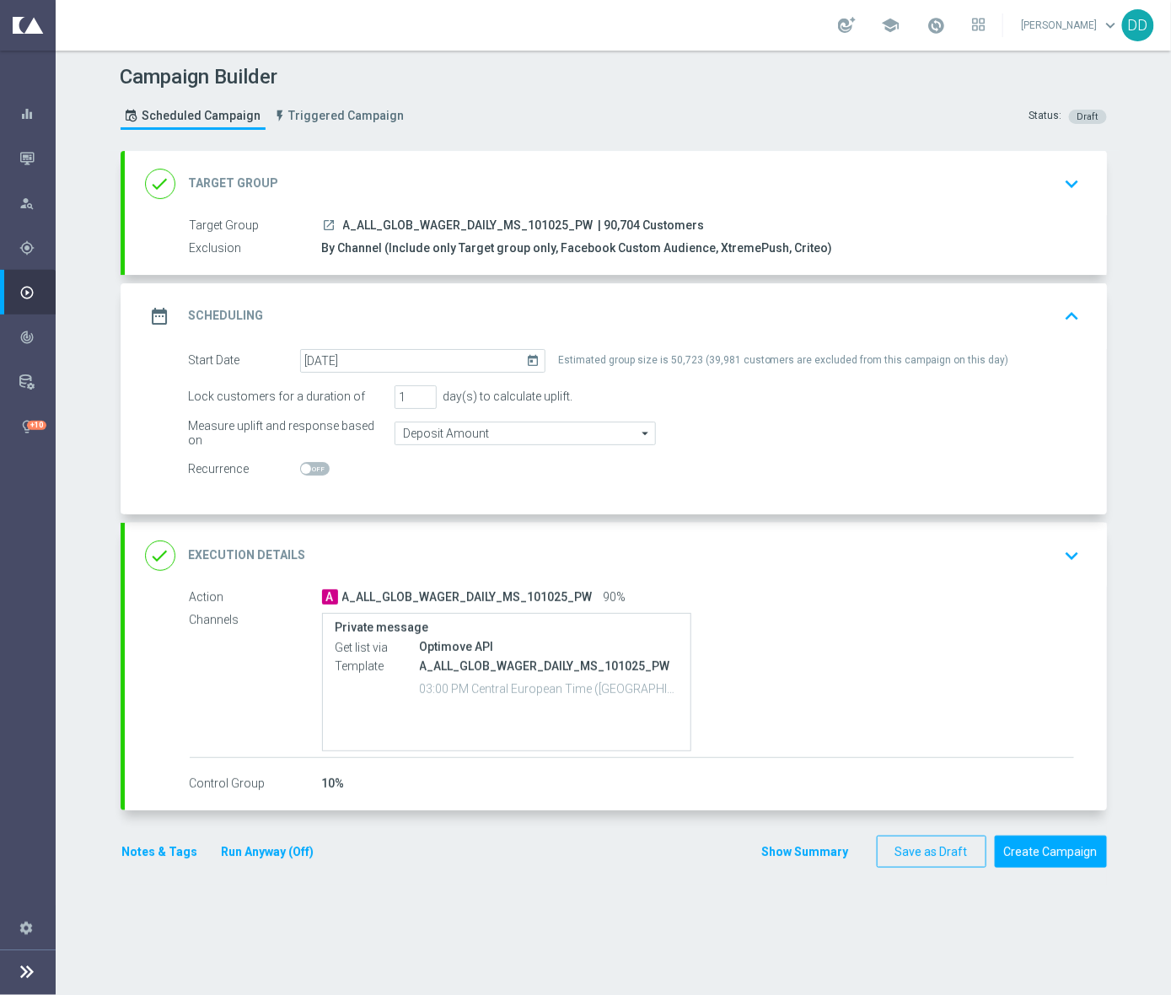
click at [813, 589] on div "A A_ALL_GLOB_WAGER_DAILY_MS_101025_PW 90%" at bounding box center [698, 596] width 752 height 17
click at [813, 568] on div "done Execution Details keyboard_arrow_down" at bounding box center [616, 555] width 942 height 32
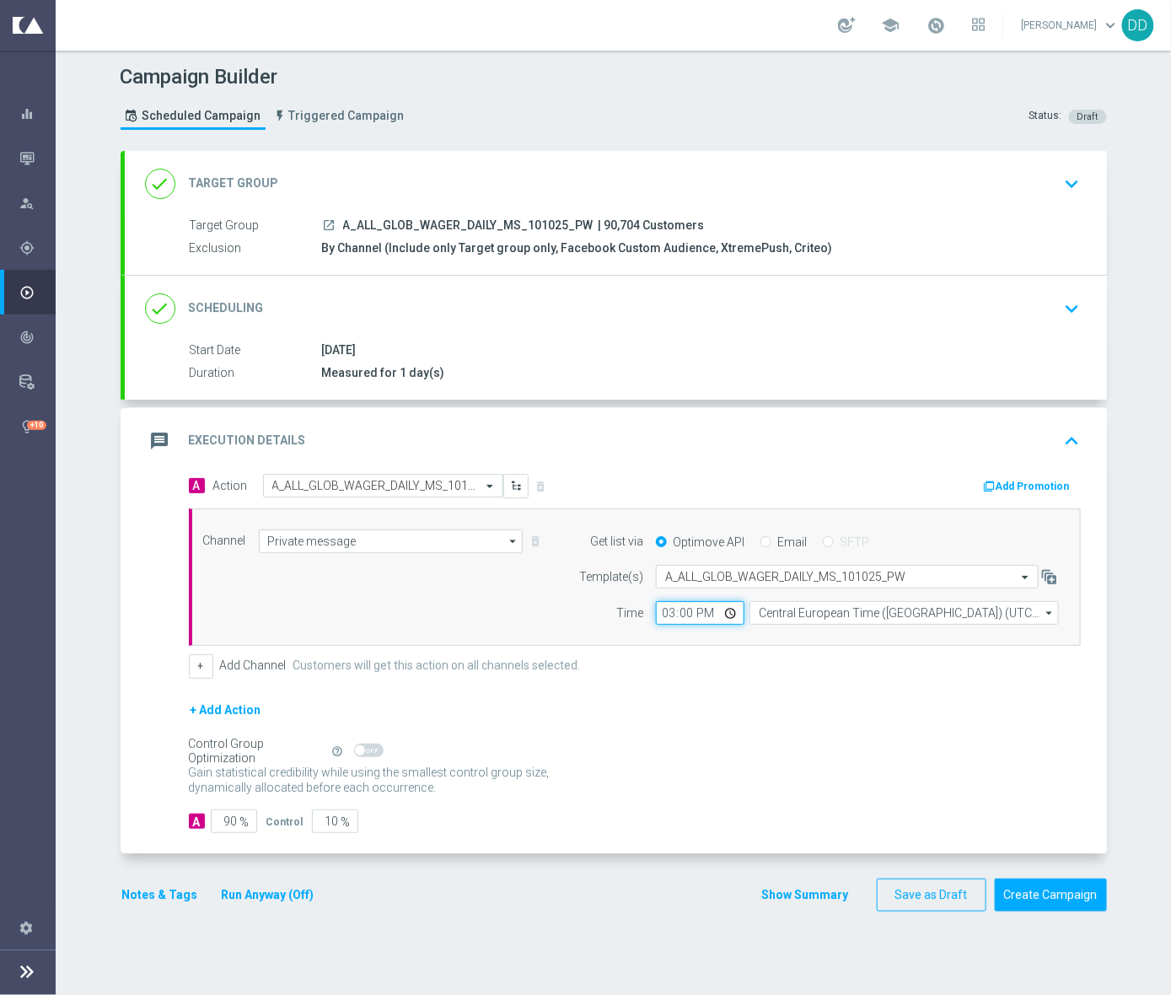
click at [661, 615] on input "15:00" at bounding box center [700, 613] width 89 height 24
click at [813, 888] on button "Create Campaign" at bounding box center [1051, 894] width 112 height 33
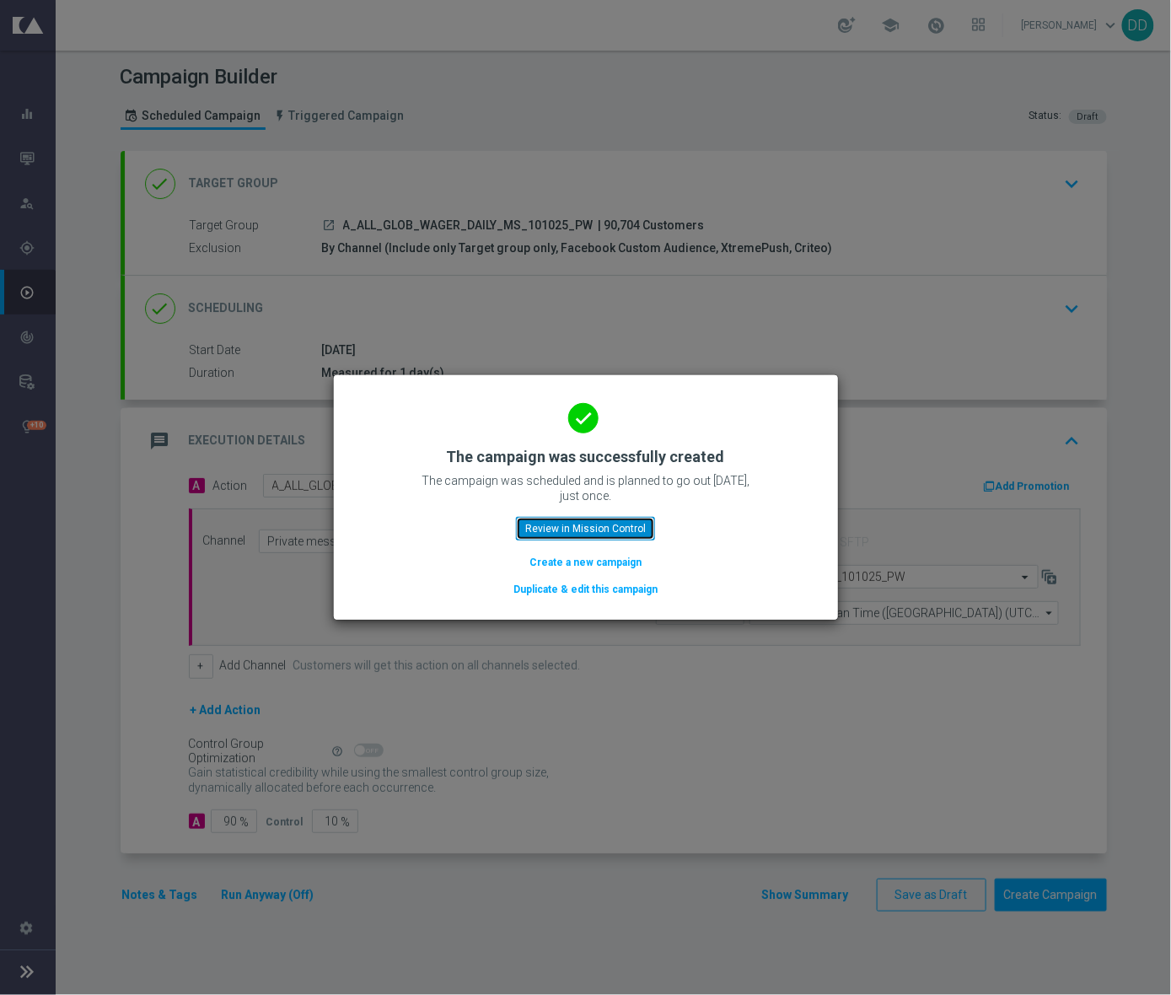
click at [619, 526] on button "Review in Mission Control" at bounding box center [585, 529] width 139 height 24
